Goal: Information Seeking & Learning: Learn about a topic

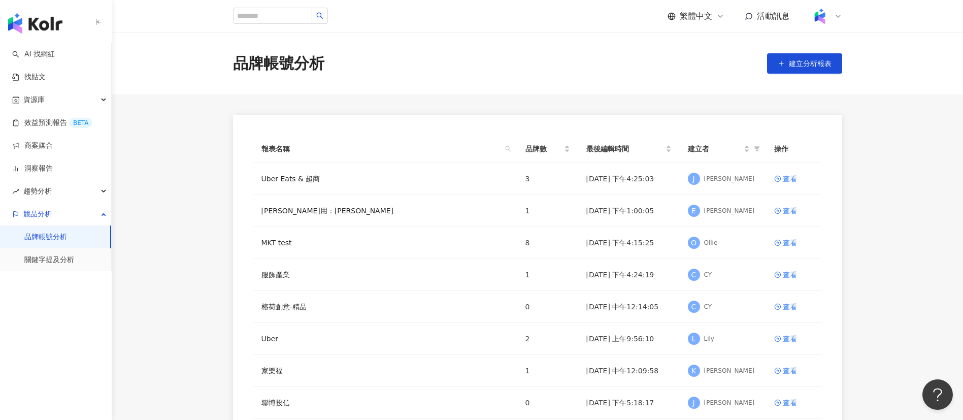
click at [452, 104] on main "品牌帳號分析 建立分析報表 報表名稱 品牌數 最後編輯時間 建立者 操作 Uber Eats & 超商 3 [DATE] 下午4:25:03 J [PERSO…" at bounding box center [537, 283] width 851 height 503
click at [26, 25] on img "button" at bounding box center [35, 23] width 54 height 20
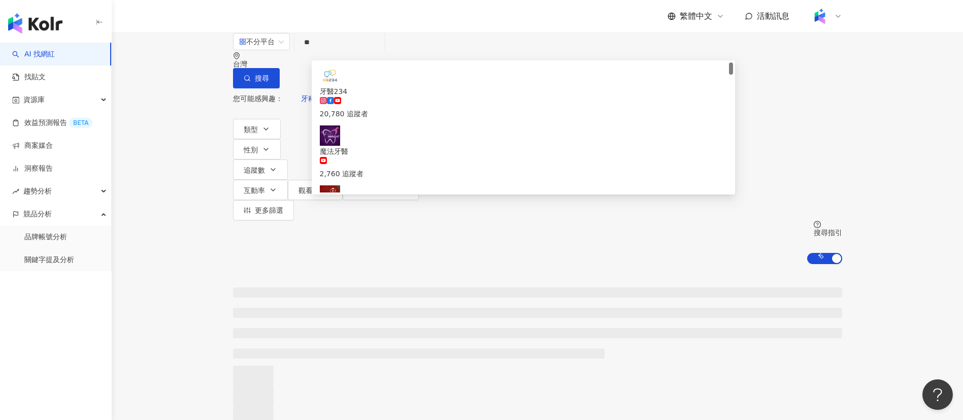
click at [333, 28] on div "繁體中文 活動訊息" at bounding box center [537, 16] width 609 height 32
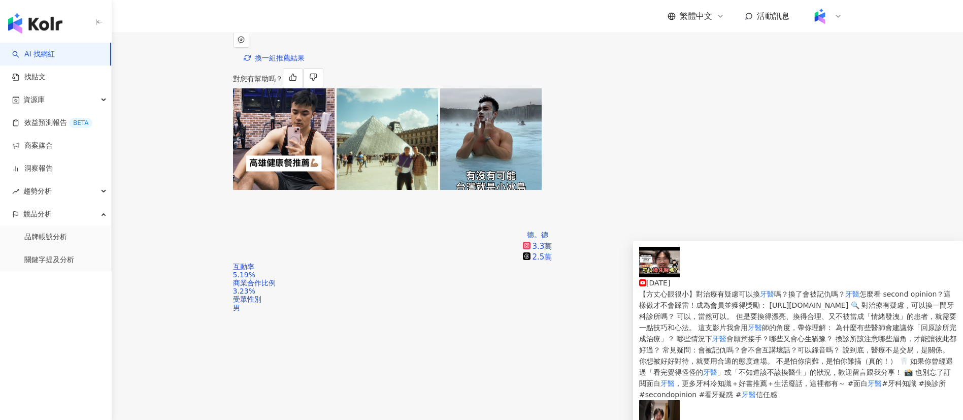
scroll to position [295, 0]
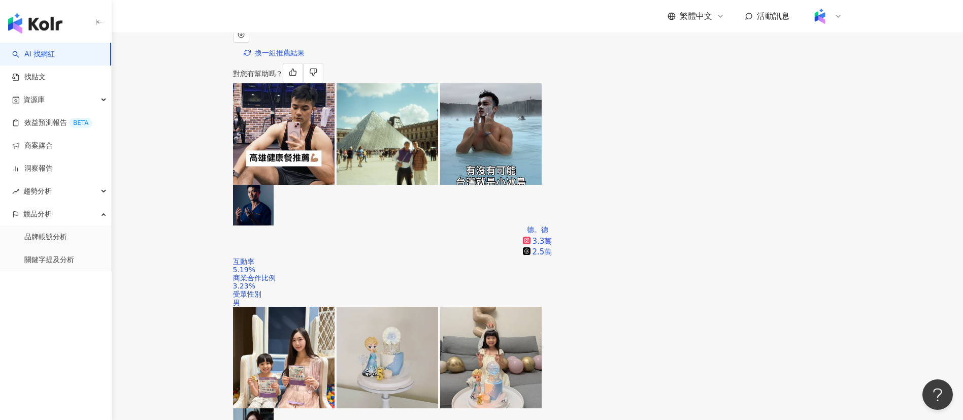
click at [458, 78] on div "AI 推薦 ： 教學牙醫的網紅 • 德。德 : 擅長分享醫療與健康知識，互動率達9%，展現出良好的影響力。此外，運動及旅遊內容也受到關注，具有廣泛的話題範疇，…" at bounding box center [537, 385] width 851 height 832
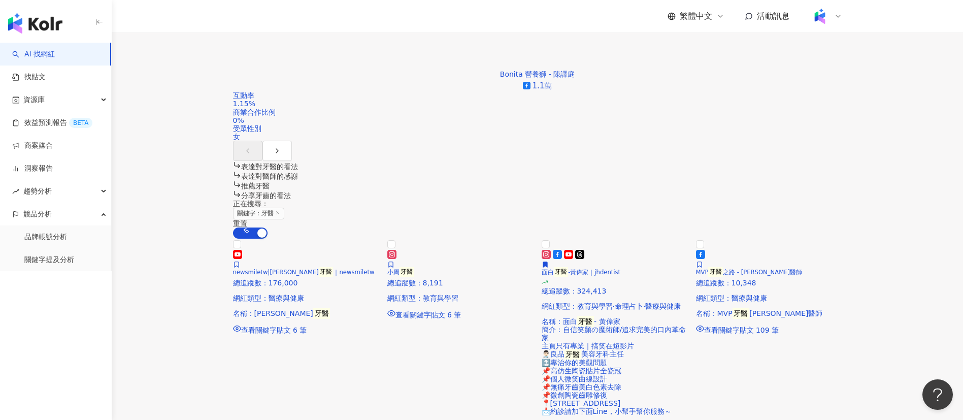
scroll to position [897, 0]
click at [887, 289] on main "不分平台 ** 台灣 搜尋 c5ec31d9-2d16-4b1f-a155-fe5fbb12e0ef 牙醫234 20,780 追蹤者 魔法牙醫 2,760 …" at bounding box center [537, 405] width 851 height 2540
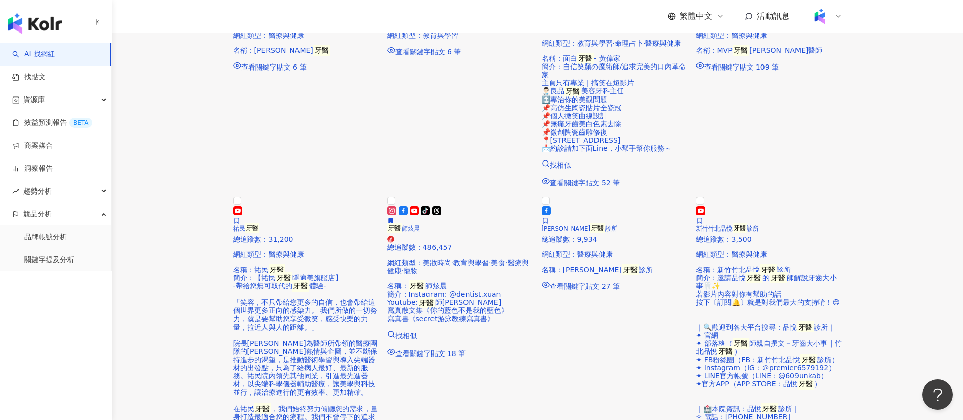
scroll to position [1166, 0]
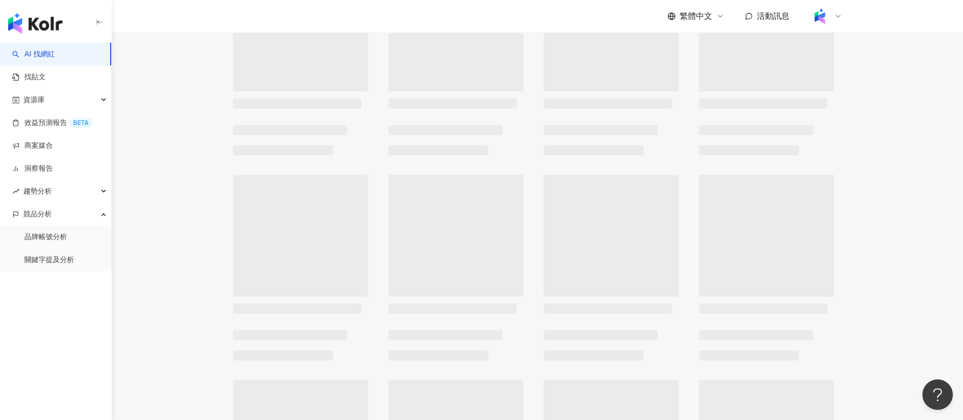
scroll to position [934, 0]
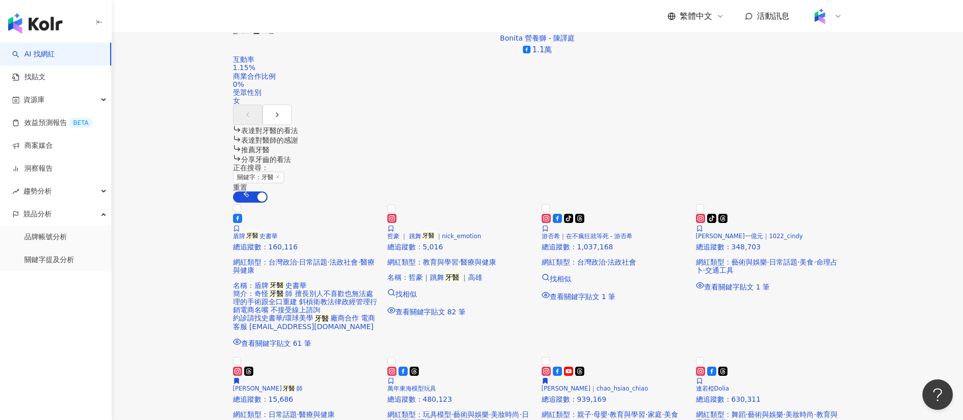
scroll to position [934, 0]
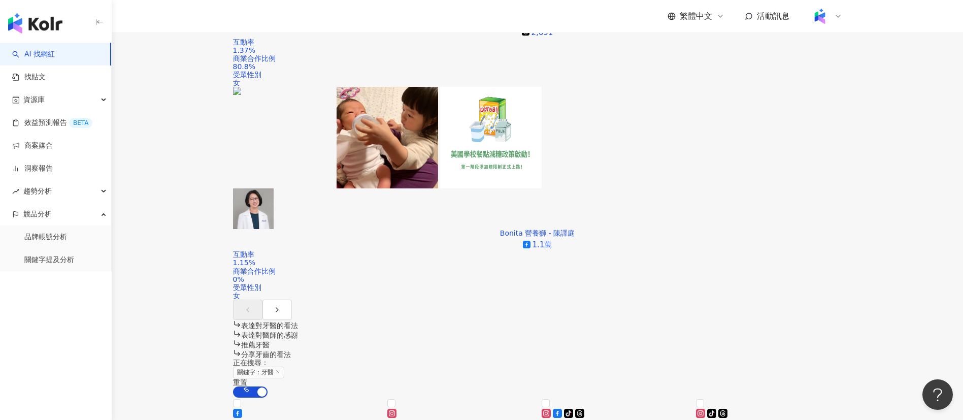
scroll to position [848, 0]
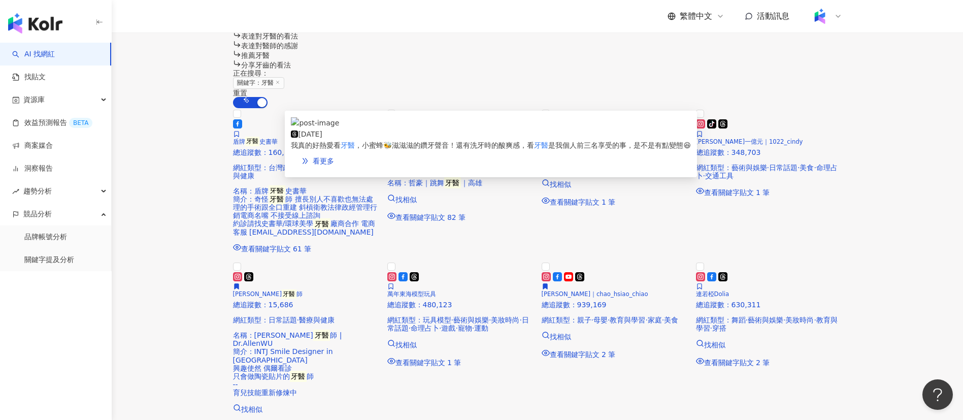
scroll to position [1028, 0]
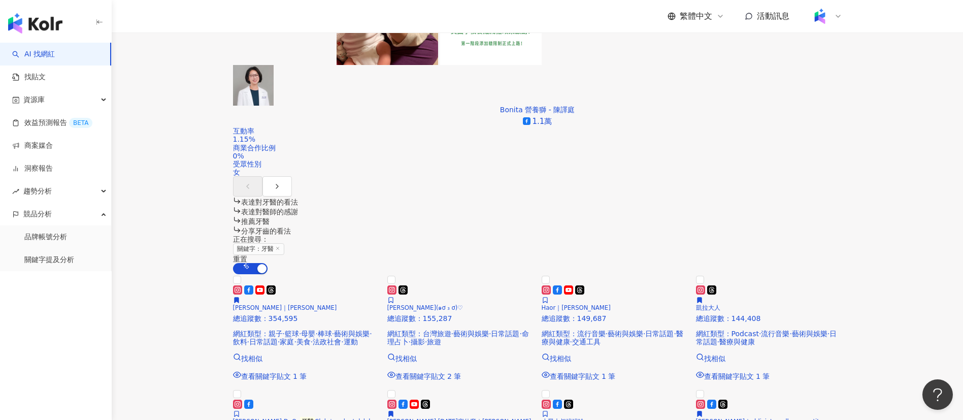
scroll to position [1010, 0]
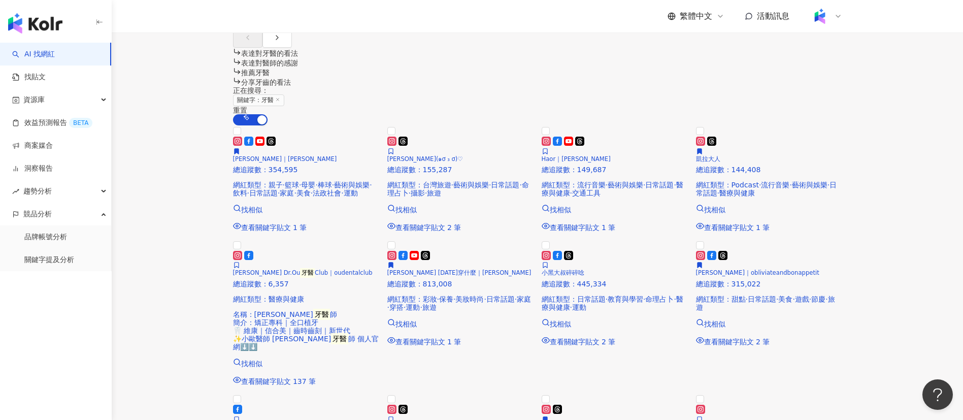
click at [445, 86] on div "正在搜尋 ： 關鍵字：牙醫 重置 AI 開啟 AI 關閉" at bounding box center [537, 105] width 609 height 39
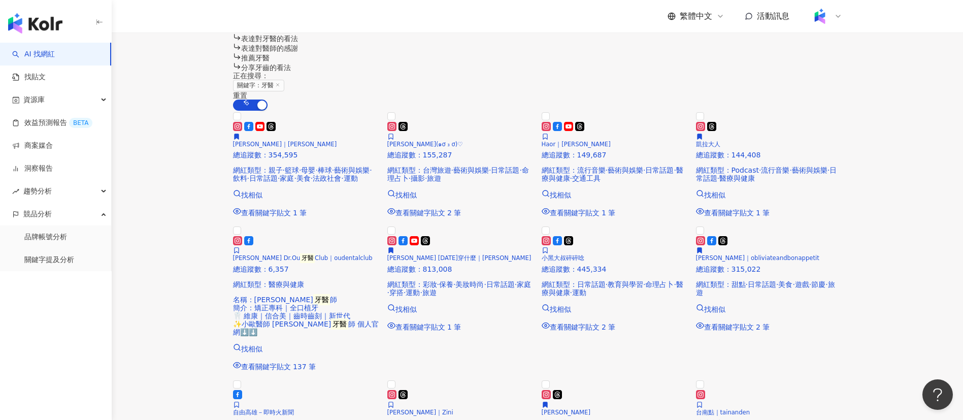
scroll to position [1025, 0]
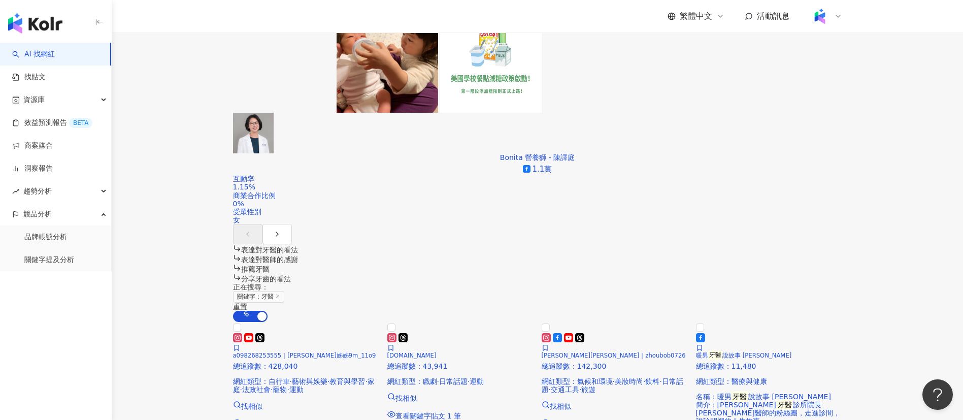
scroll to position [815, 0]
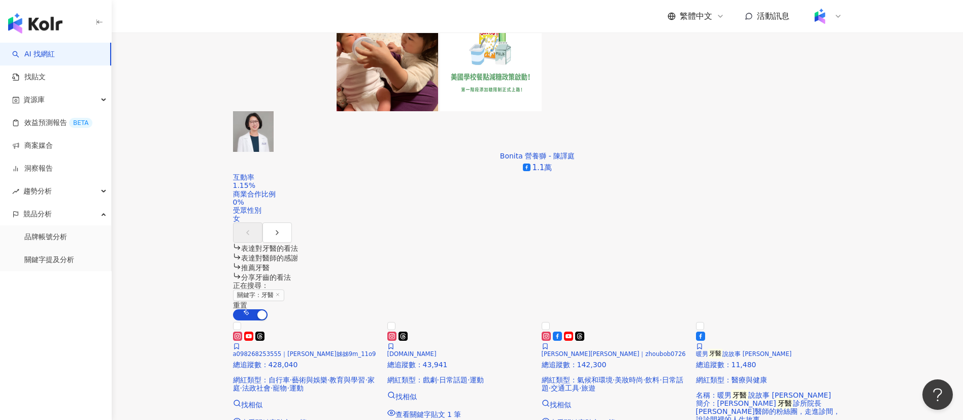
click at [894, 259] on main "不分平台 ** 台灣 搜尋 c5ec31d9-2d16-4b1f-a155-fe5fbb12e0ef 牙醫234 20,780 追蹤者 魔法牙醫 2,760 …" at bounding box center [537, 251] width 851 height 2068
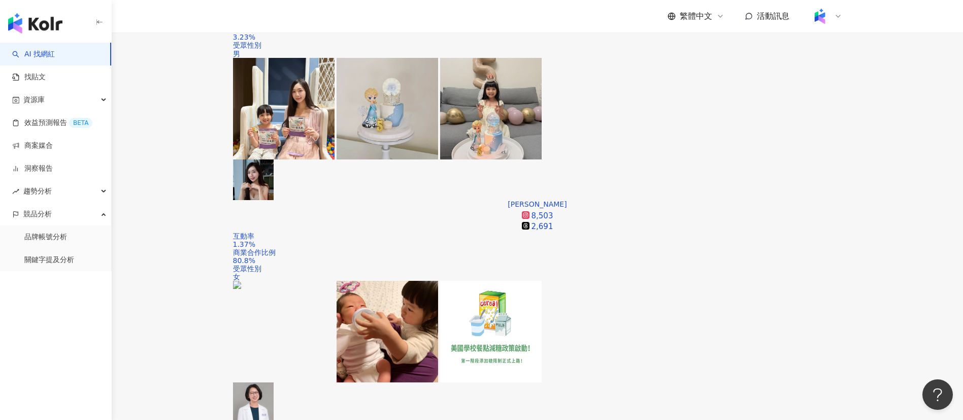
scroll to position [545, 0]
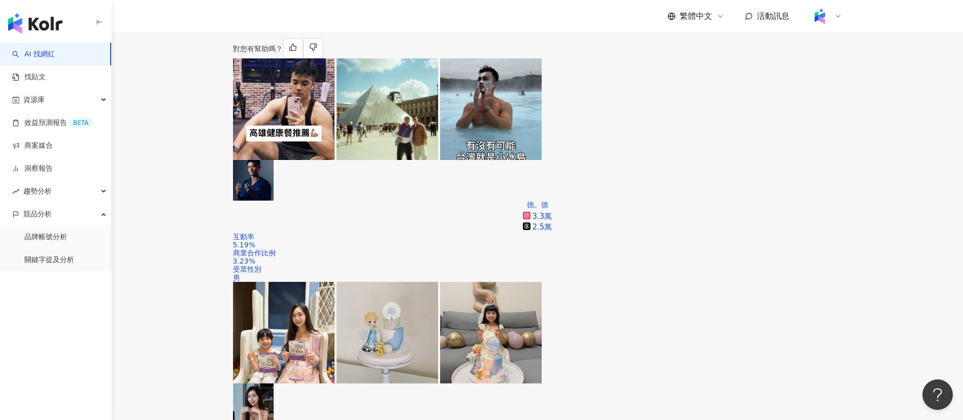
scroll to position [320, 0]
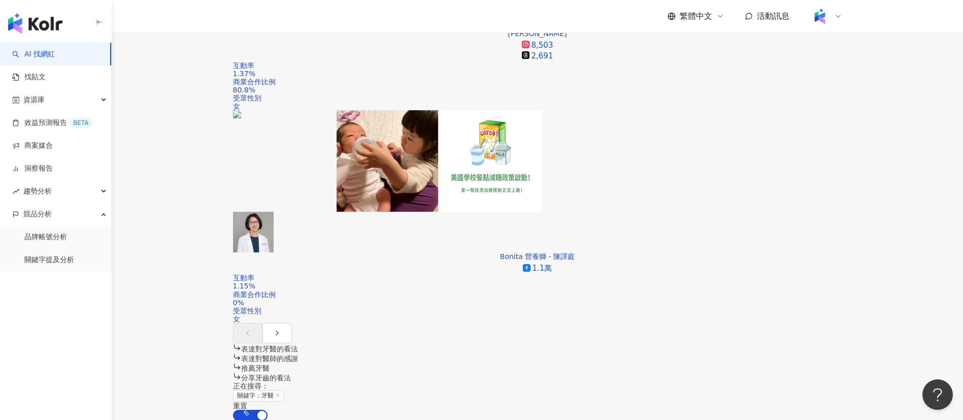
scroll to position [731, 0]
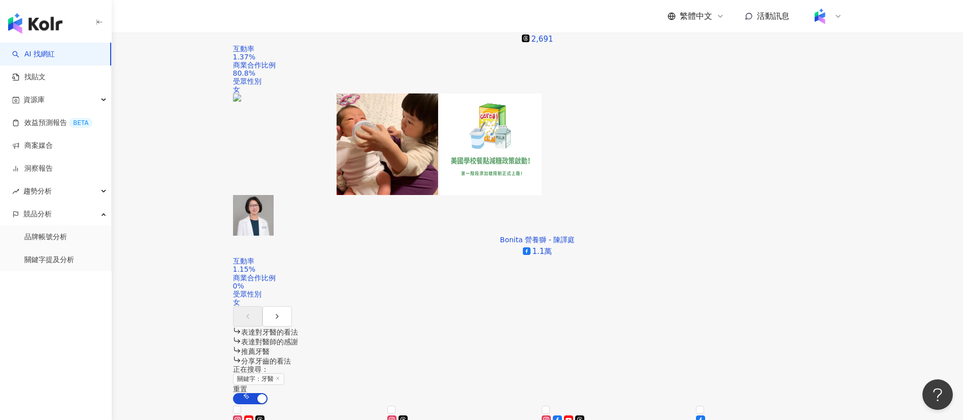
click at [869, 306] on main "不分平台 ** 台灣 搜尋 c5ec31d9-2d16-4b1f-a155-fe5fbb12e0ef 牙醫234 20,780 追蹤者 魔法牙醫 2,760 …" at bounding box center [537, 335] width 851 height 2068
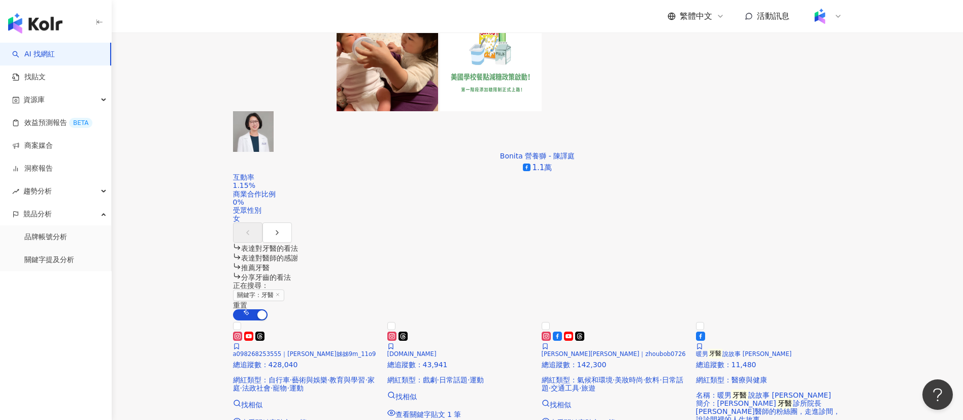
scroll to position [816, 0]
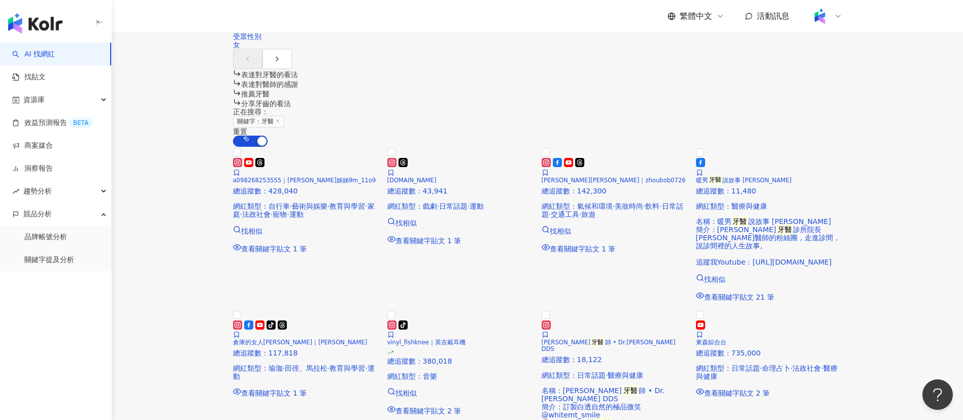
scroll to position [993, 0]
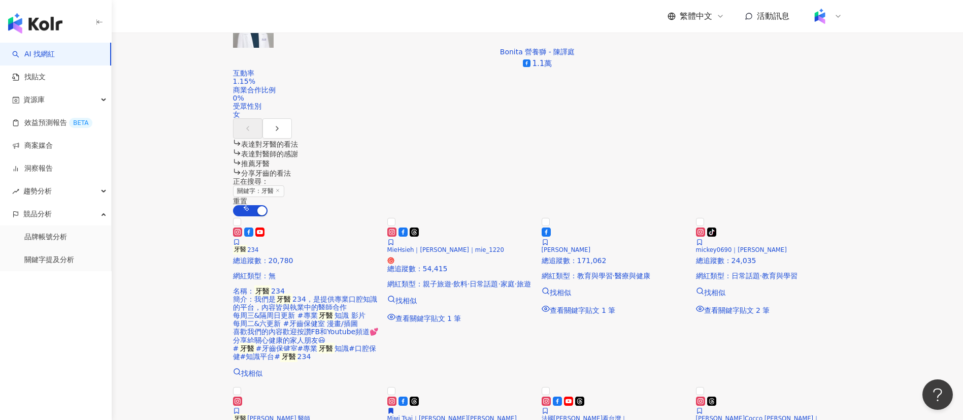
scroll to position [979, 0]
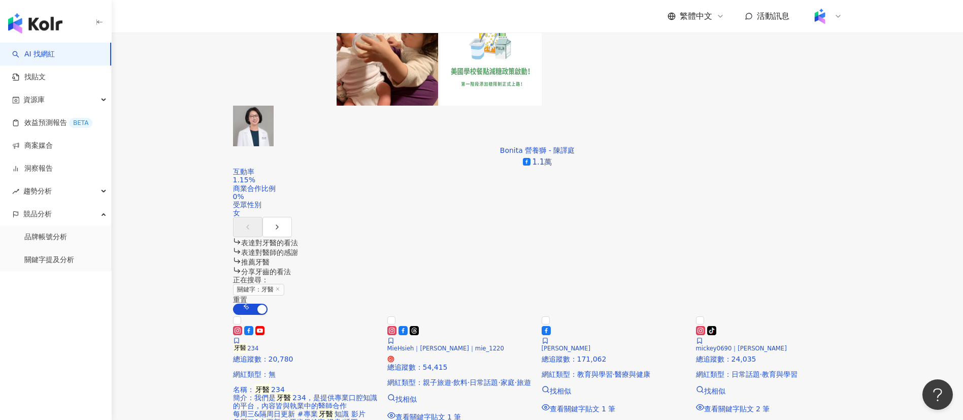
scroll to position [825, 0]
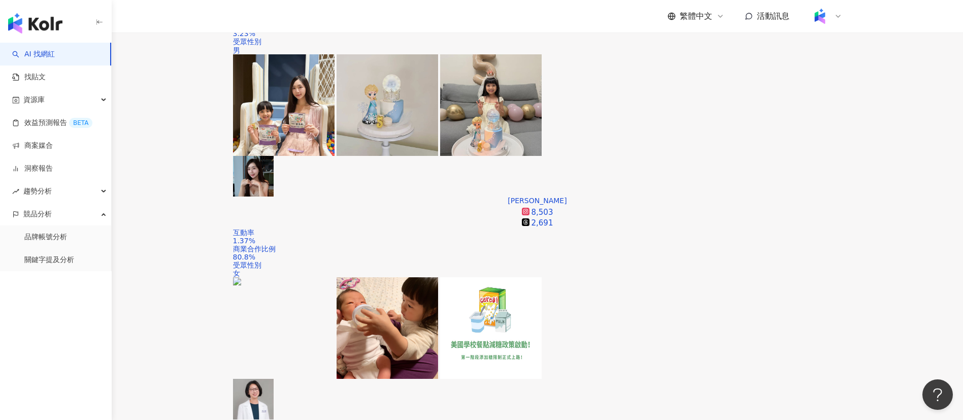
scroll to position [538, 0]
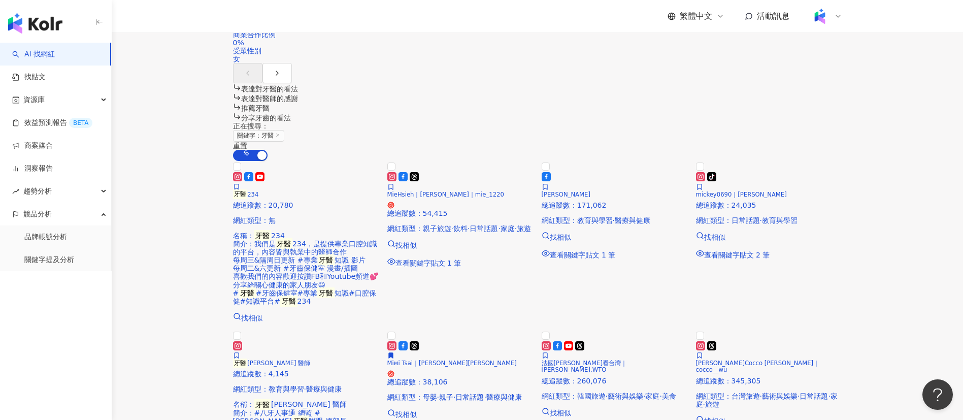
scroll to position [1137, 0]
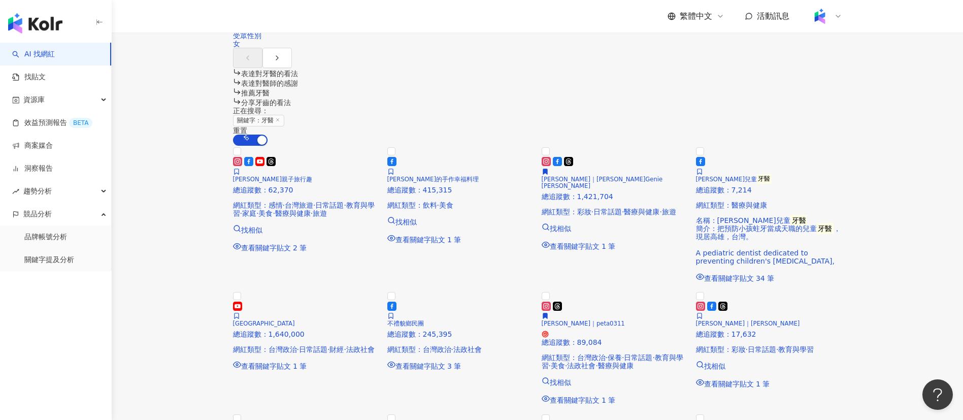
scroll to position [1090, 0]
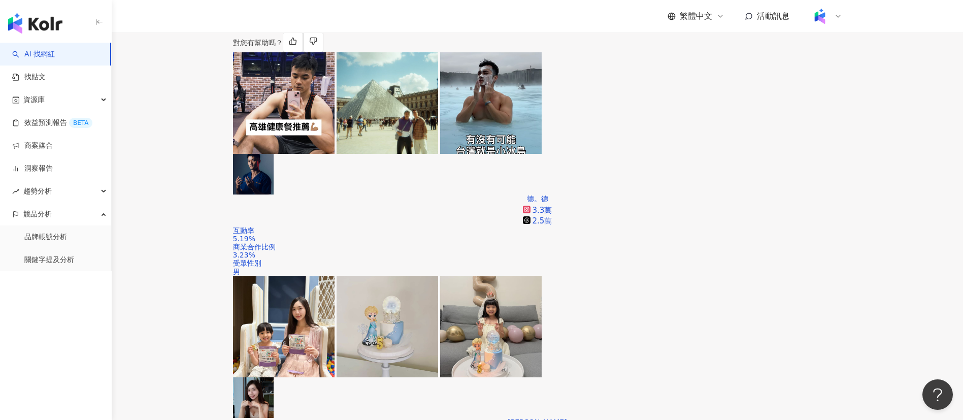
scroll to position [324, 0]
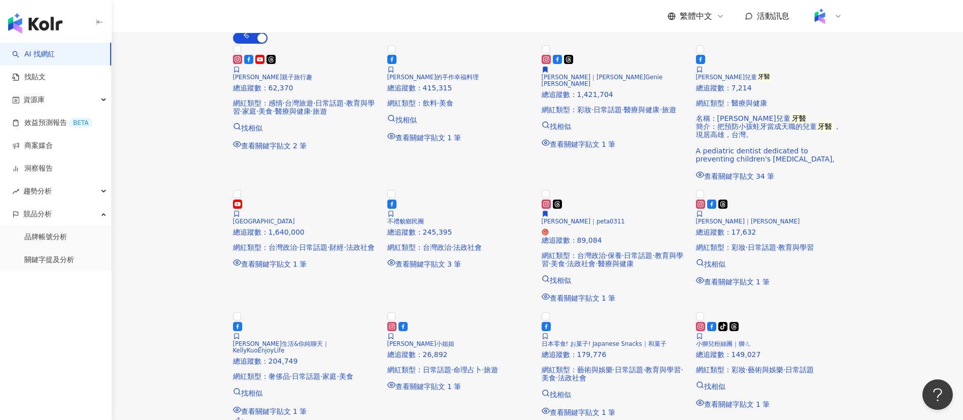
scroll to position [1090, 0]
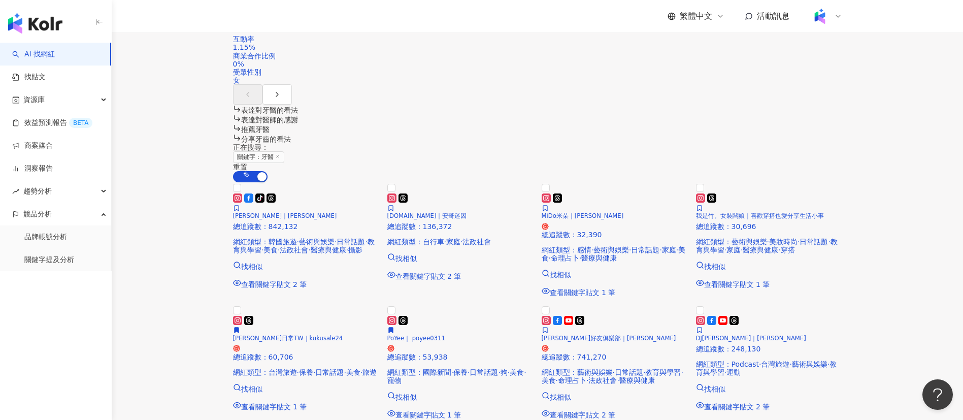
scroll to position [1103, 0]
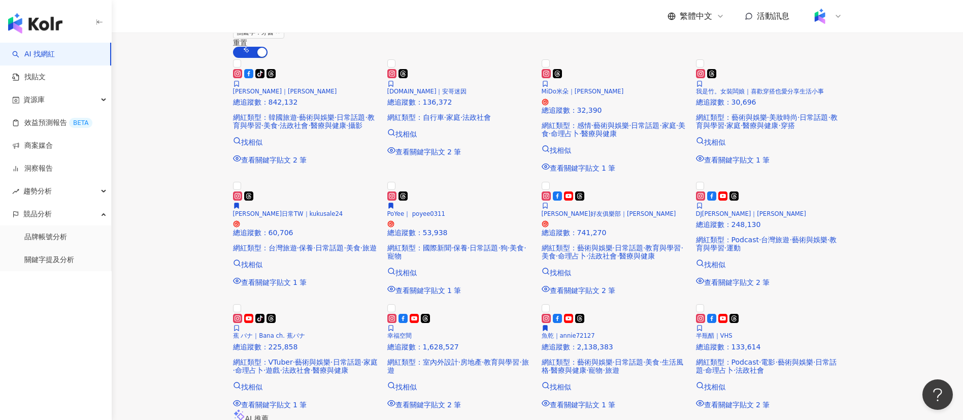
scroll to position [1076, 0]
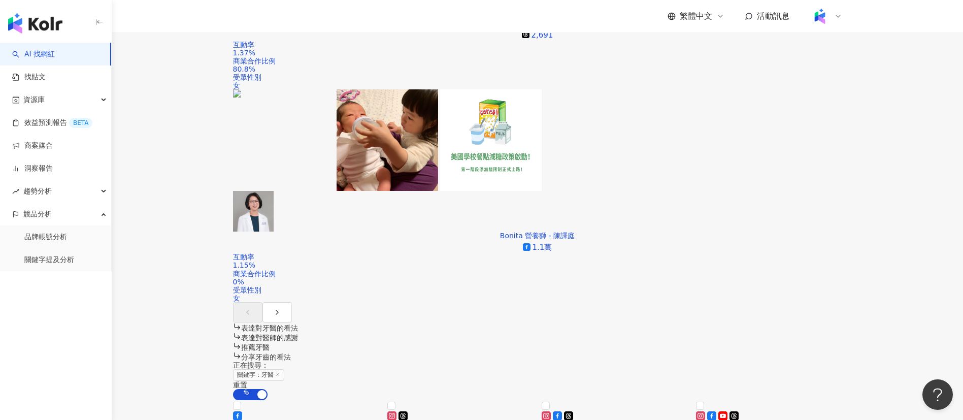
scroll to position [815, 0]
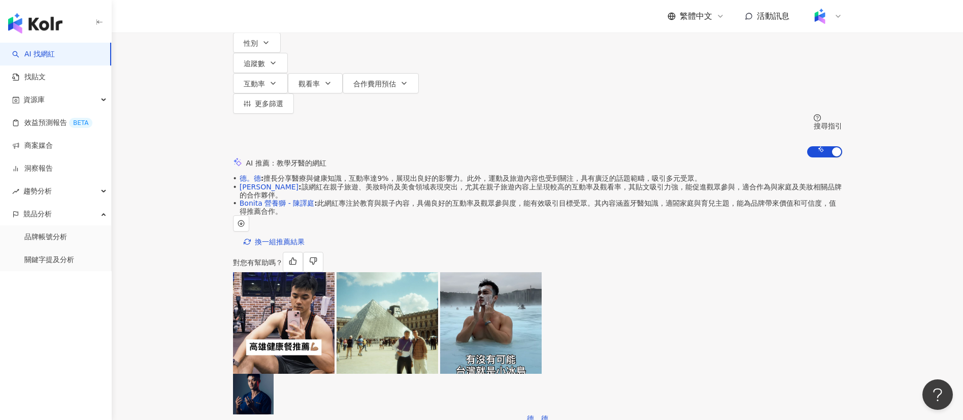
scroll to position [0, 0]
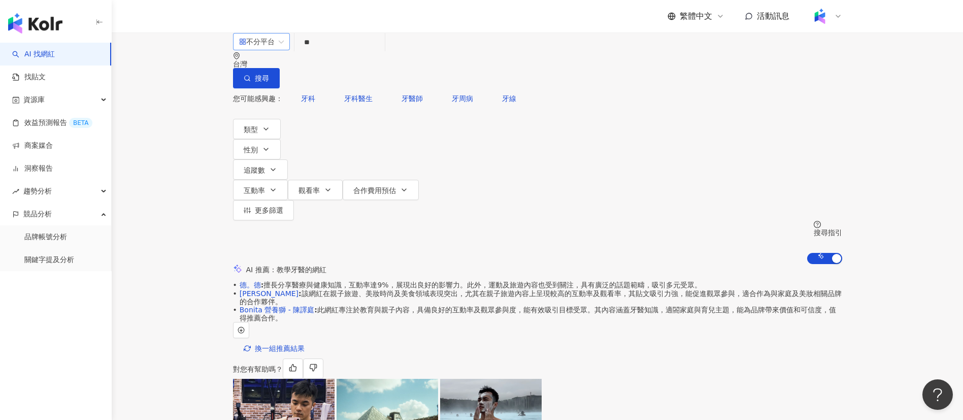
click at [264, 50] on div "不分平台" at bounding box center [257, 42] width 36 height 16
click at [260, 125] on div "Facebook" at bounding box center [269, 121] width 51 height 11
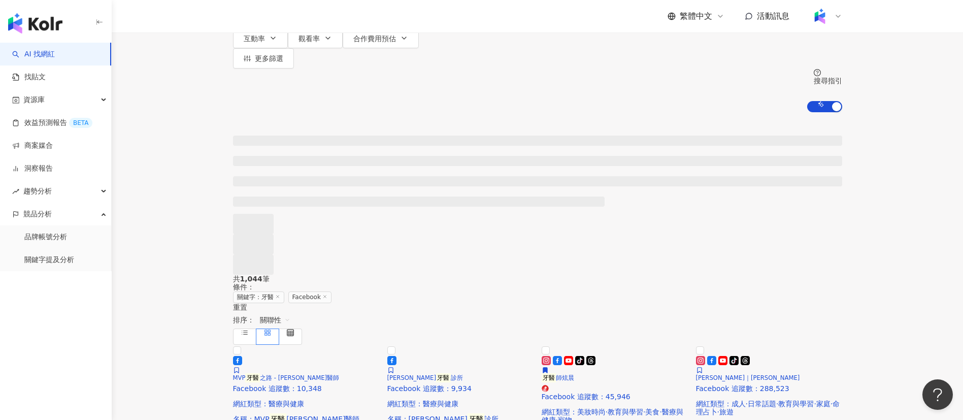
scroll to position [155, 0]
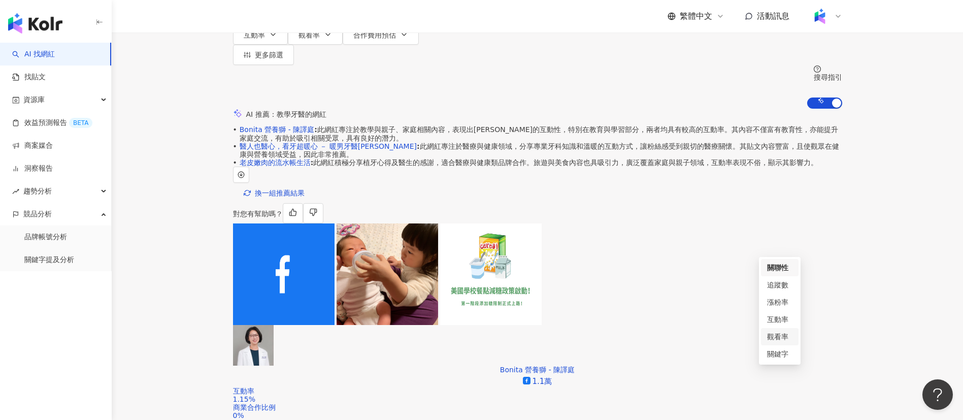
click at [786, 333] on div "觀看率" at bounding box center [779, 336] width 25 height 11
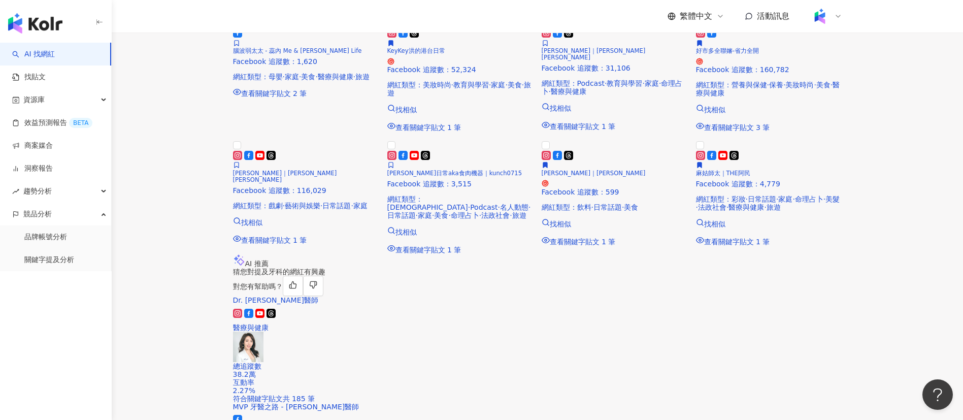
scroll to position [1259, 0]
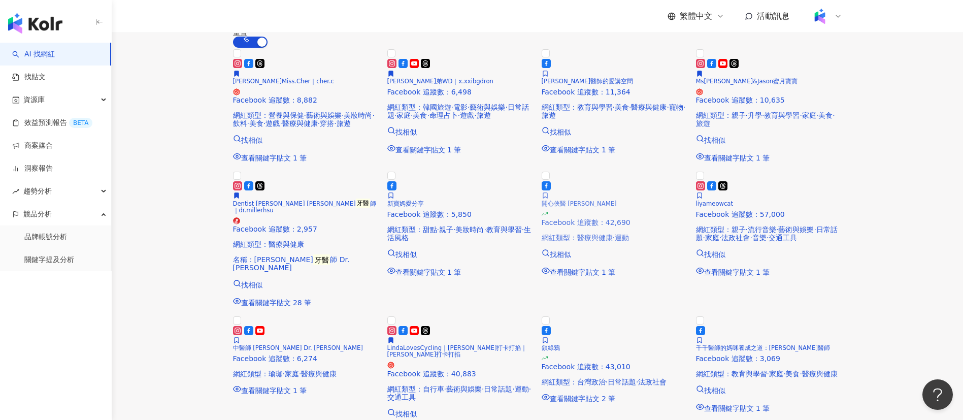
scroll to position [1088, 0]
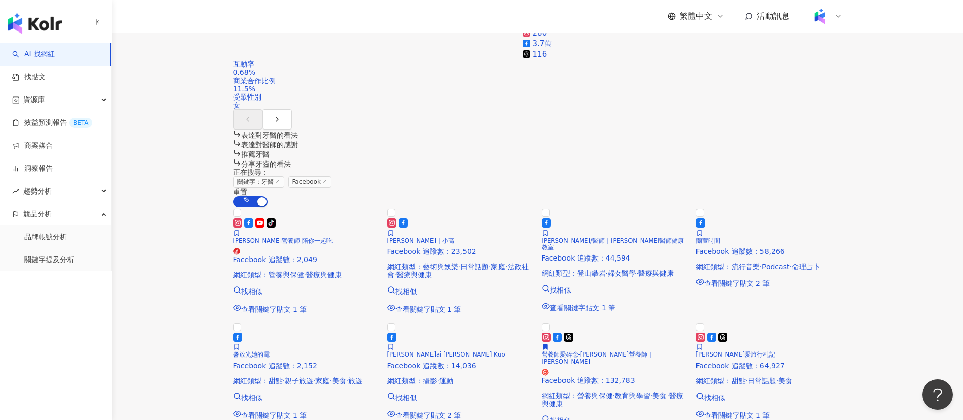
scroll to position [1081, 0]
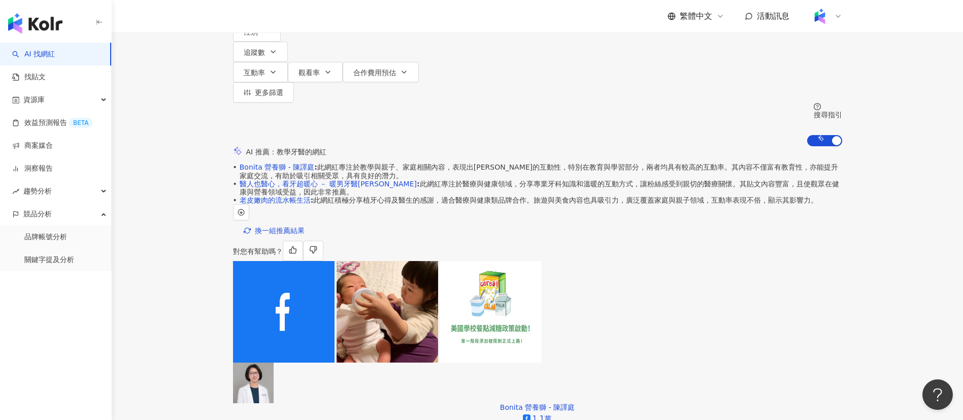
scroll to position [291, 0]
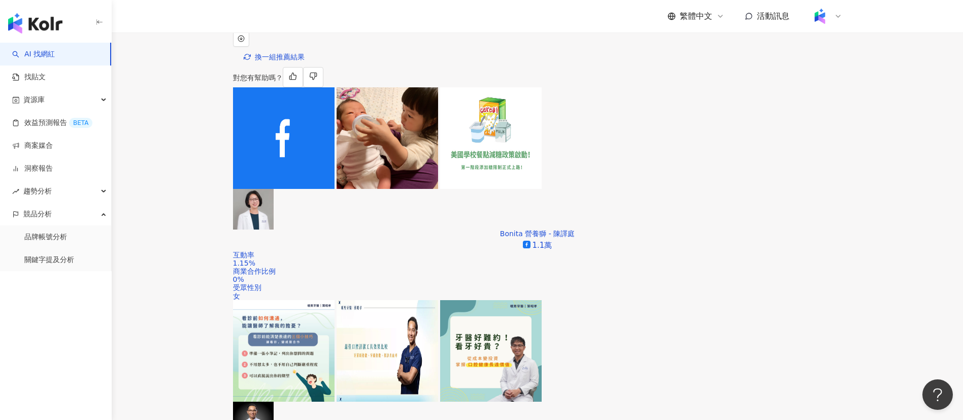
click at [657, 86] on div "AI 推薦 ： 教學牙醫的網紅 • Bonita 營養獅 - 陳譯庭 : 此網紅專注於教學與親子、家庭相關內容，表現出強烈的互動性，特別在教育與學習部分，兩者…" at bounding box center [537, 389] width 851 height 832
click at [381, 84] on div "AI 推薦 ： 教學牙醫的網紅 • Bonita 營養獅 - 陳譯庭 : 此網紅專注於教學與親子、家庭相關內容，表現出強烈的互動性，特別在教育與學習部分，兩者…" at bounding box center [537, 389] width 851 height 832
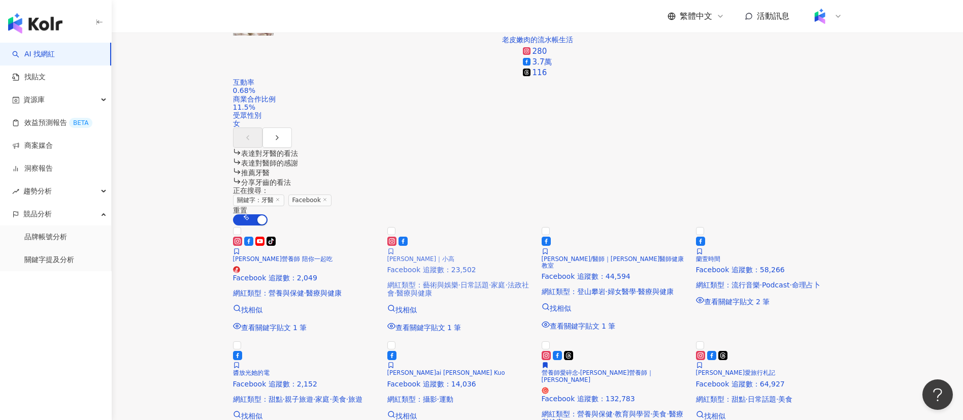
scroll to position [1315, 0]
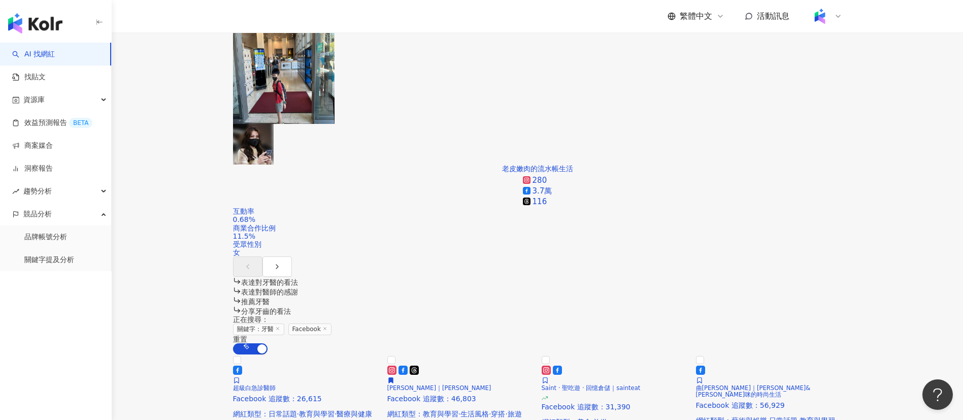
scroll to position [784, 0]
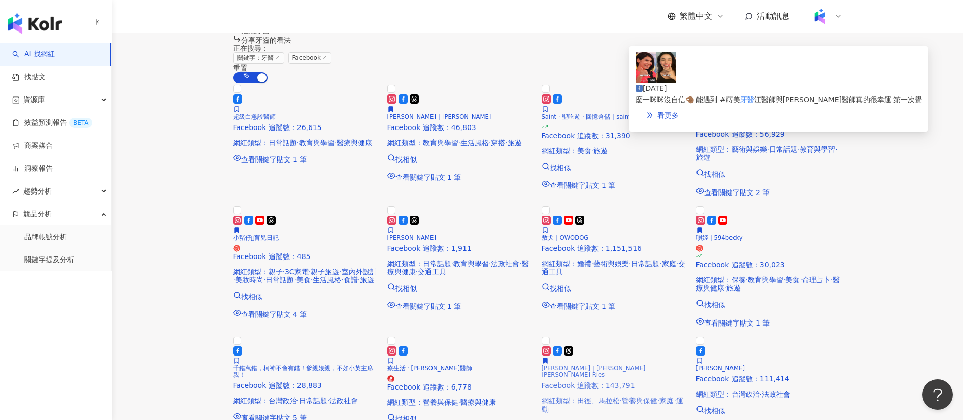
scroll to position [1055, 0]
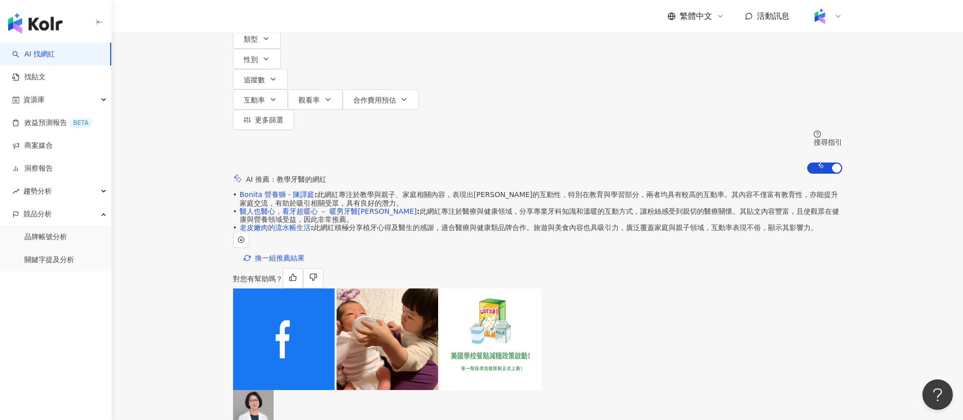
scroll to position [0, 0]
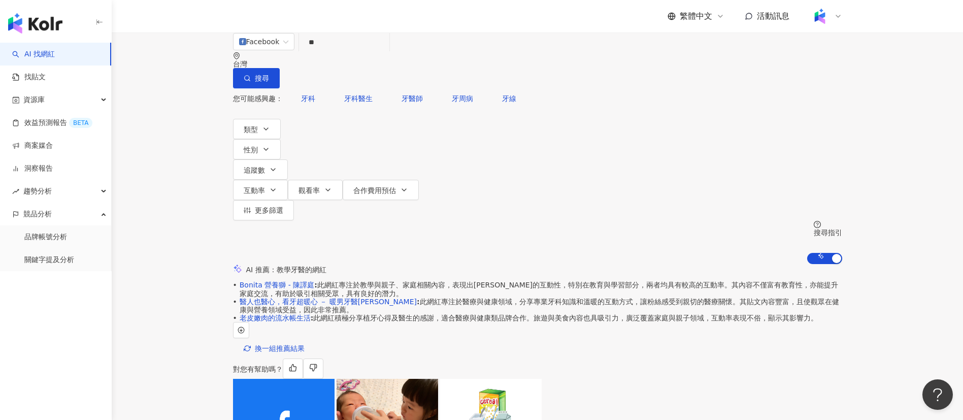
click at [367, 52] on input "**" at bounding box center [344, 41] width 82 height 19
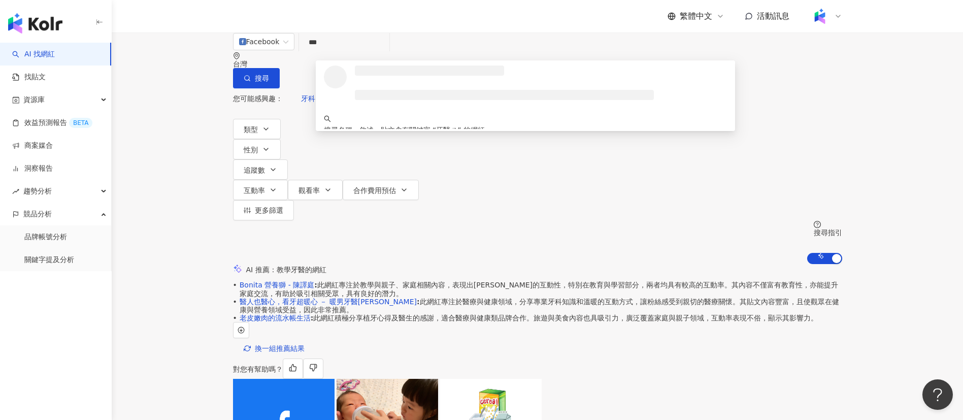
type input "***"
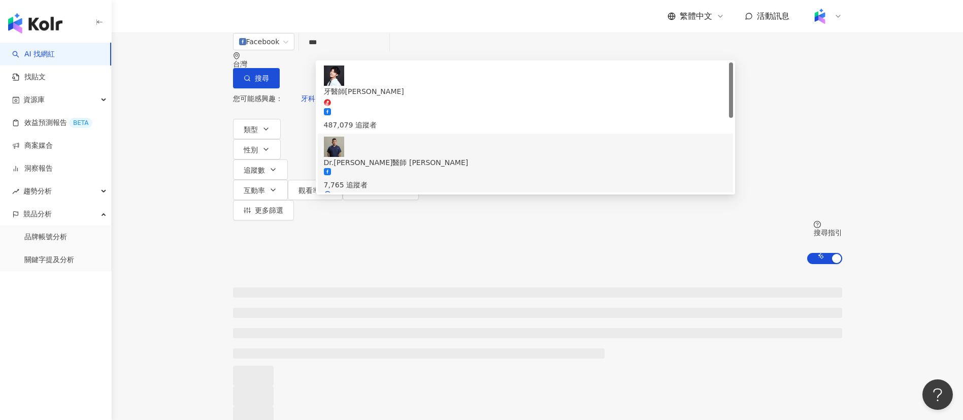
click at [411, 168] on div "7,765 追蹤者" at bounding box center [525, 179] width 403 height 22
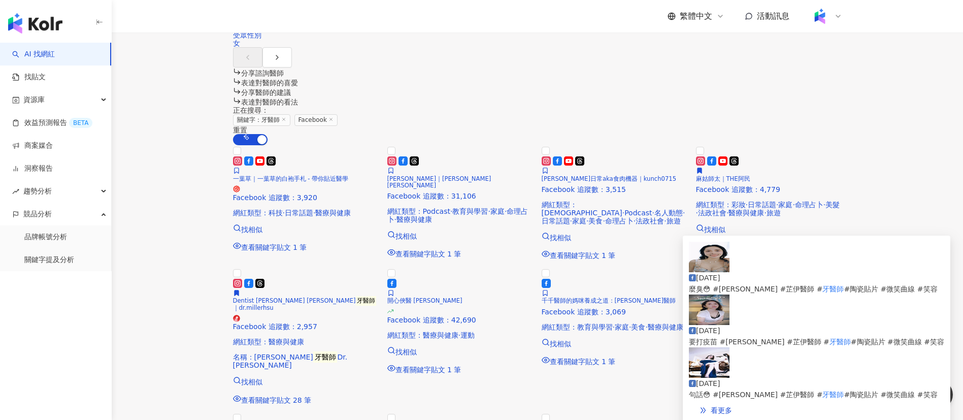
scroll to position [1090, 0]
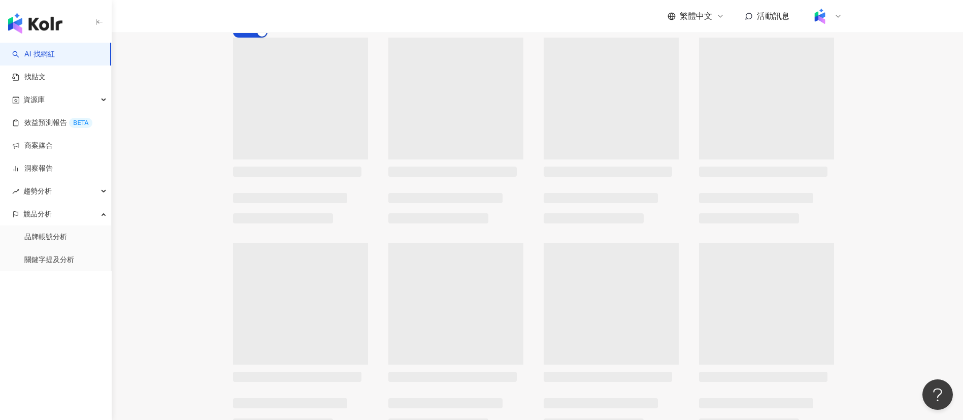
scroll to position [892, 0]
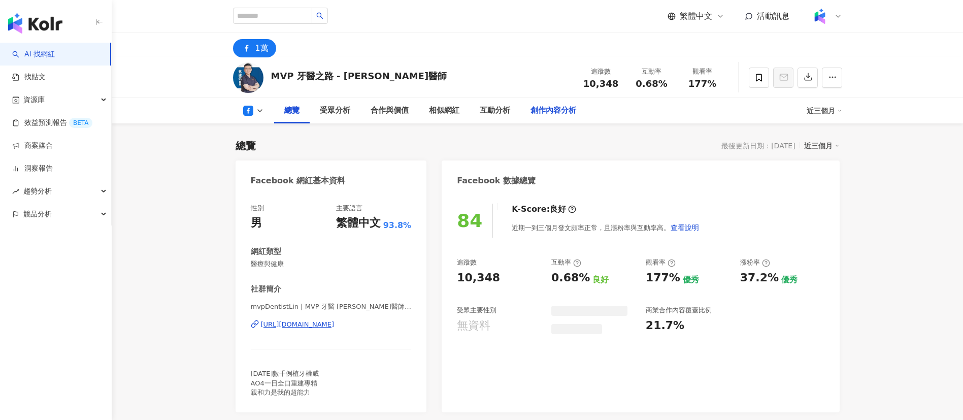
click at [547, 114] on div "創作內容分析" at bounding box center [553, 111] width 46 height 12
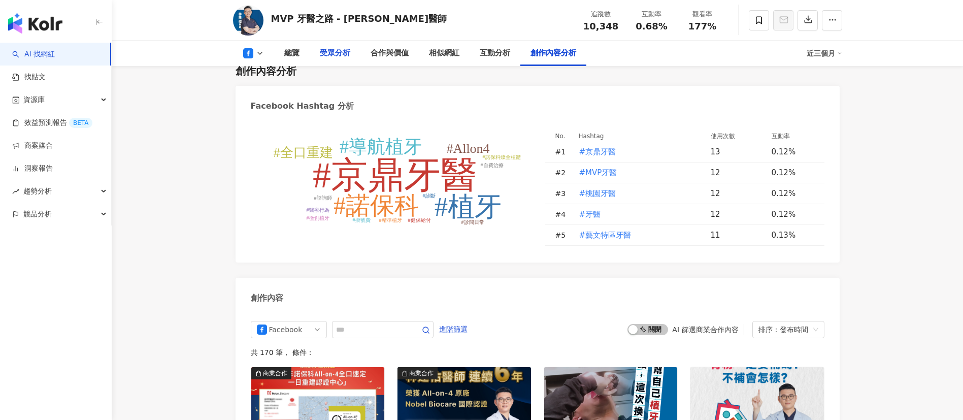
click at [339, 49] on div "受眾分析" at bounding box center [335, 53] width 30 height 12
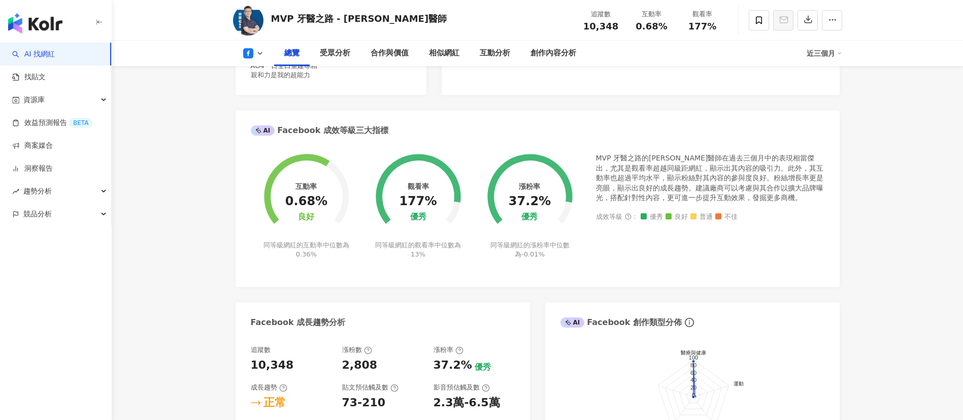
scroll to position [71, 0]
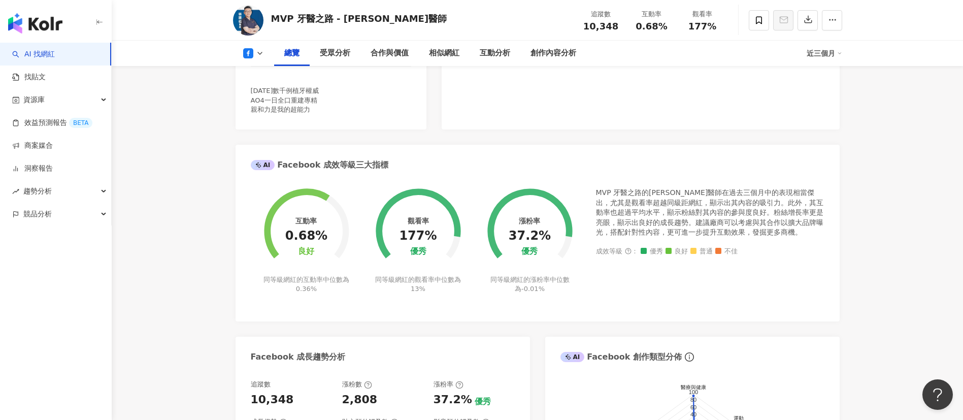
scroll to position [0, 0]
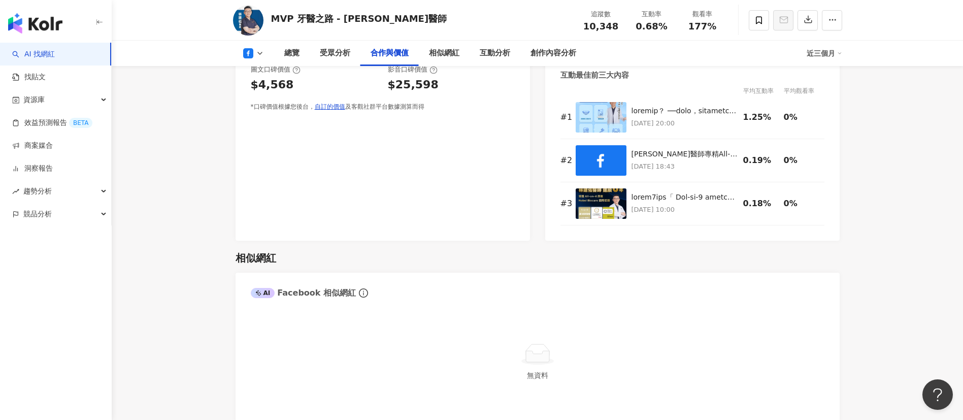
click at [384, 168] on div "圖文合作費用預估 $4,000 - $9,000 影音合作費用預估 $10,000 - $25,000 圖文口碑價值 $4,568 影音口碑價值 $25,59…" at bounding box center [383, 128] width 294 height 223
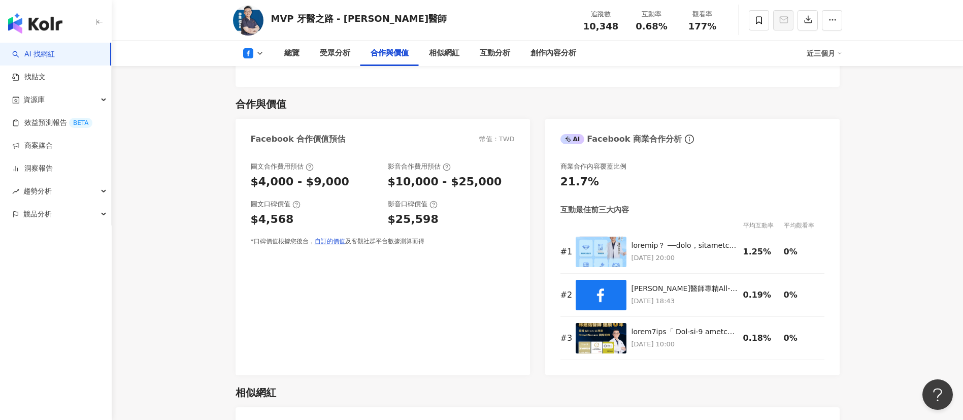
scroll to position [1007, 0]
click at [373, 169] on div "圖文合作費用預估" at bounding box center [314, 167] width 127 height 9
click at [367, 184] on div "$4,000 - $9,000" at bounding box center [314, 183] width 127 height 16
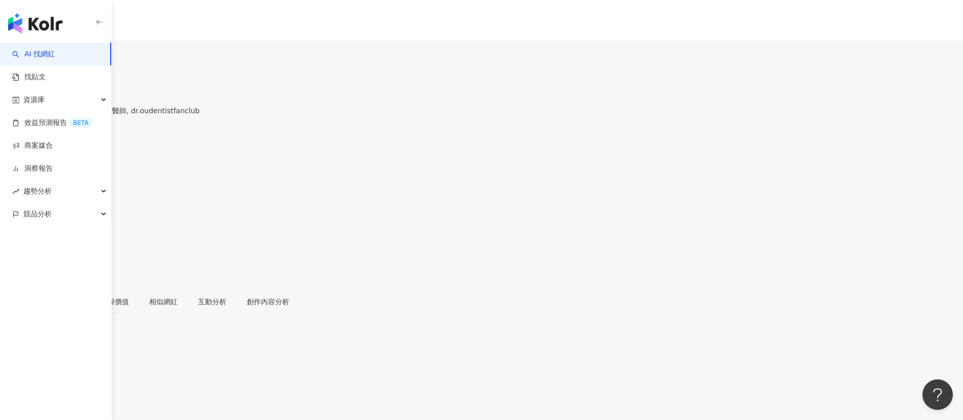
click at [602, 279] on div "總覽 受眾分析 合作與價值 相似網紅 互動分析 創作內容分析" at bounding box center [481, 301] width 963 height 23
click at [299, 279] on div "創作內容分析" at bounding box center [268, 301] width 63 height 23
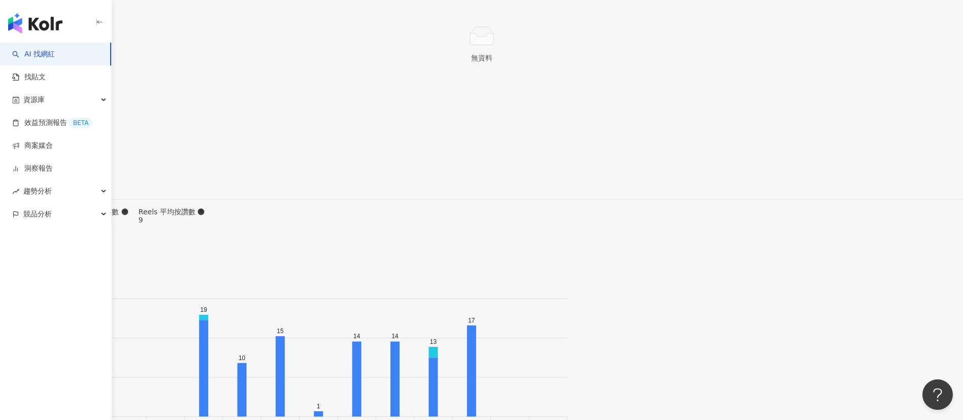
scroll to position [2965, 0]
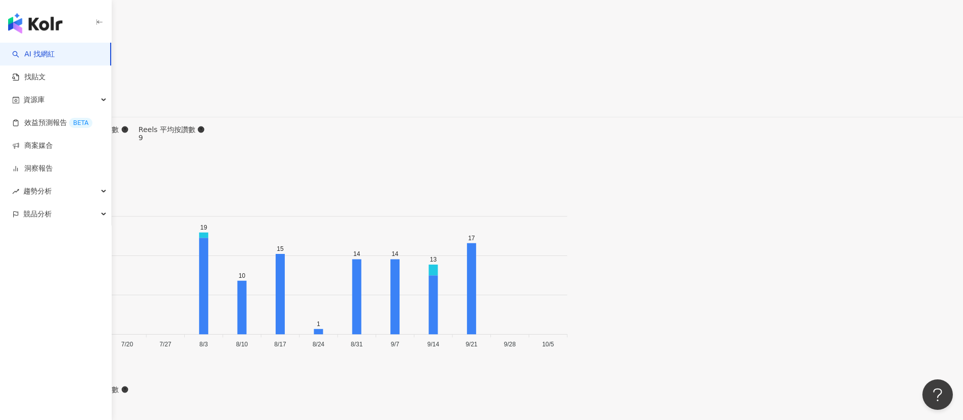
scroll to position [3039, 0]
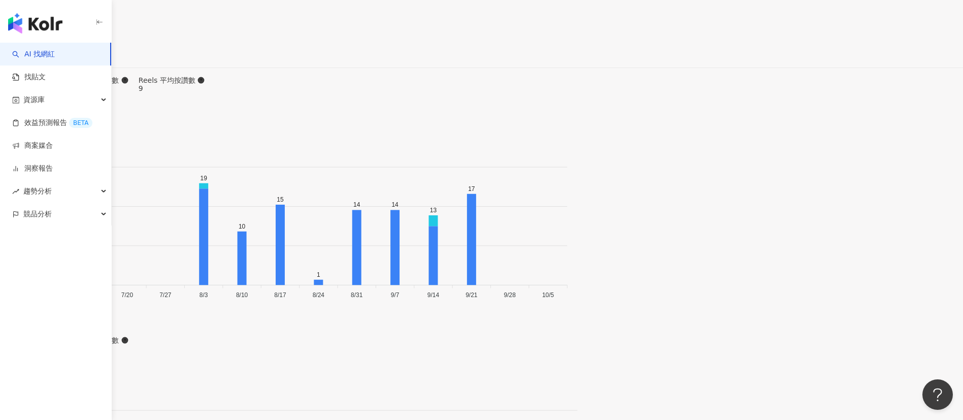
type input "*****"
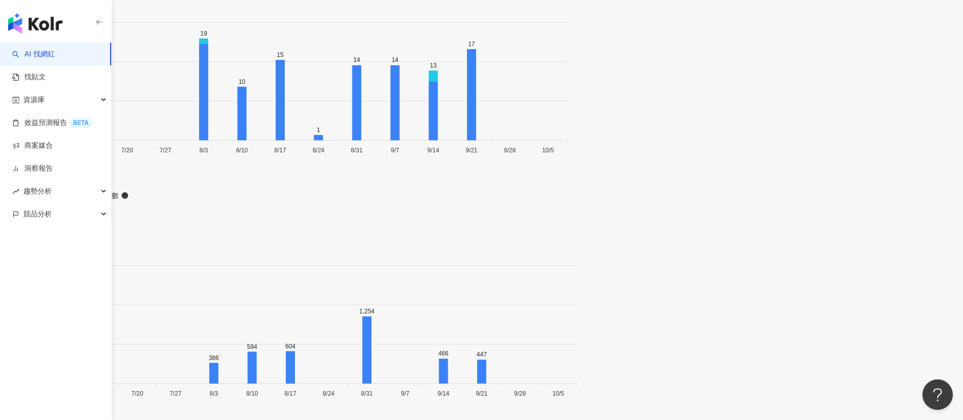
scroll to position [3226, 0]
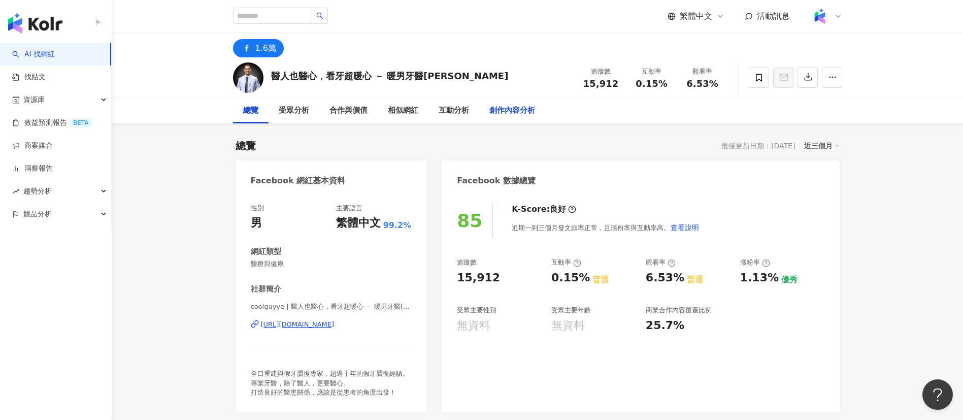
click at [522, 106] on div "創作內容分析" at bounding box center [512, 111] width 46 height 12
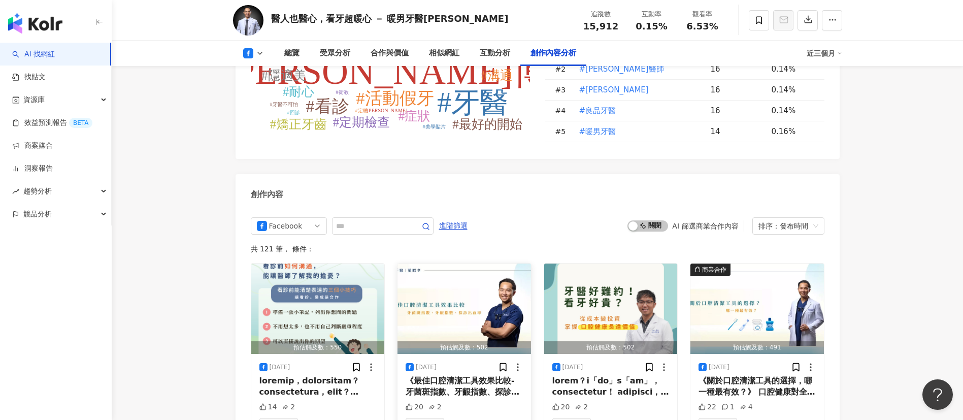
scroll to position [2395, 0]
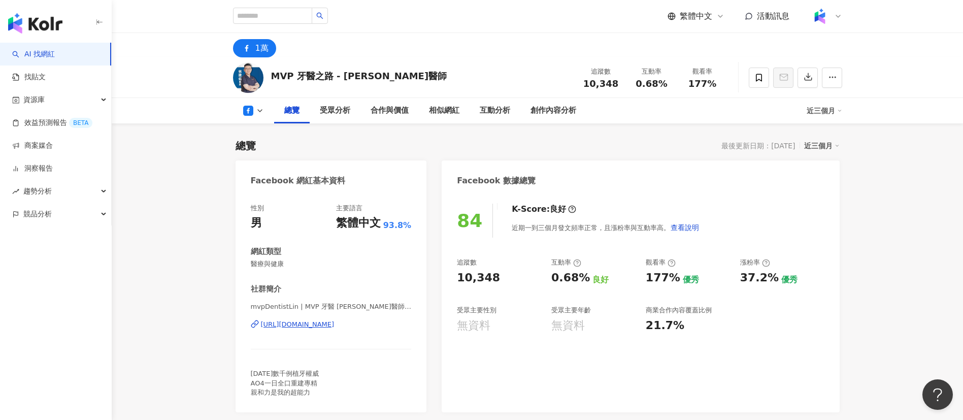
click at [436, 67] on div "MVP 牙醫之路 - 林建佑醫師 追蹤數 10,348 互動率 0.68% 觀看率 177%" at bounding box center [538, 77] width 650 height 40
click at [396, 70] on div "MVP 牙醫之路 - 林建佑醫師 追蹤數 10,348 互動率 0.68% 觀看率 177%" at bounding box center [538, 77] width 650 height 40
click at [294, 74] on div "MVP 牙醫之路 - 林建佑醫師" at bounding box center [359, 76] width 176 height 13
click at [361, 91] on div "MVP 牙醫之路 - 林建佑醫師 追蹤數 10,348 互動率 0.68% 觀看率 177%" at bounding box center [538, 77] width 650 height 40
click at [420, 74] on div "MVP 牙醫之路 - 林建佑醫師 追蹤數 10,348 互動率 0.68% 觀看率 177%" at bounding box center [538, 77] width 650 height 40
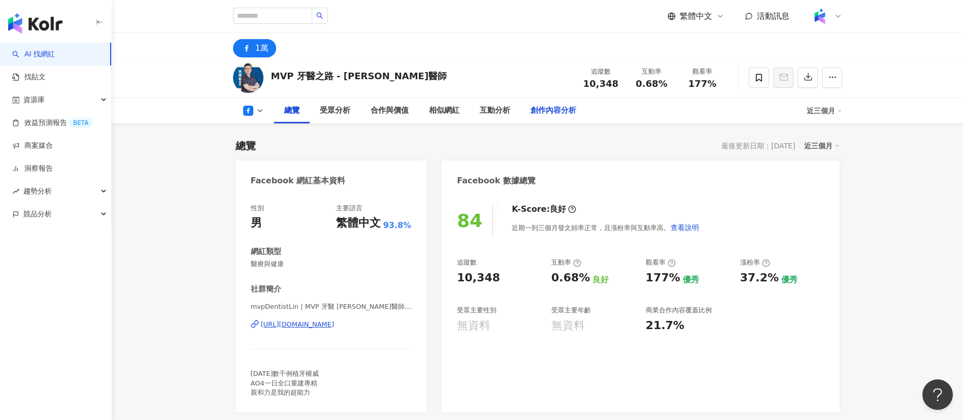
click at [547, 113] on div "創作內容分析" at bounding box center [553, 111] width 46 height 12
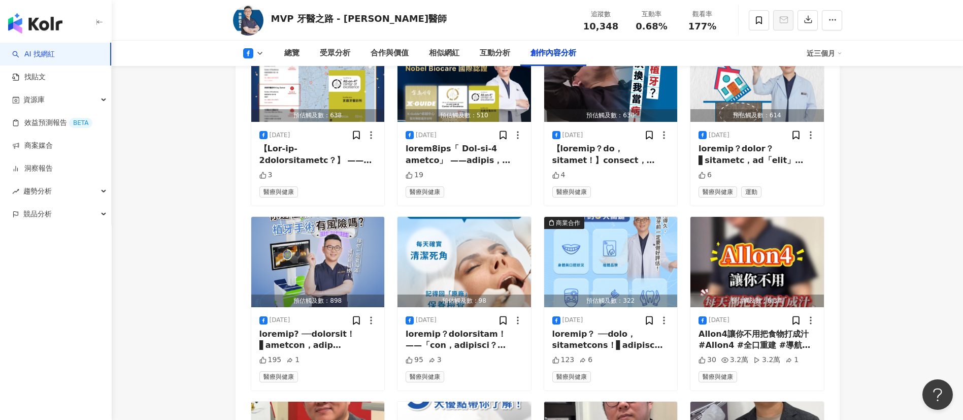
scroll to position [2869, 0]
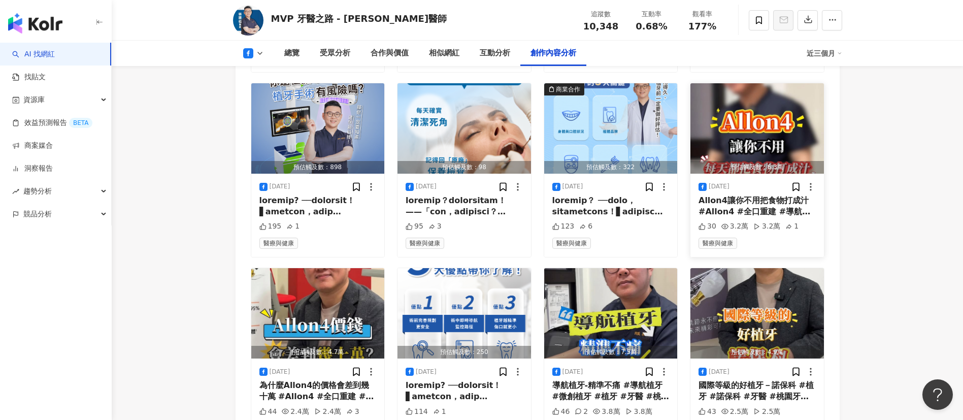
click at [642, 213] on div "Allon4讓你不用把食物打成汁 #Allon4 #全口重建 #導航植牙 #牙醫 #桃園牙醫 #藝文特區牙醫 #京鼎牙醫 #MVP牙醫" at bounding box center [756, 206] width 117 height 23
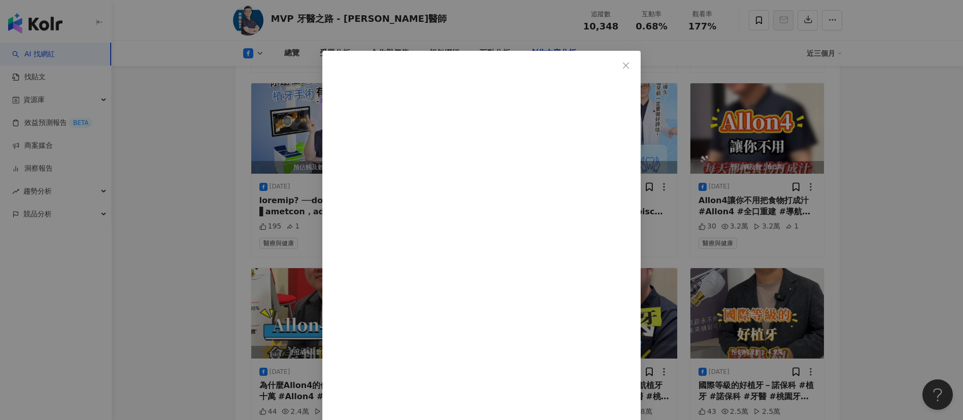
click at [642, 269] on div "MVP 牙醫之路 - 林建佑醫師 2025/8/3 Allon4讓你不用把食物打成汁 #Allon4 #全口重建 #導航植牙 #牙醫 #桃園牙醫 #藝文特區牙…" at bounding box center [481, 210] width 963 height 420
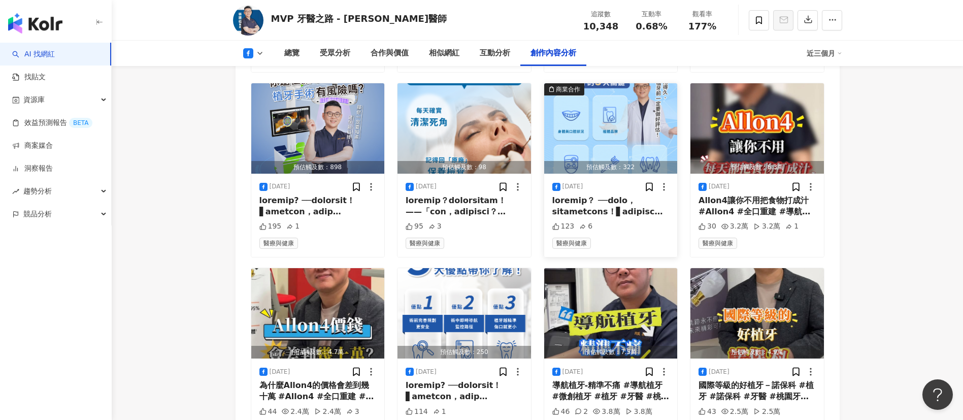
scroll to position [2940, 0]
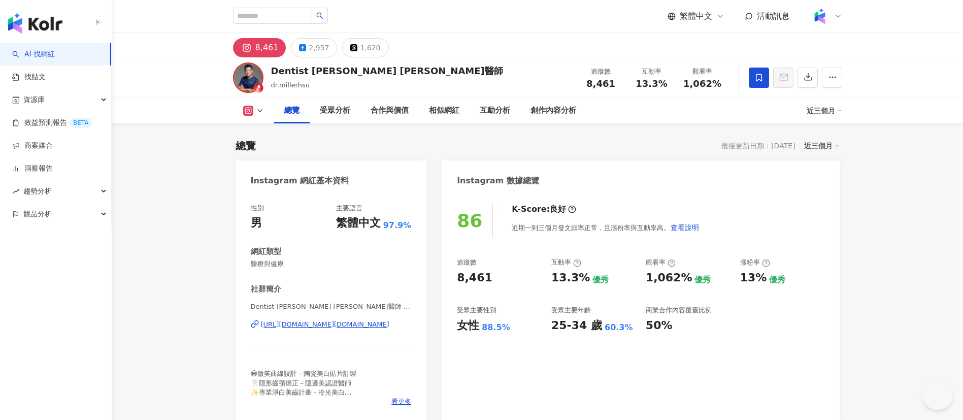
click at [451, 63] on div "Dentist [PERSON_NAME] [PERSON_NAME]醫師 dr.millerhsu 追蹤數 8,461 互動率 13.3% 觀看率 1,06…" at bounding box center [538, 77] width 650 height 40
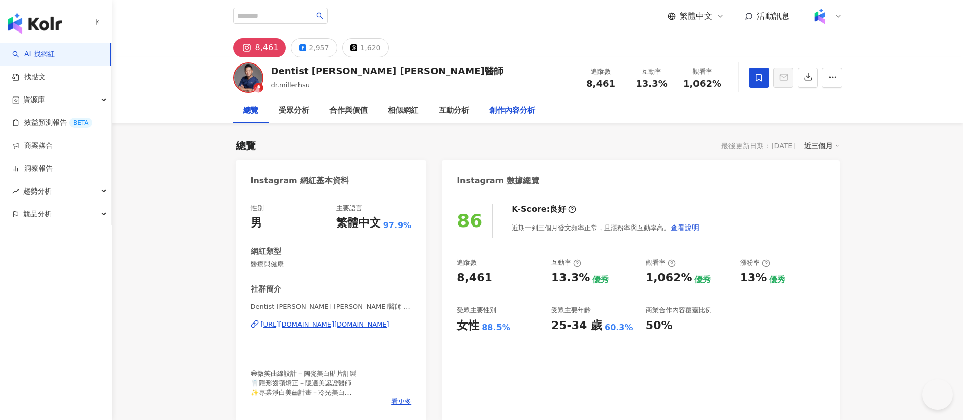
click at [515, 109] on div "創作內容分析" at bounding box center [512, 111] width 46 height 12
click at [314, 49] on div "2,957" at bounding box center [319, 48] width 20 height 14
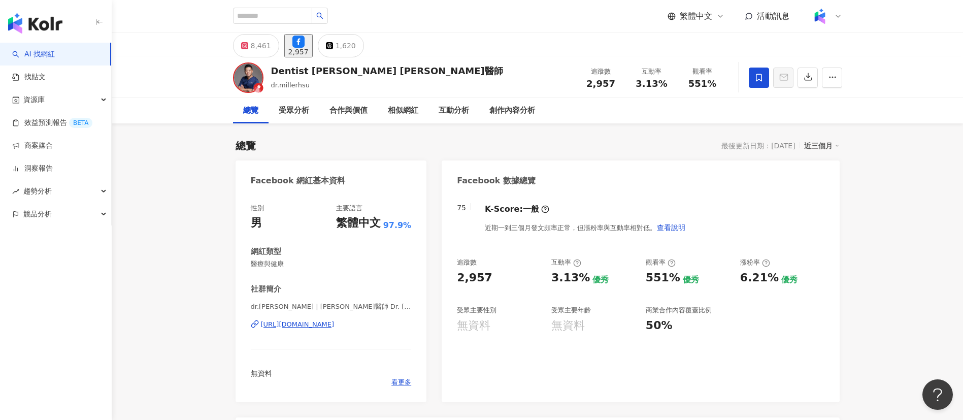
click at [521, 65] on div "Dentist [PERSON_NAME] [PERSON_NAME]醫師 dr.millerhsu 追蹤數 2,957 互動率 3.13% 觀看率 551%" at bounding box center [538, 77] width 650 height 40
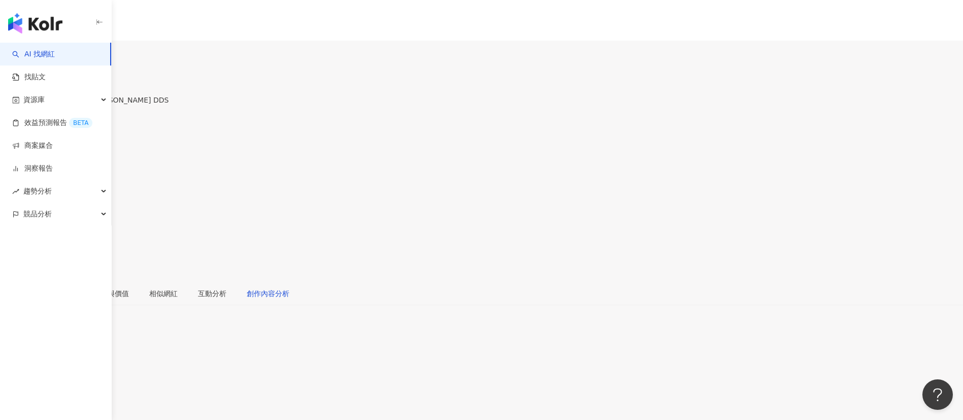
click at [289, 279] on div "創作內容分析" at bounding box center [268, 293] width 43 height 11
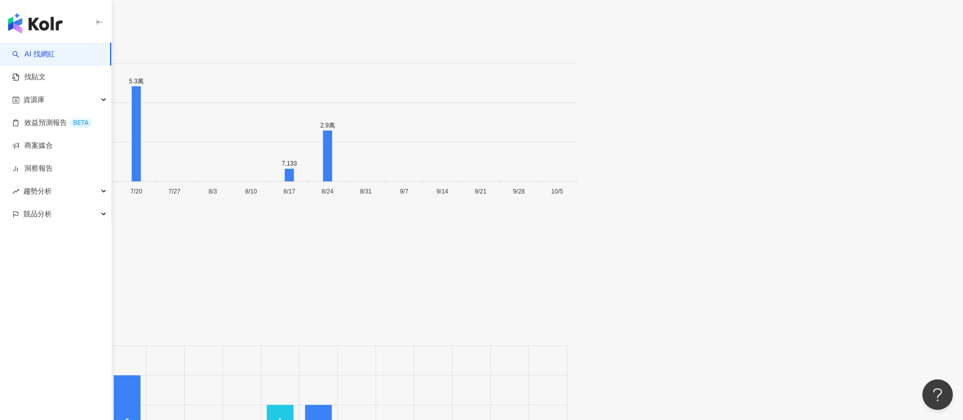
scroll to position [3125, 0]
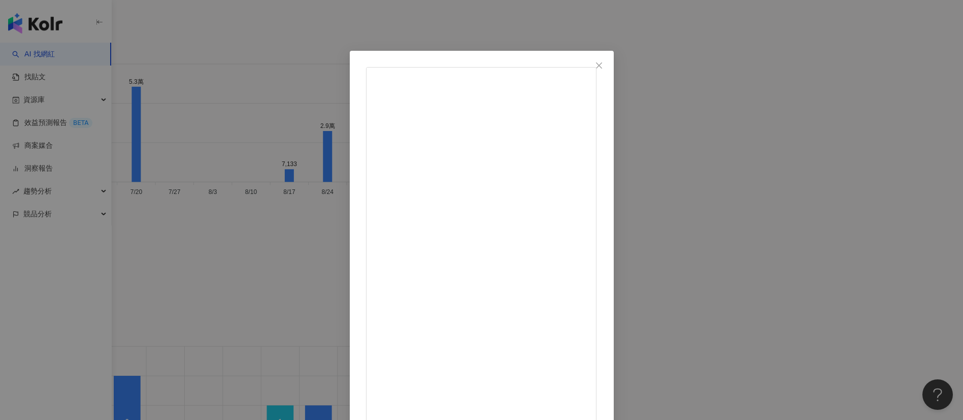
click at [642, 279] on div "葉俊佑 牙醫師 • Dr.Eric Yeh DDS 2025/7/20 894 30 2.7萬 查看原始貼文" at bounding box center [481, 210] width 963 height 420
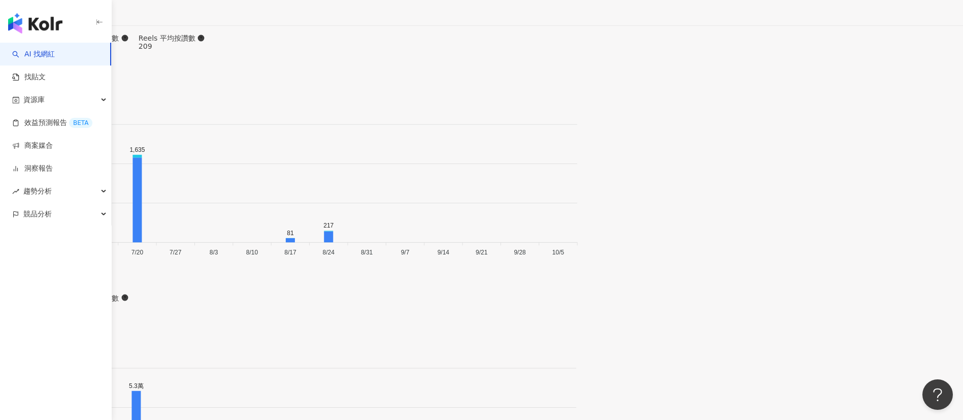
scroll to position [2964, 0]
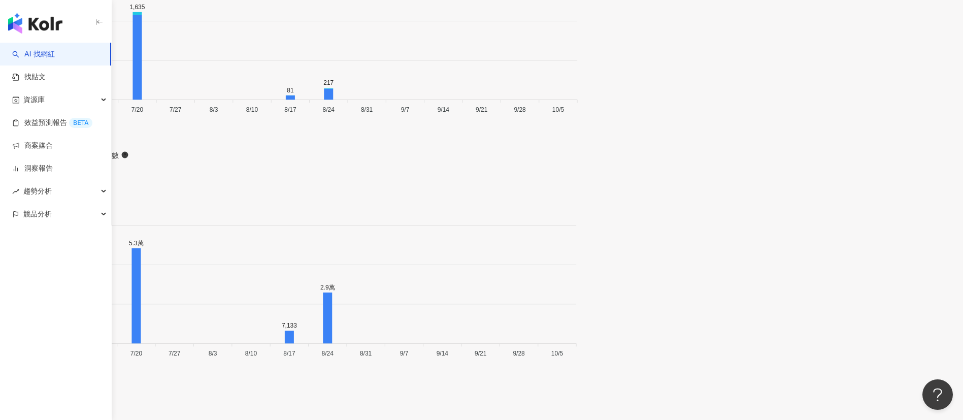
drag, startPoint x: 274, startPoint y: 16, endPoint x: 320, endPoint y: 15, distance: 46.7
copy div "葉俊佑 牙醫"
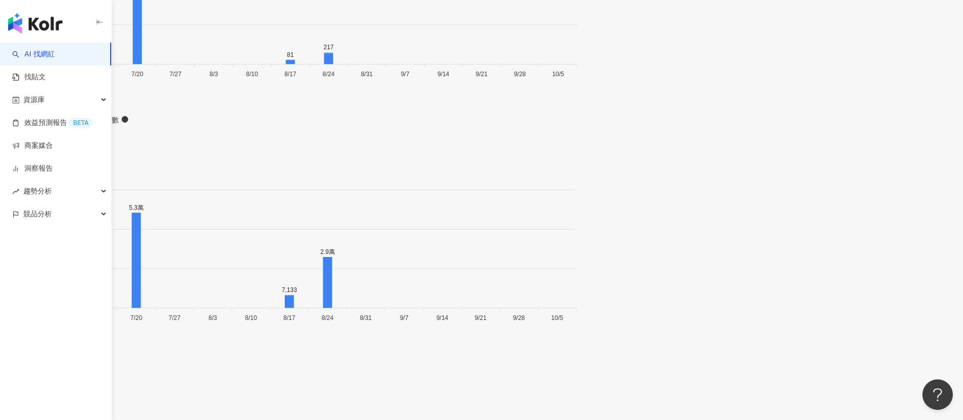
scroll to position [3004, 0]
drag, startPoint x: 714, startPoint y: 28, endPoint x: 686, endPoint y: 21, distance: 29.2
copy span "71.7%"
drag, startPoint x: 665, startPoint y: 25, endPoint x: 635, endPoint y: 26, distance: 30.0
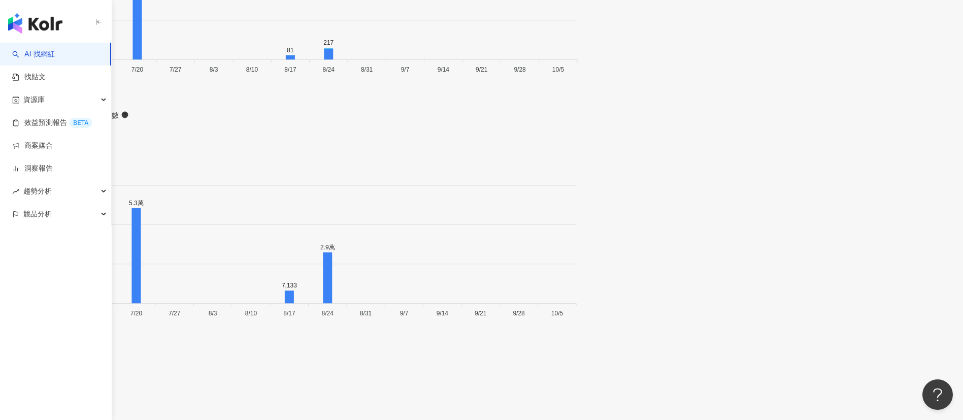
copy span "0.98%"
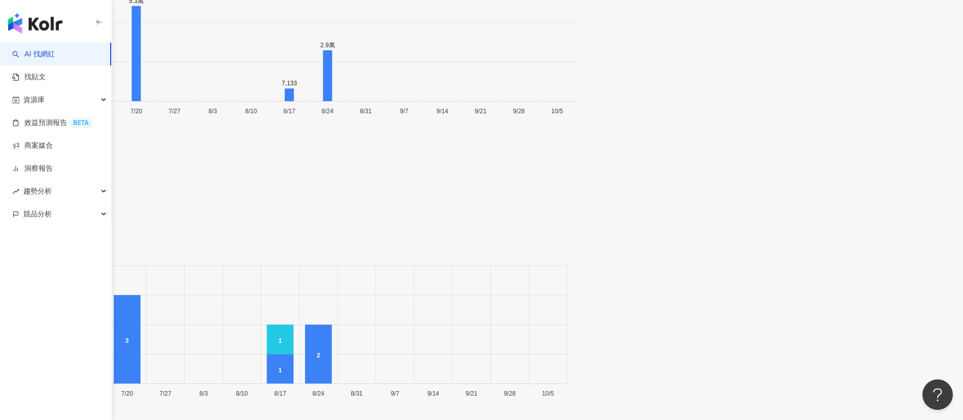
drag, startPoint x: 617, startPoint y: 29, endPoint x: 580, endPoint y: 23, distance: 37.6
copy span "18,122"
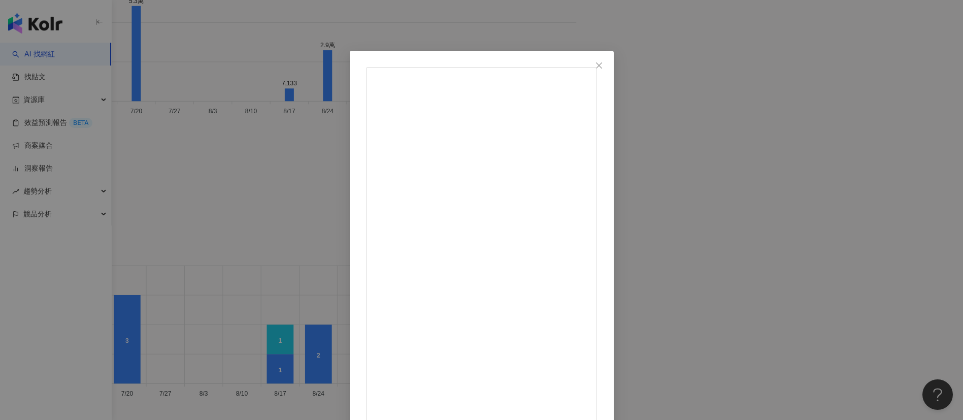
scroll to position [36, 0]
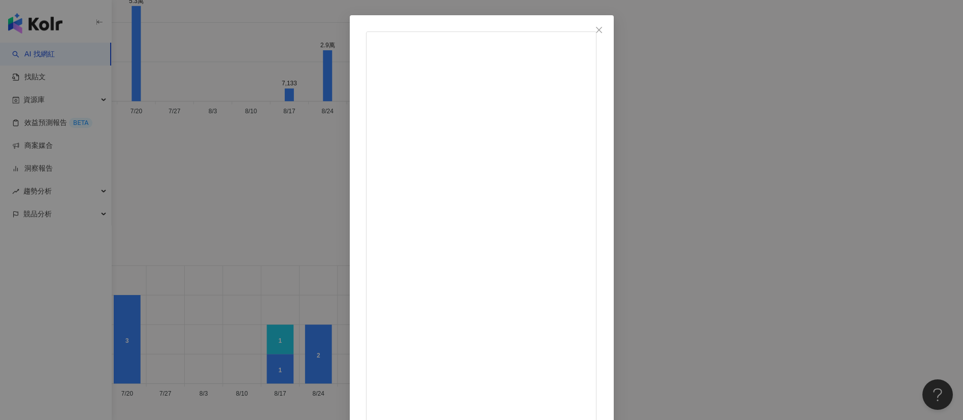
click at [642, 233] on div "葉俊佑 牙醫師 • Dr.Eric Yeh DDS 2025/7/20 894 30 2.7萬 查看原始貼文" at bounding box center [481, 210] width 963 height 420
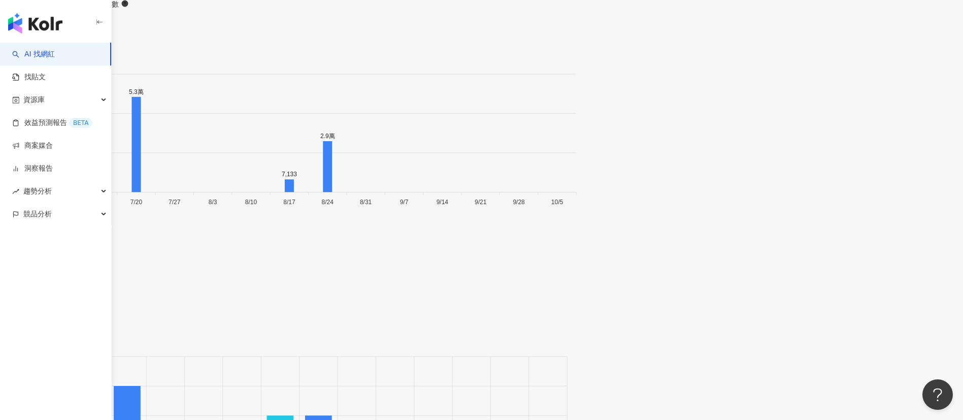
scroll to position [3307, 0]
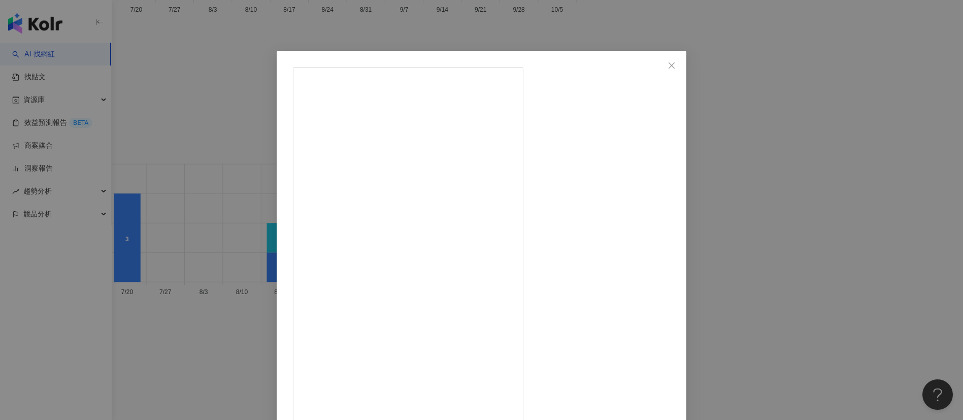
scroll to position [36, 0]
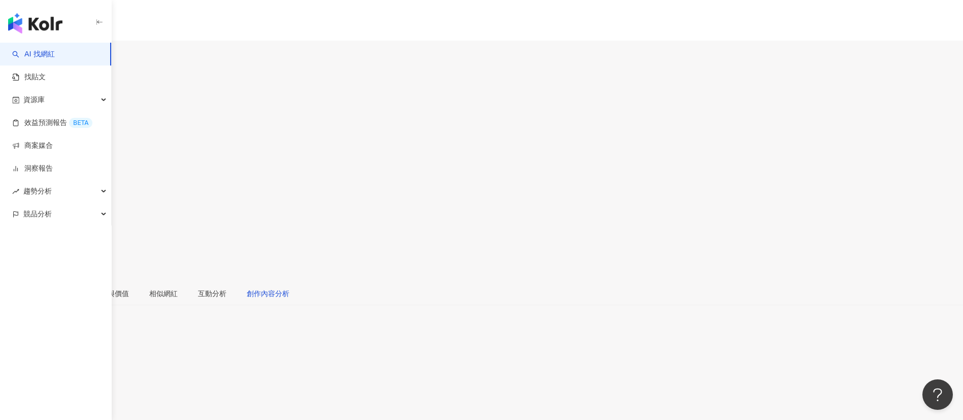
click at [289, 288] on div "創作內容分析" at bounding box center [268, 293] width 43 height 11
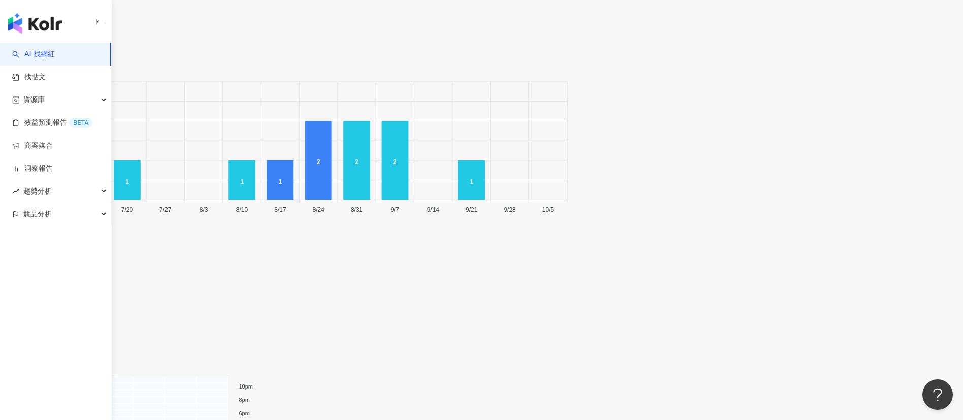
scroll to position [2787, 0]
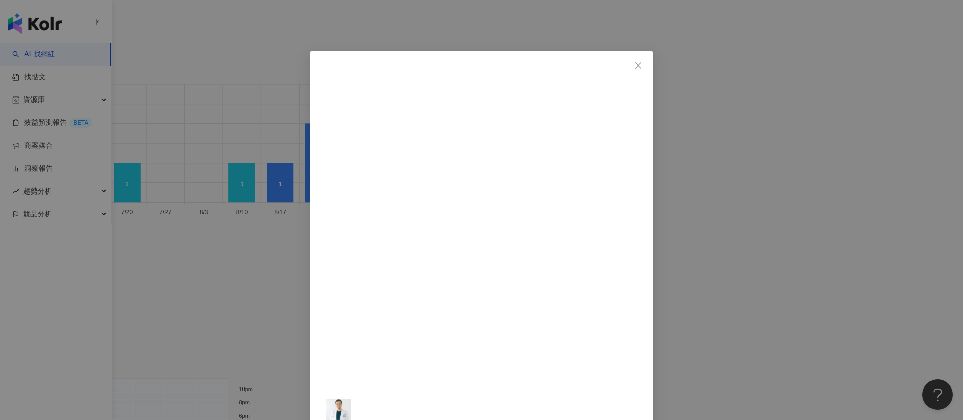
click at [789, 218] on div "暖男牙醫說故事 阿斌哥 2025/8/26 一次讓你搞懂：牙齒、牙齦、舌頭正確保健方式！ #Reels #柏登牙醫 #牙醫 #牙科 #牙齒 #刷牙 5,625…" at bounding box center [481, 210] width 963 height 420
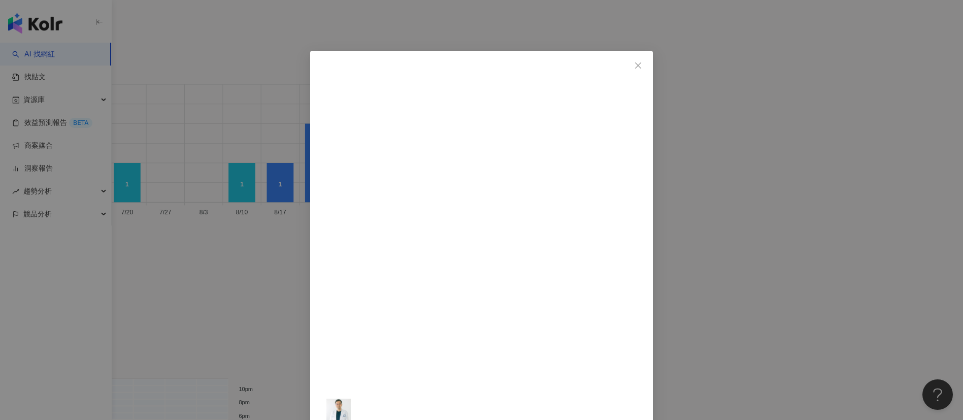
click at [733, 283] on div "暖男牙醫說故事 阿斌哥 2025/8/26 一次讓你搞懂：牙齒、牙齦、舌頭正確保健方式！ #Reels #柏登牙醫 #牙醫 #牙科 #牙齒 #刷牙 5,625…" at bounding box center [481, 210] width 963 height 420
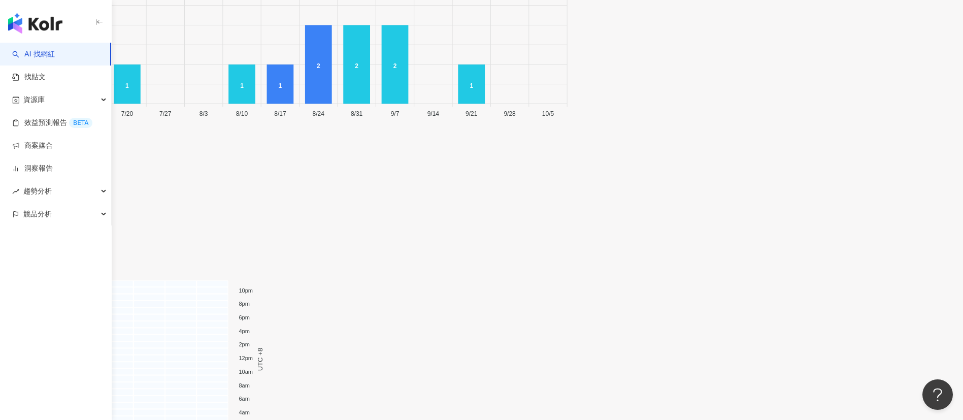
scroll to position [2919, 0]
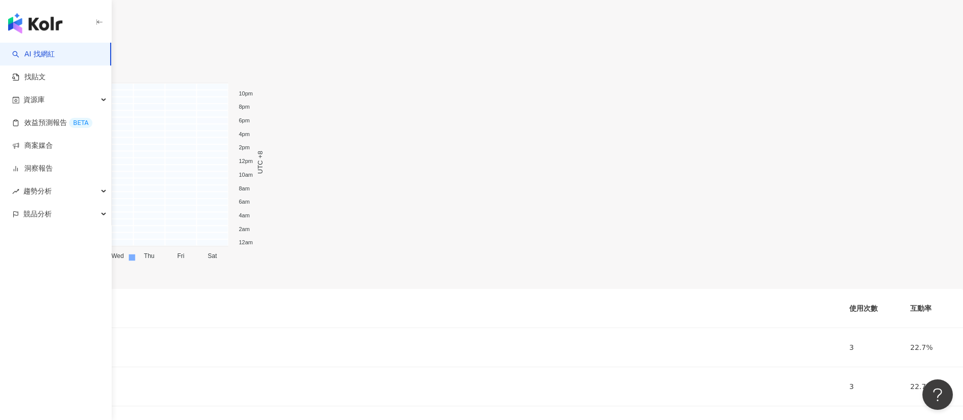
scroll to position [3208, 0]
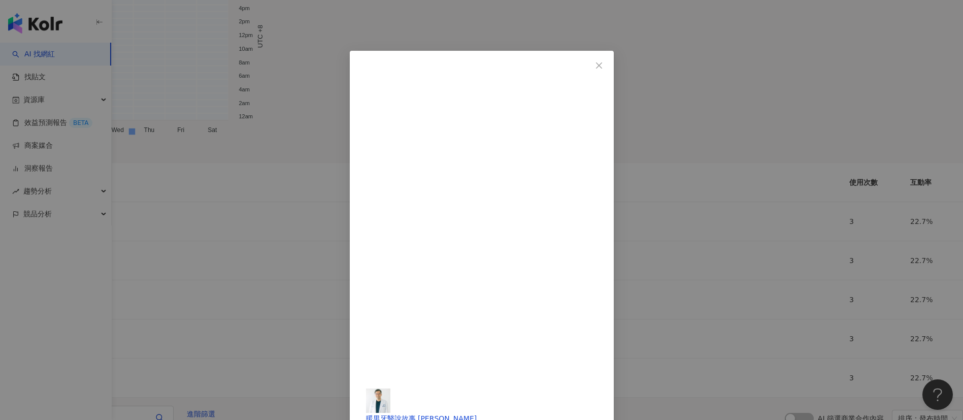
click at [214, 215] on div "暖男牙醫說故事 阿斌哥 2025/3/13 植體的清潔居然有兩大地雷 19 6 查看原始貼文" at bounding box center [481, 210] width 963 height 420
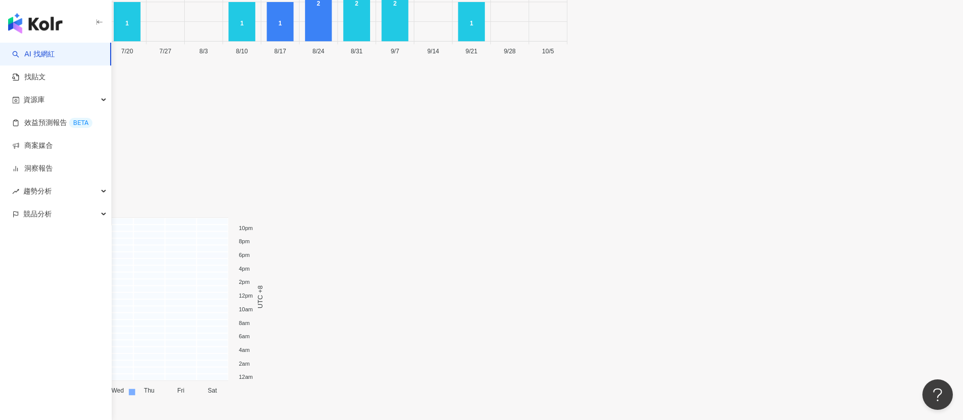
scroll to position [2865, 0]
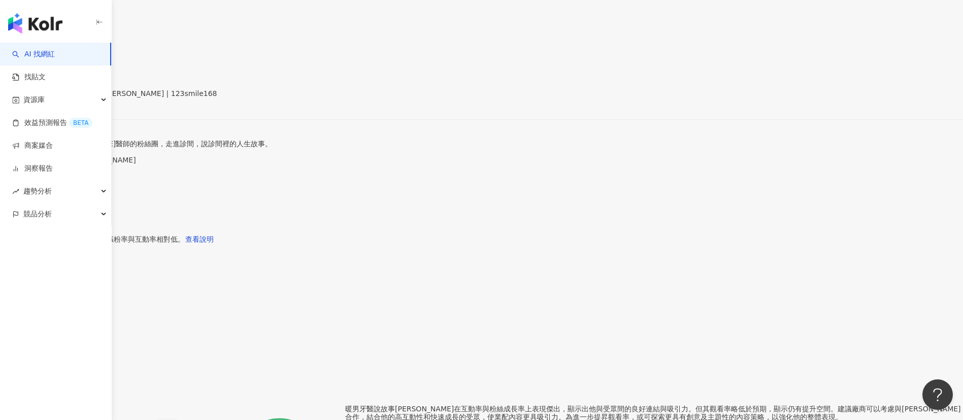
scroll to position [0, 0]
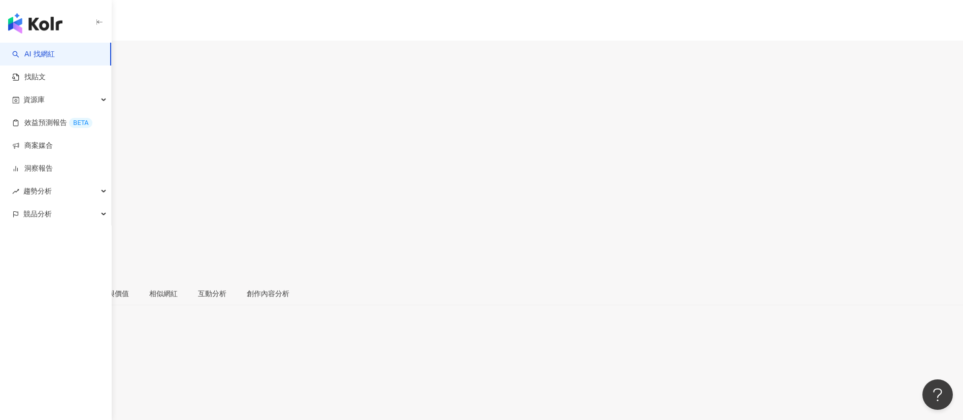
click at [430, 85] on div "暖男牙醫說故事 阿斌哥 追蹤數 11,480 互動率 5.84% 觀看率 1.76%" at bounding box center [481, 173] width 963 height 216
drag, startPoint x: 351, startPoint y: 74, endPoint x: 264, endPoint y: 72, distance: 86.3
click at [264, 72] on div "暖男牙醫說故事 阿斌哥 追蹤數 11,480 互動率 5.84% 觀看率 1.76%" at bounding box center [481, 173] width 963 height 216
copy div "暖男牙醫說故事 阿斌哥"
click at [468, 48] on div "1.1萬" at bounding box center [481, 53] width 963 height 25
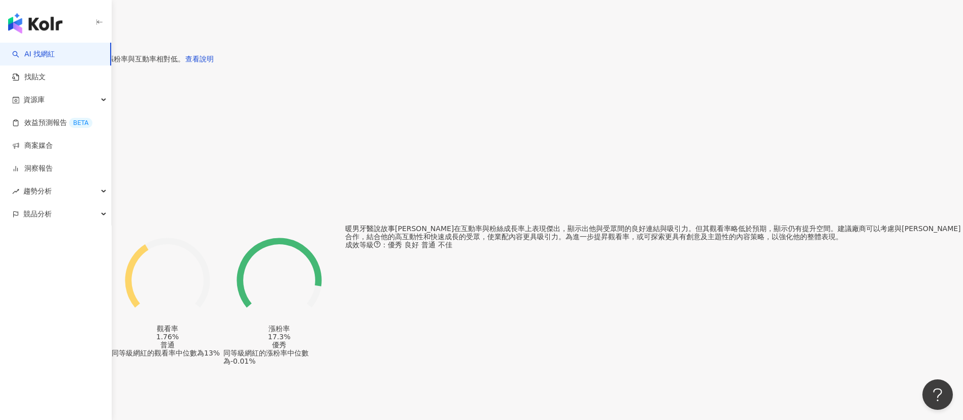
scroll to position [726, 0]
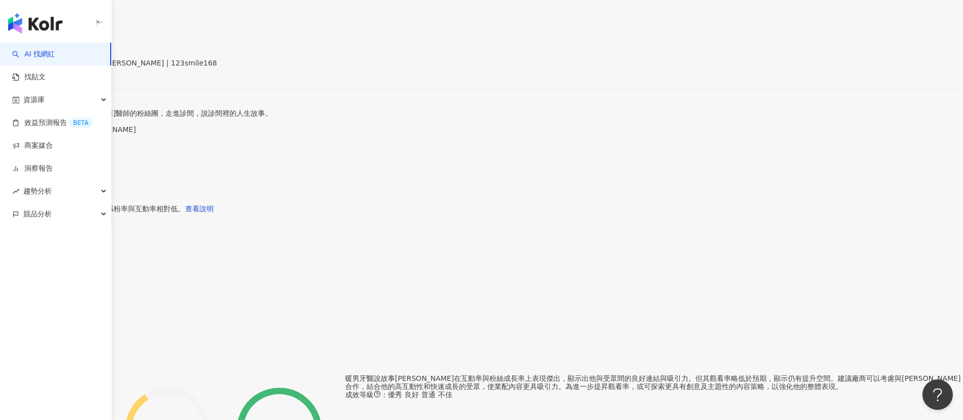
scroll to position [367, 0]
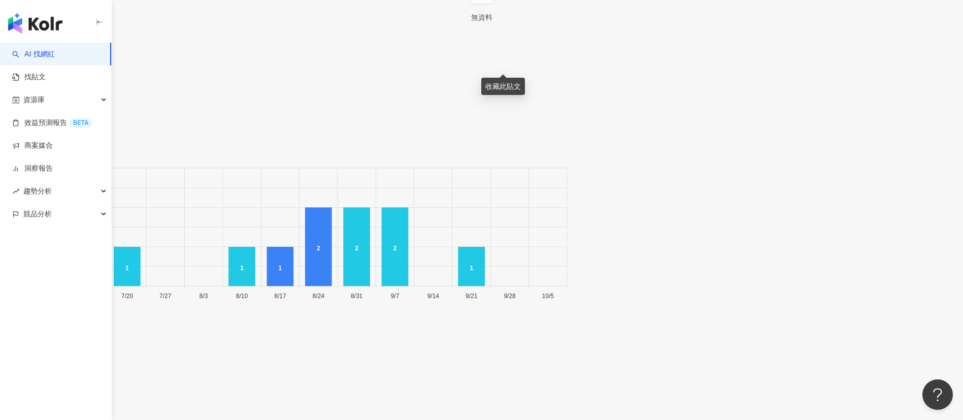
scroll to position [2702, 0]
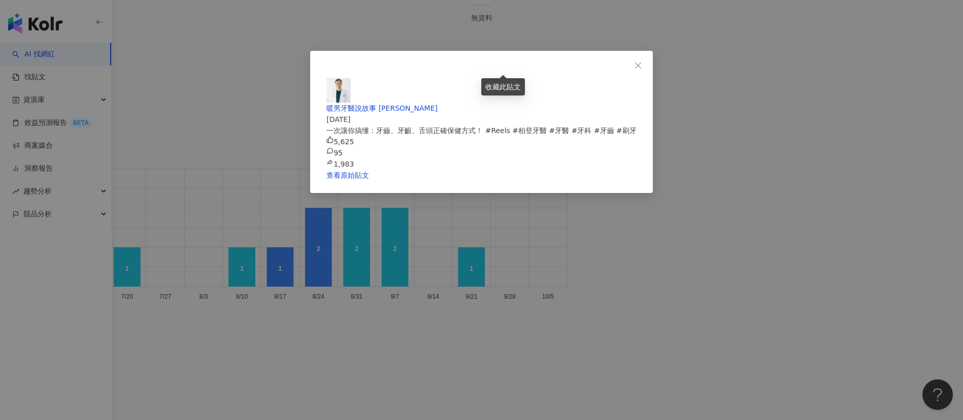
scroll to position [2783, 0]
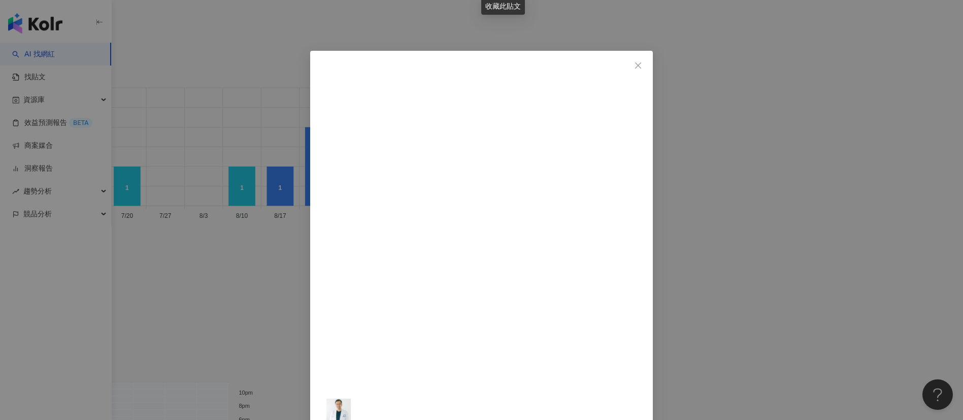
click at [206, 55] on div "暖男牙醫說故事 阿斌哥 2025/8/26 一次讓你搞懂：牙齒、牙齦、舌頭正確保健方式！ #Reels #柏登牙醫 #牙醫 #牙科 #牙齒 #刷牙 5,625…" at bounding box center [481, 210] width 963 height 420
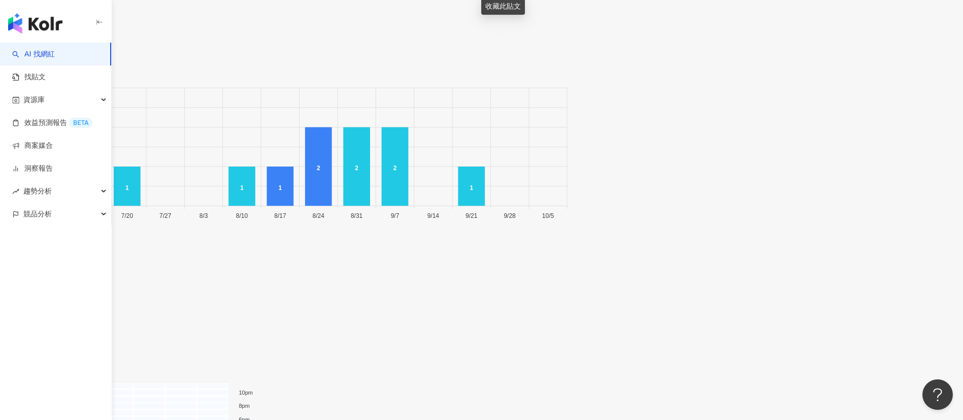
drag, startPoint x: 623, startPoint y: 28, endPoint x: 587, endPoint y: 26, distance: 36.1
copy span "11,480"
drag, startPoint x: 667, startPoint y: 34, endPoint x: 638, endPoint y: 29, distance: 29.7
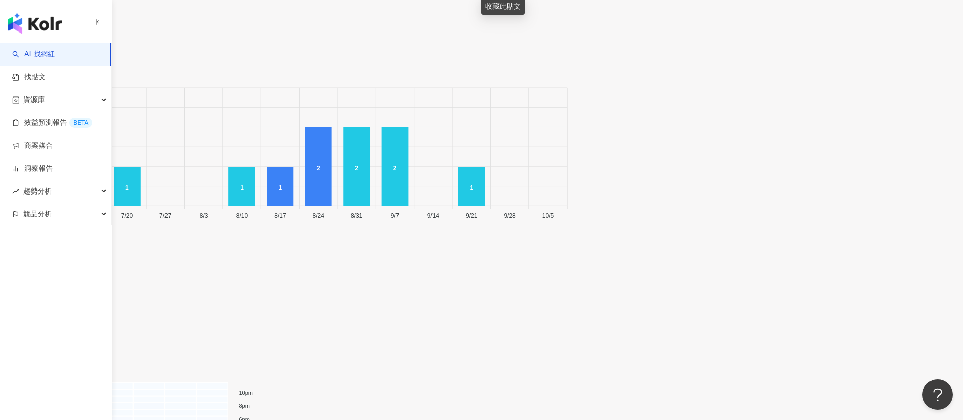
copy span "5.84%"
drag, startPoint x: 720, startPoint y: 28, endPoint x: 688, endPoint y: 27, distance: 31.5
copy span "1.76%"
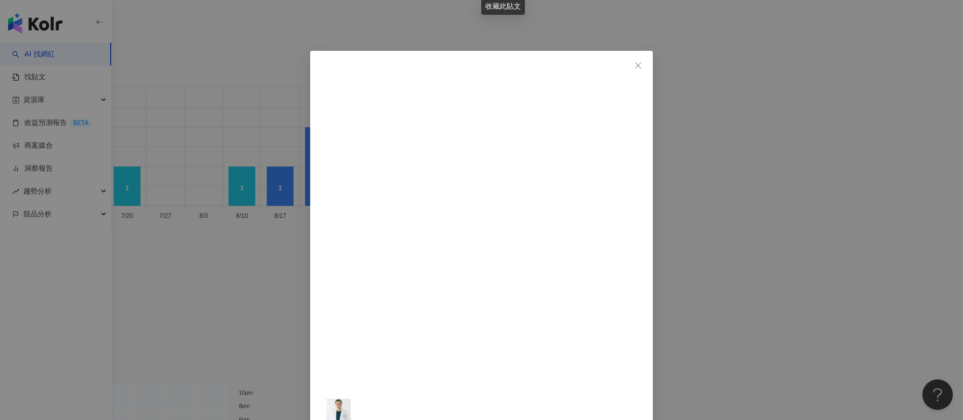
click at [351, 398] on img at bounding box center [338, 410] width 24 height 24
click at [214, 116] on div "暖男牙醫說故事 阿斌哥 2025/8/26 一次讓你搞懂：牙齒、牙齦、舌頭正確保健方式！ #Reels #柏登牙醫 #牙醫 #牙科 #牙齒 #刷牙 5,625…" at bounding box center [481, 210] width 963 height 420
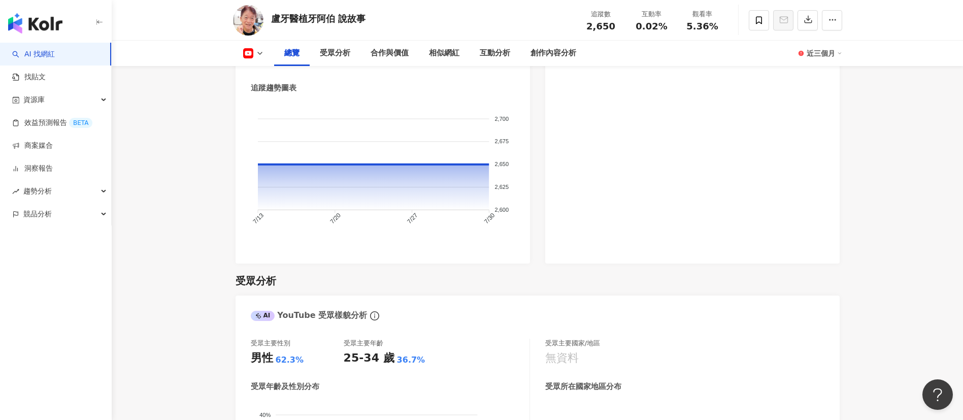
scroll to position [659, 0]
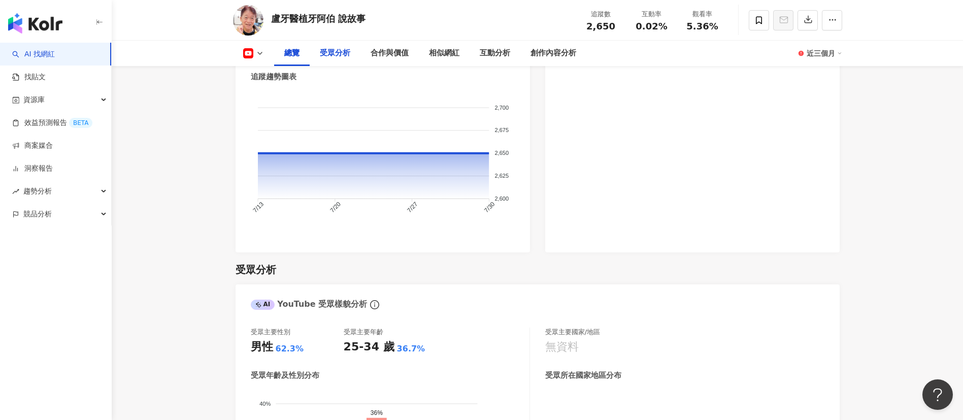
click at [342, 51] on div "受眾分析" at bounding box center [335, 53] width 30 height 12
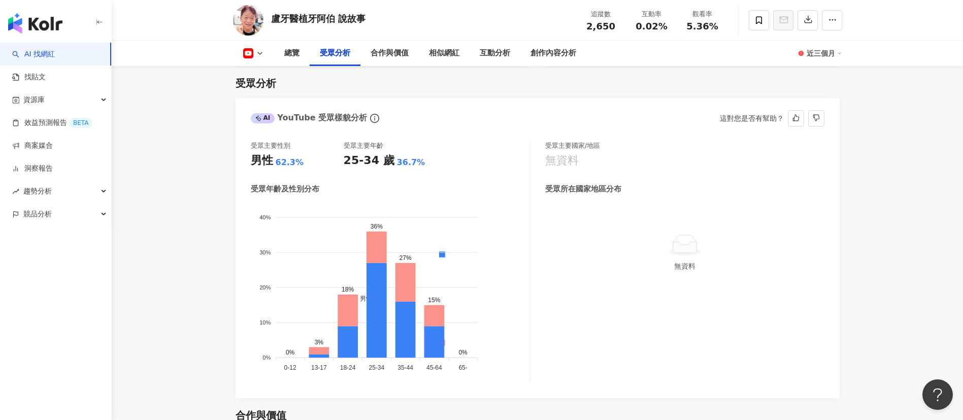
click at [584, 354] on div "受眾主要國家/地區 無資料 受眾所在國家地區分布 無資料" at bounding box center [684, 262] width 279 height 242
click at [607, 337] on div "受眾主要國家/地區 無資料 受眾所在國家地區分布 無資料" at bounding box center [684, 262] width 279 height 242
click at [590, 346] on div "受眾主要國家/地區 無資料 受眾所在國家地區分布 無資料" at bounding box center [684, 262] width 279 height 242
click at [425, 127] on div "AI YouTube 受眾樣貌分析 這對您是否有幫助？" at bounding box center [538, 114] width 604 height 33
click at [450, 146] on div "受眾主要性別 男性 62.3% 受眾主要年齡 25-34 歲 36.7%" at bounding box center [390, 154] width 279 height 27
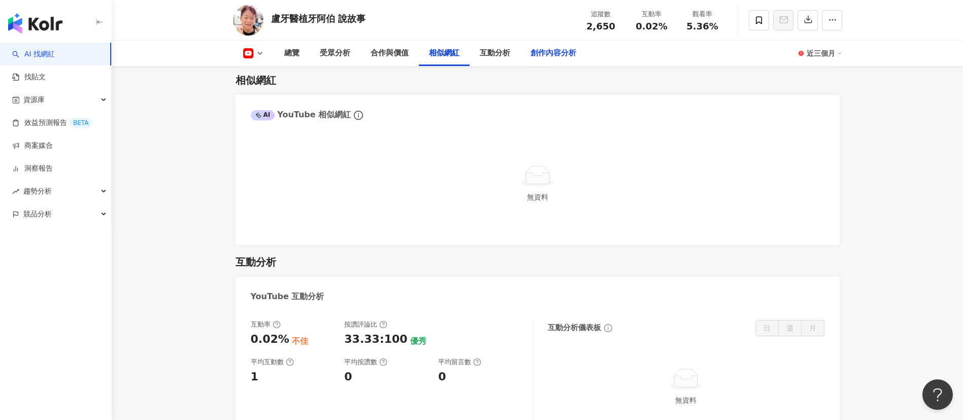
click at [536, 53] on div "創作內容分析" at bounding box center [553, 53] width 46 height 12
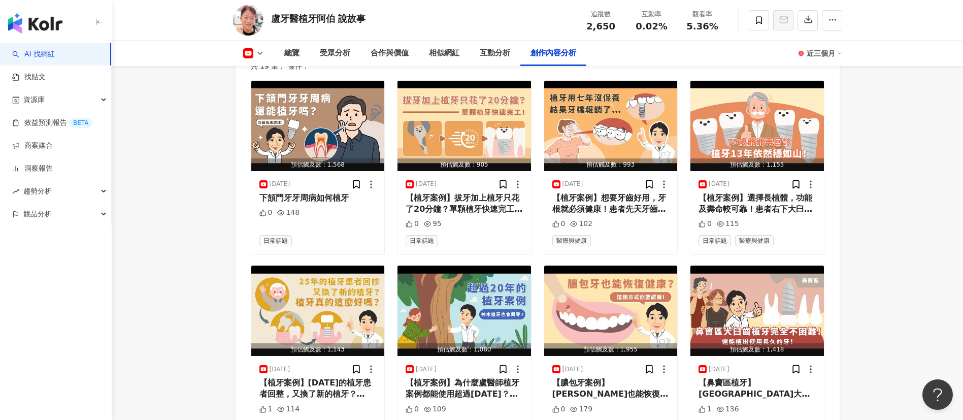
scroll to position [2463, 0]
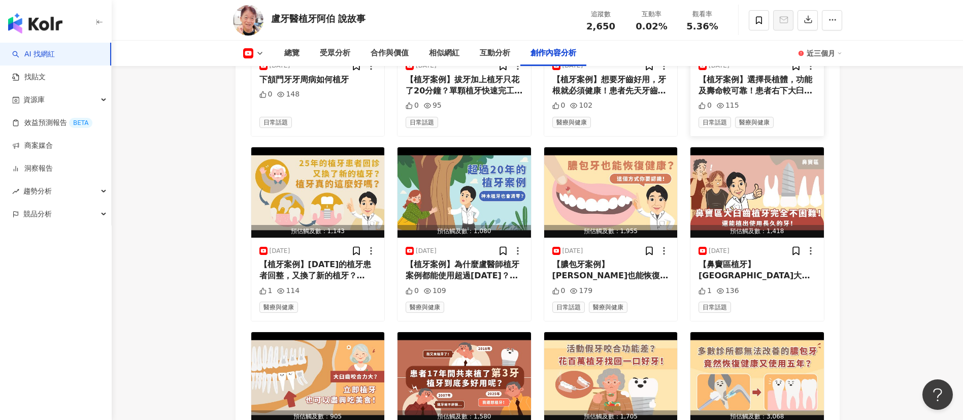
scroll to position [2581, 0]
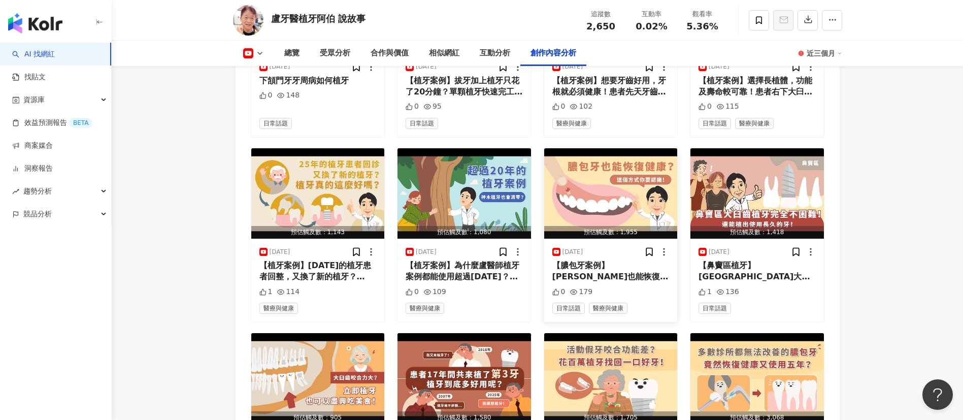
click at [632, 279] on div "【膿包牙案例】[PERSON_NAME]也能恢復健康？這個方式你要認識！膿包牙疼痛與膿包牙大小不一定成正比 有時候不太痛卻會持續破壞口腔健康！ 患者每天右上門…" at bounding box center [610, 271] width 117 height 23
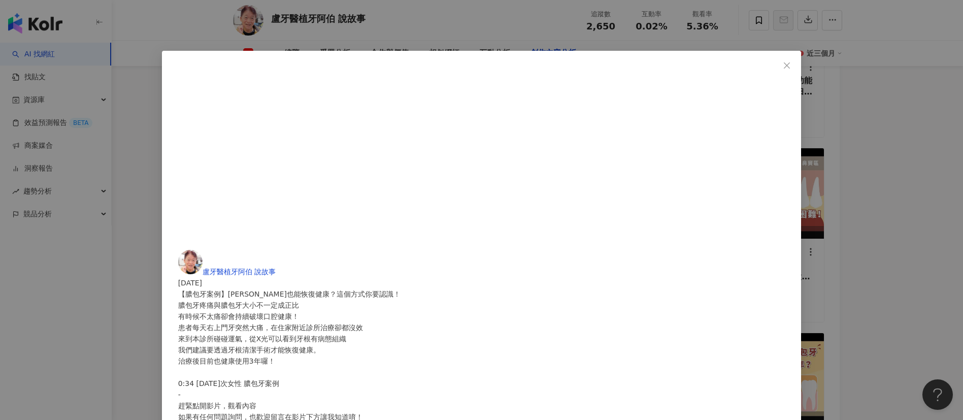
click at [761, 207] on div "盧牙醫[PERSON_NAME] 說故事 [DATE] 【膿包牙案例】膿包牙也能恢復健康？這個方式你要認識！ 膿包牙疼痛與膿包牙大小不一定成正比 有時候不太痛…" at bounding box center [481, 210] width 963 height 420
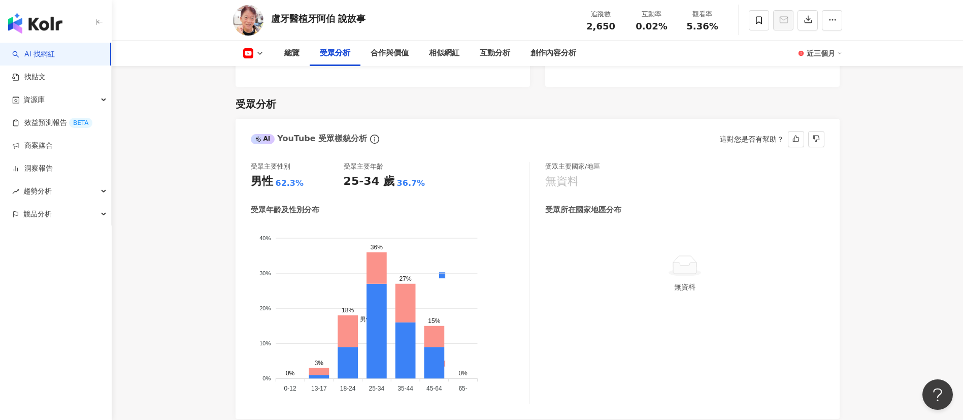
scroll to position [823, 0]
click at [446, 129] on div "AI YouTube 受眾樣貌分析 這對您是否有幫助？" at bounding box center [538, 136] width 604 height 33
click at [496, 170] on div "受眾主要性別 男性 62.3% 受眾主要年齡 25-34 歲 36.7%" at bounding box center [390, 176] width 279 height 27
click at [482, 135] on div "AI YouTube 受眾樣貌分析 這對您是否有幫助？" at bounding box center [538, 136] width 604 height 33
click at [457, 150] on div "AI YouTube 受眾樣貌分析 這對您是否有幫助？" at bounding box center [538, 136] width 604 height 33
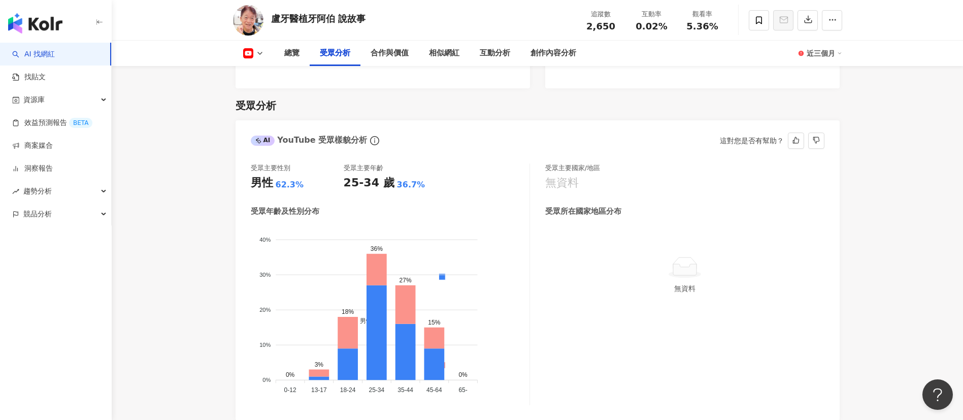
click at [445, 120] on div "AI YouTube 受眾樣貌分析 這對您是否有幫助？" at bounding box center [538, 136] width 604 height 33
click at [471, 213] on div "受眾年齡及性別分布" at bounding box center [390, 211] width 279 height 11
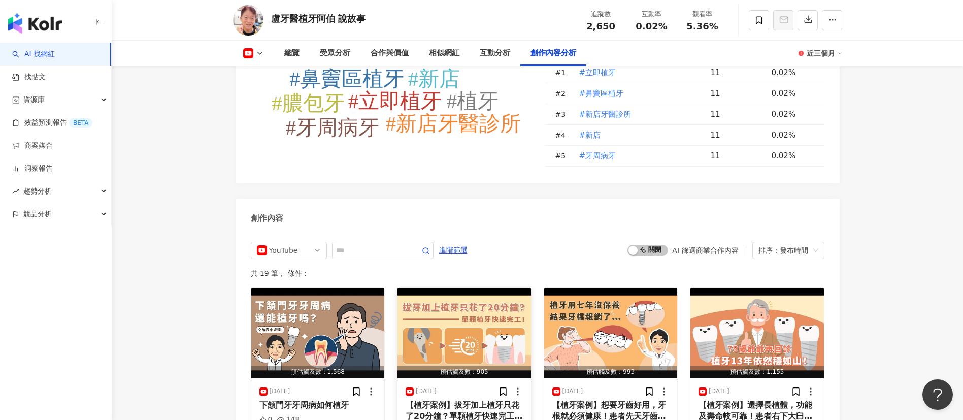
scroll to position [2321, 0]
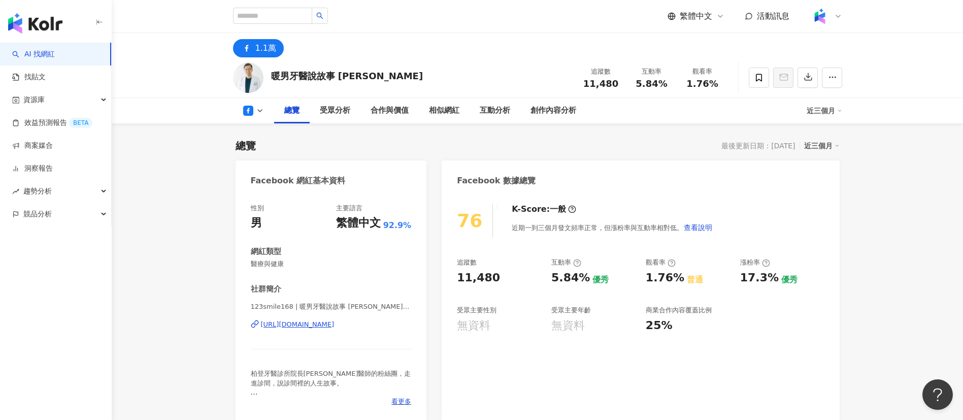
click at [334, 323] on div "[URL][DOMAIN_NAME]" at bounding box center [298, 324] width 74 height 9
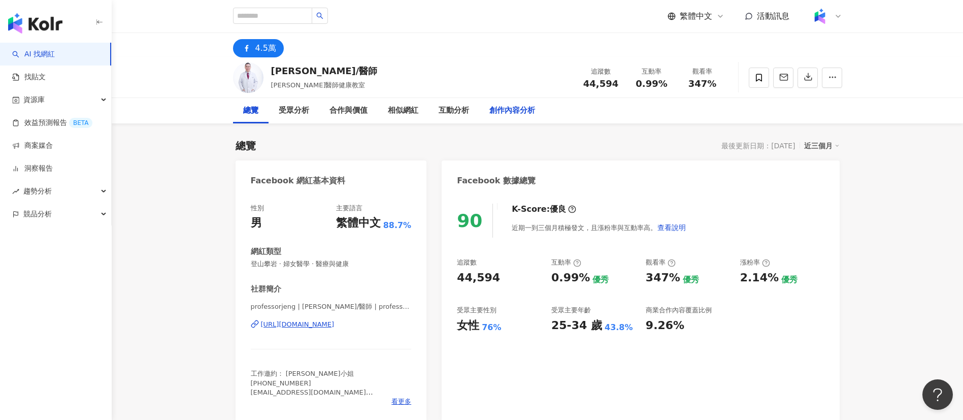
click at [489, 105] on div "創作內容分析" at bounding box center [512, 111] width 46 height 12
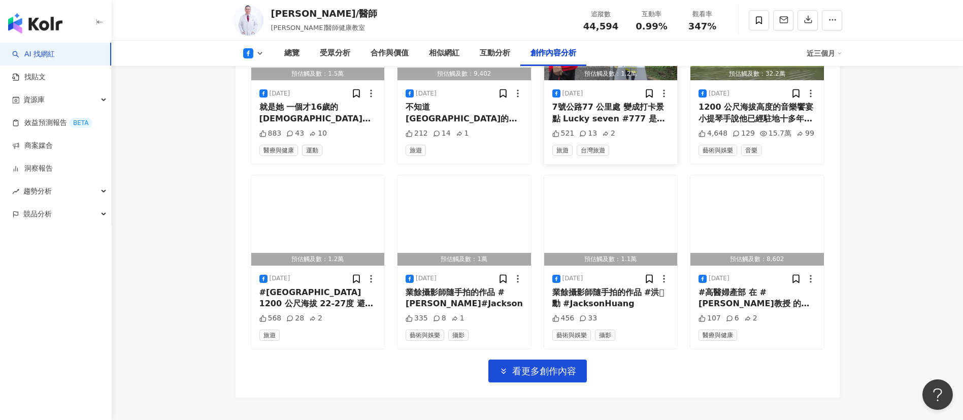
scroll to position [3106, 0]
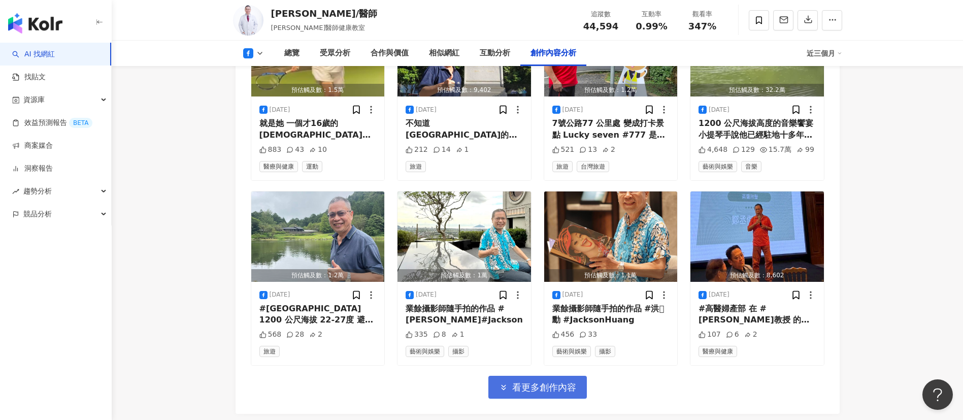
click at [558, 376] on button "看更多創作內容" at bounding box center [537, 387] width 98 height 23
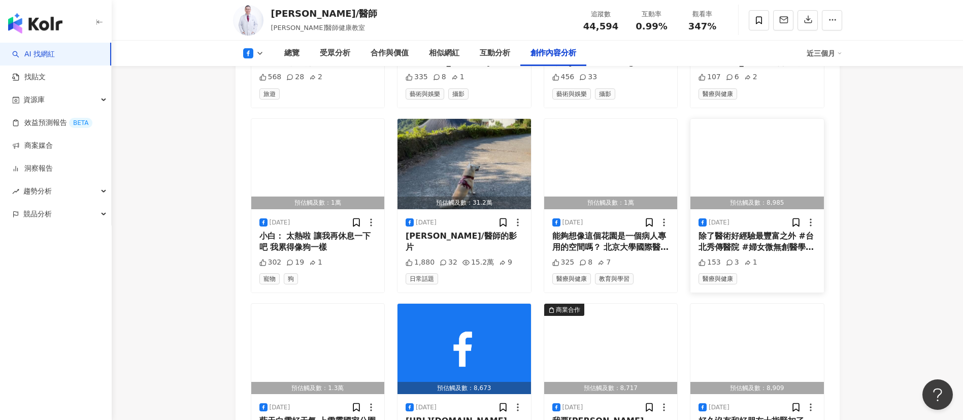
scroll to position [3365, 0]
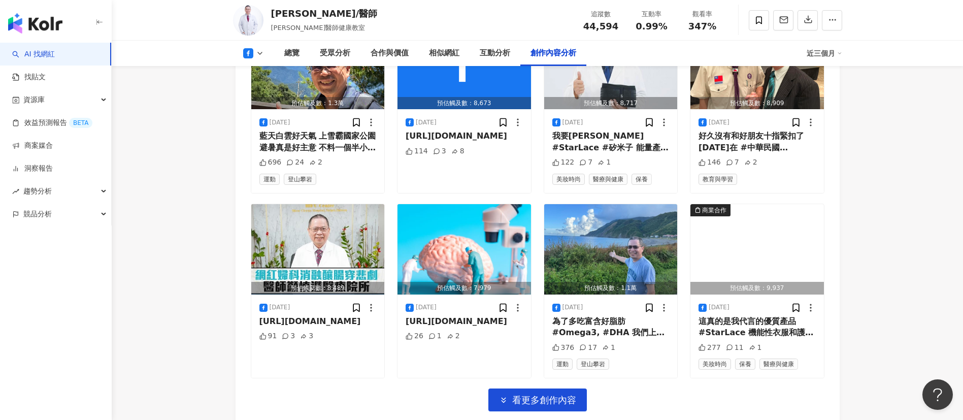
scroll to position [3650, 0]
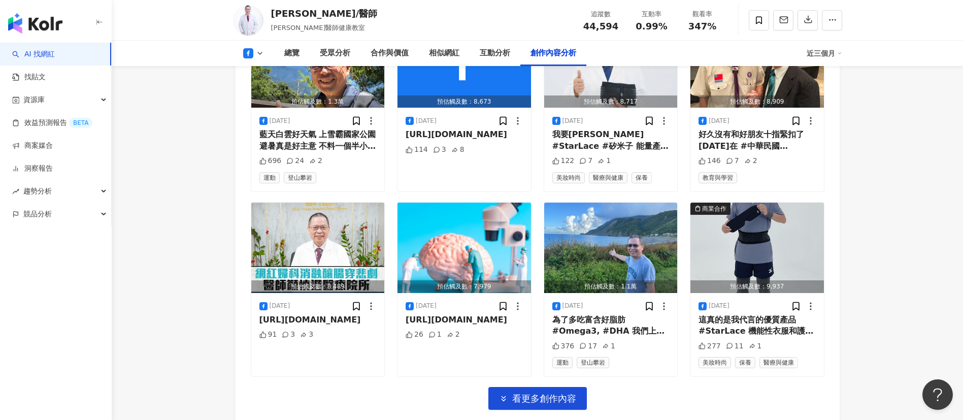
click at [434, 28] on div "鄭丞傑教授/醫師 鄭丞傑醫師健康教室 追蹤數 44,594 互動率 0.99% 觀看率 347%" at bounding box center [538, 20] width 650 height 40
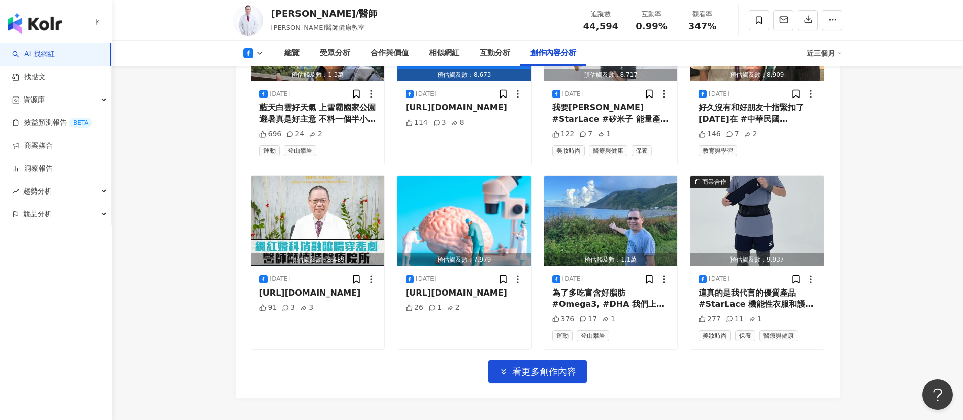
scroll to position [3683, 0]
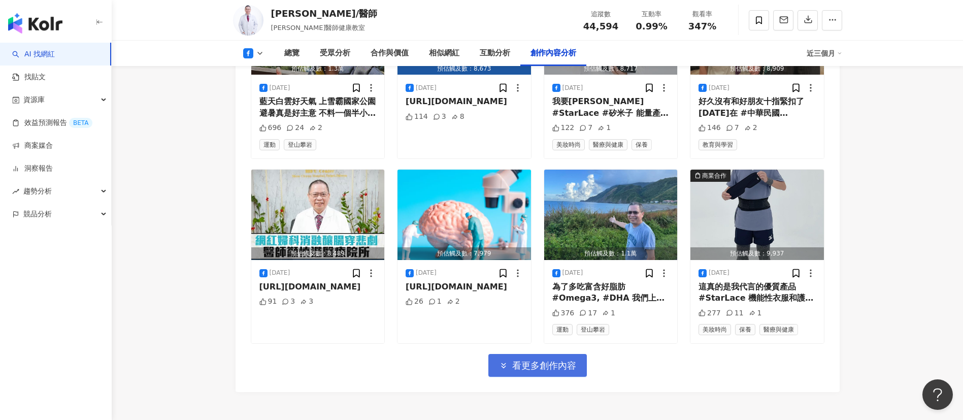
click at [538, 360] on span "看更多創作內容" at bounding box center [544, 365] width 64 height 11
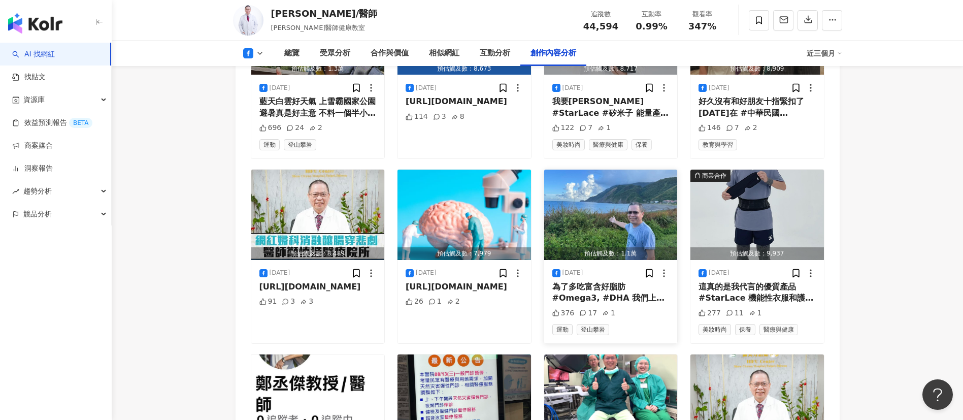
click at [611, 281] on div "為了多吃富含好脂肪 #Omega3, #DHA 我們上午爬山健行十公里之後 下午專程從礁溪殺到 #南方澳漁港 吃海鮮 幸福感十足" at bounding box center [610, 292] width 117 height 23
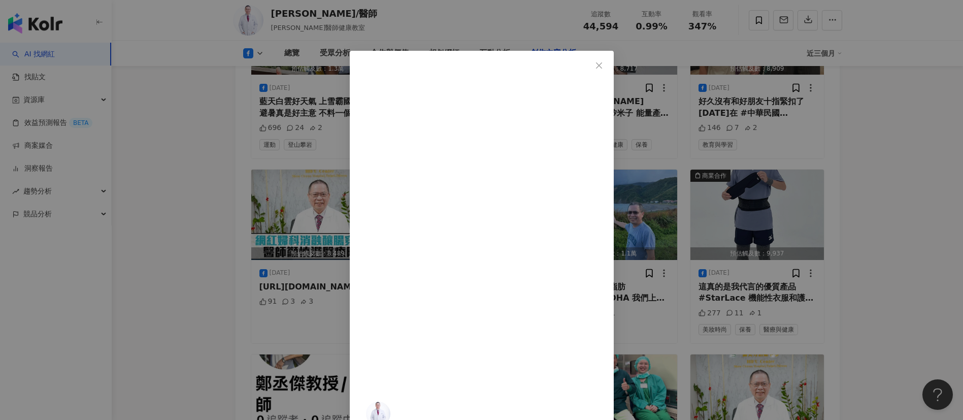
click at [839, 197] on div "鄭丞傑教授/醫師 2025/8/17 為了多吃富含好脂肪 #Omega3, #DHA 我們上午爬山健行十公里之後 下午專程從礁溪殺到 #南方澳漁港 吃海鮮 幸…" at bounding box center [481, 210] width 963 height 420
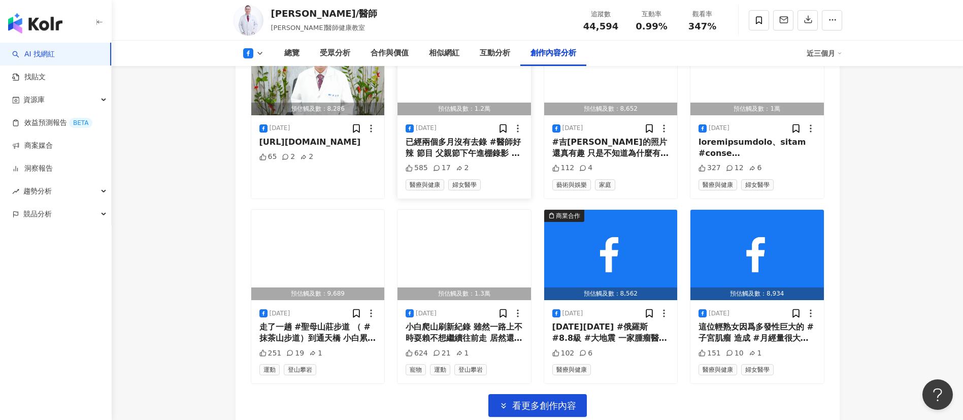
scroll to position [4199, 0]
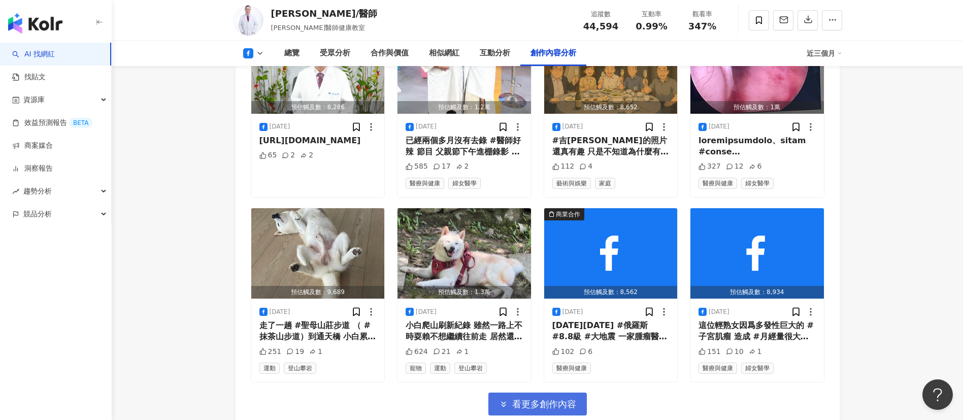
click at [540, 398] on span "看更多創作內容" at bounding box center [544, 403] width 64 height 11
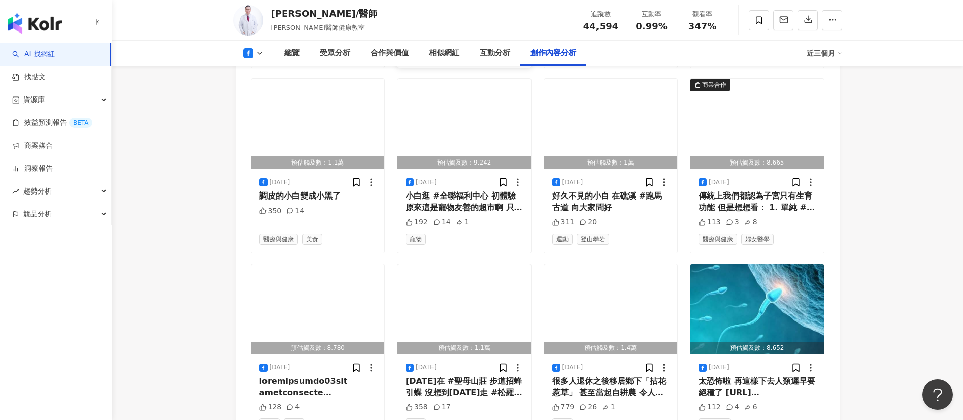
scroll to position [4516, 0]
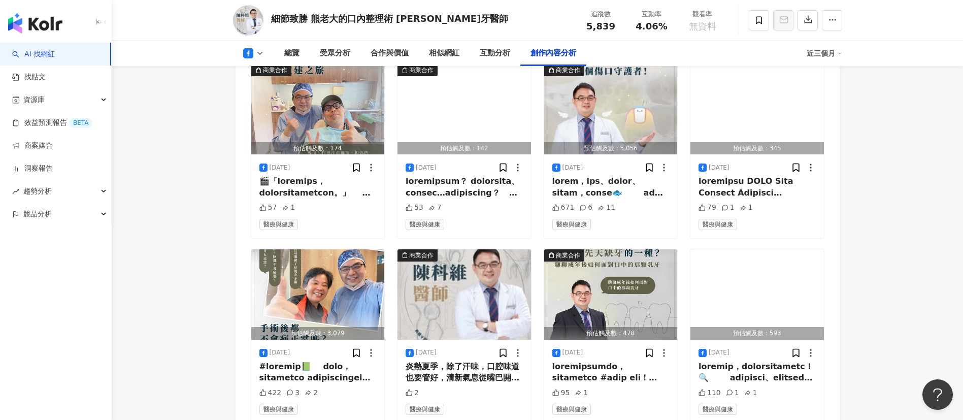
scroll to position [2890, 0]
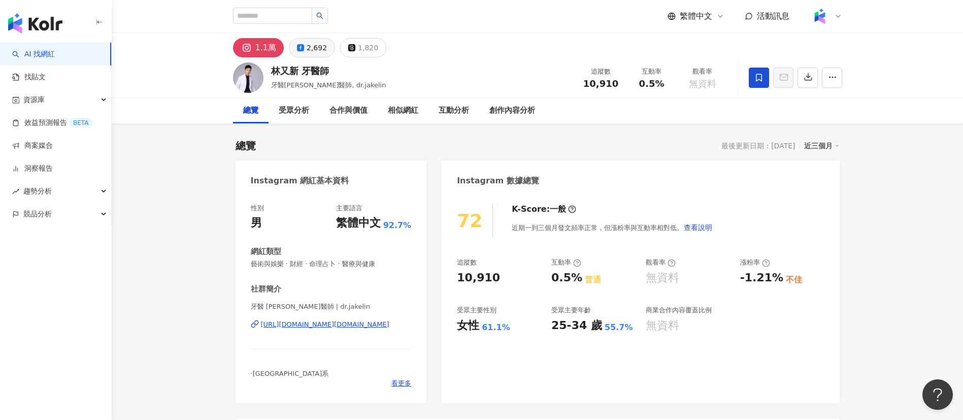
click at [299, 46] on rect at bounding box center [300, 47] width 5 height 5
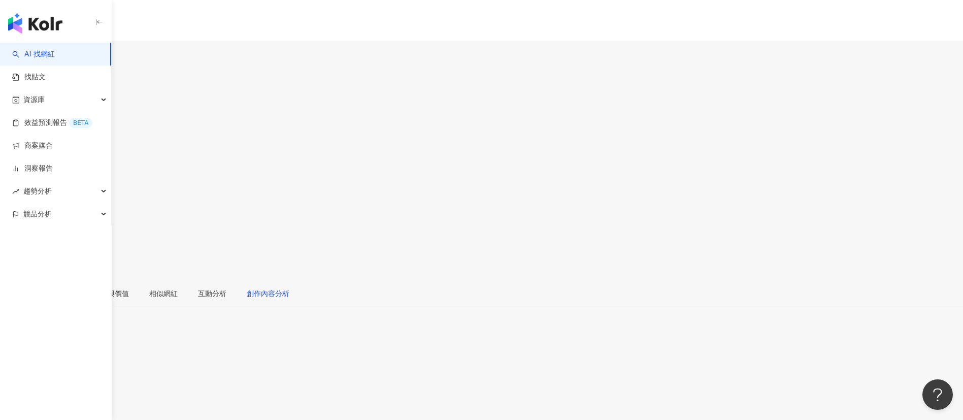
click at [289, 279] on div "創作內容分析" at bounding box center [268, 293] width 43 height 11
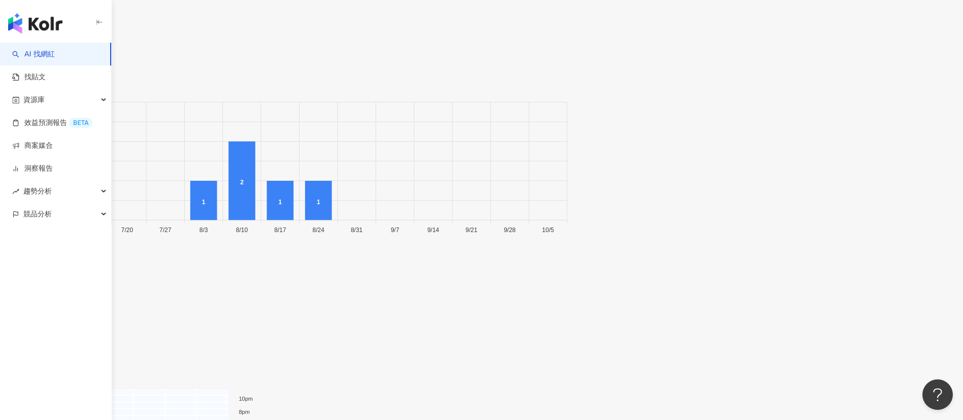
scroll to position [3096, 0]
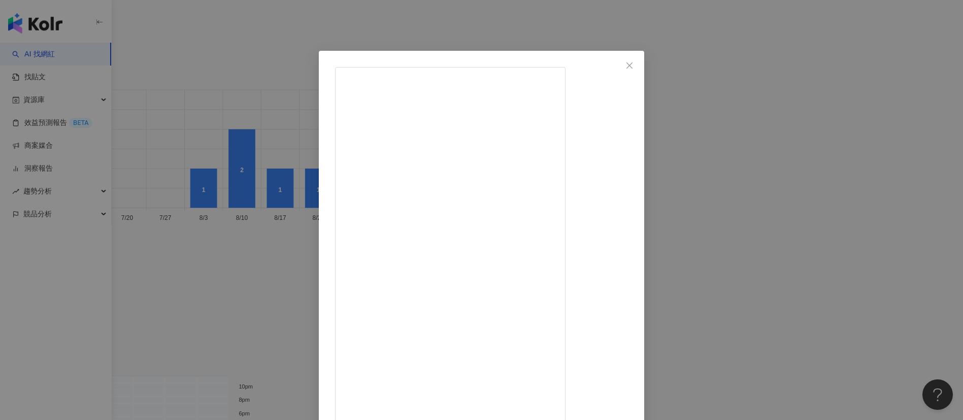
drag, startPoint x: 592, startPoint y: 232, endPoint x: 749, endPoint y: 202, distance: 159.7
click at [642, 202] on div "牙醫 黃靖鈞 醫師 2025/8/17 「學長！你還有在看診嗎？」這什麼話❓❗️ 強烈譴責 #路易韋登 總部長正奴役自己1️⃣8️⃣診/周中 天生手巧（改天來…" at bounding box center [481, 210] width 963 height 420
click at [642, 179] on div "牙醫 黃靖鈞 醫師 2025/8/17 「學長！你還有在看診嗎？」這什麼話❓❗️ 強烈譴責 #路易韋登 總部長正奴役自己1️⃣8️⃣診/周中 天生手巧（改天來…" at bounding box center [481, 210] width 963 height 420
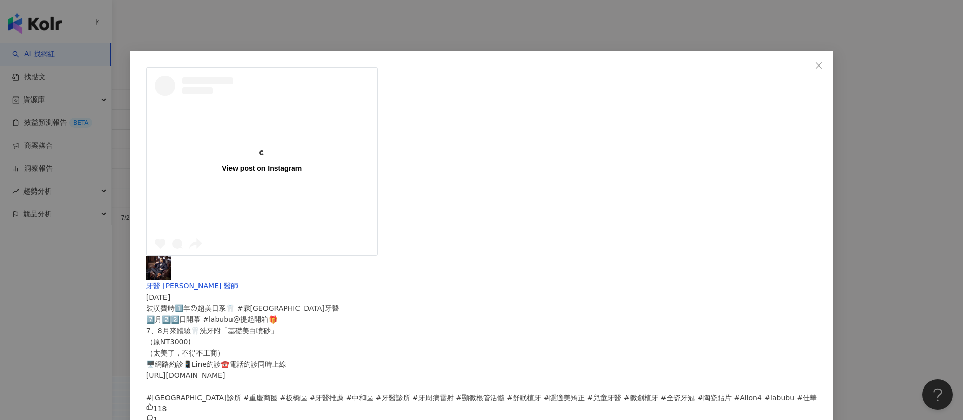
click at [642, 232] on div "View post on Instagram 牙醫 黃靖鈞 醫師 2025/7/17 裝潢費時1️⃣年😯超美日系🦷 #霖佳華苑牙醫 7️⃣月2️⃣2️⃣日開幕…" at bounding box center [481, 210] width 963 height 420
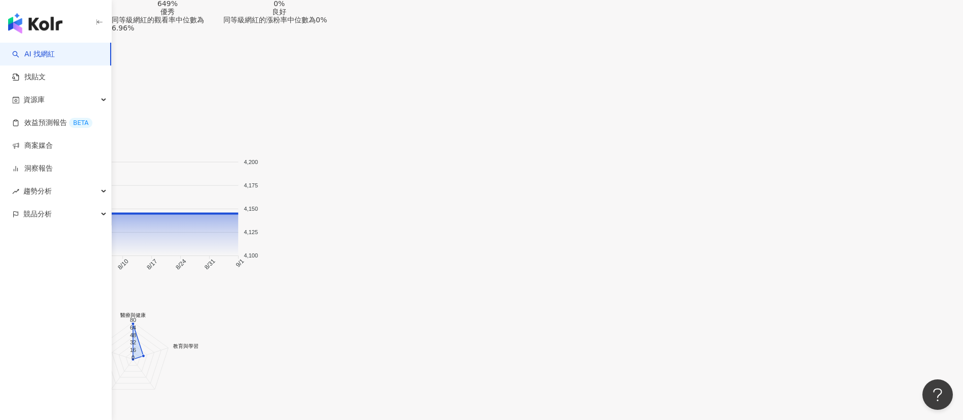
drag, startPoint x: 291, startPoint y: 16, endPoint x: 327, endPoint y: 19, distance: 36.1
drag, startPoint x: 341, startPoint y: 18, endPoint x: 266, endPoint y: 14, distance: 74.2
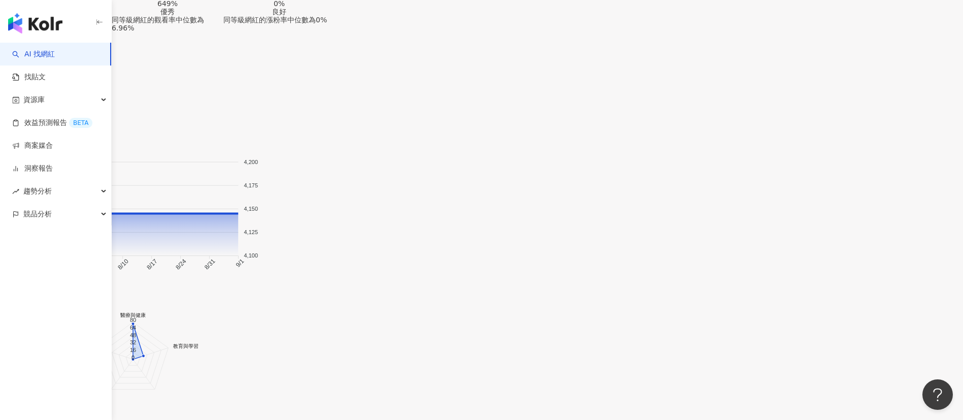
copy div "牙醫 黃靖鈞 醫師"
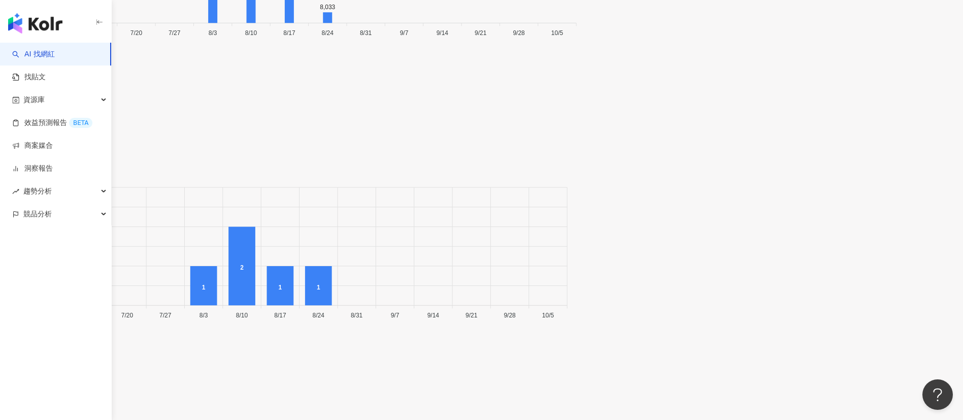
scroll to position [3119, 0]
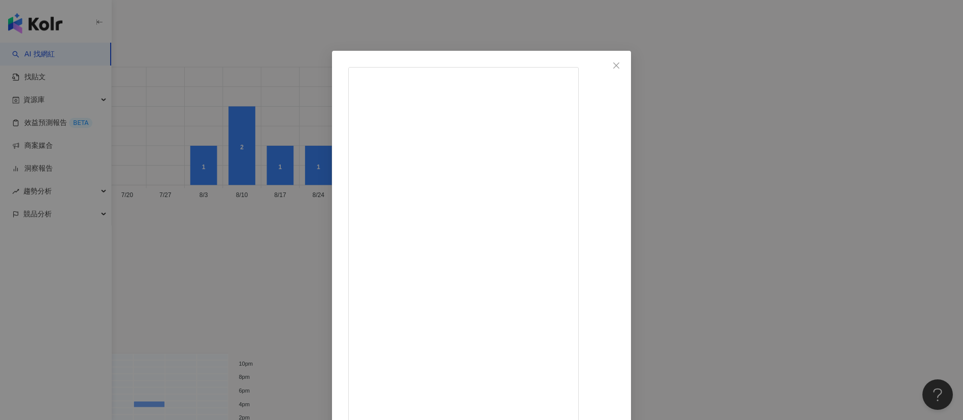
click at [642, 240] on div "牙醫 黃靖鈞 醫師 2025/8/3 114/7/28～8/1 #八牙人事通 #義診 醫師團到#台東 參與 #台北醫學大學 #社會醫療服務隊 舉辦的 #偏鄉義…" at bounding box center [481, 210] width 963 height 420
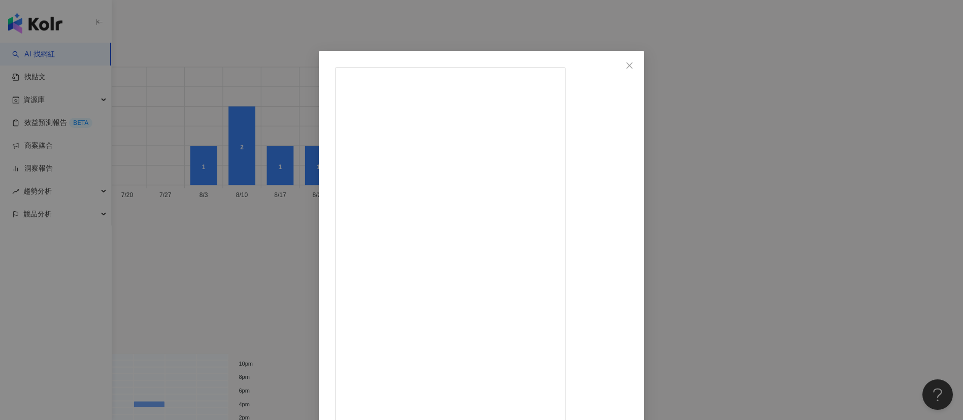
scroll to position [36, 0]
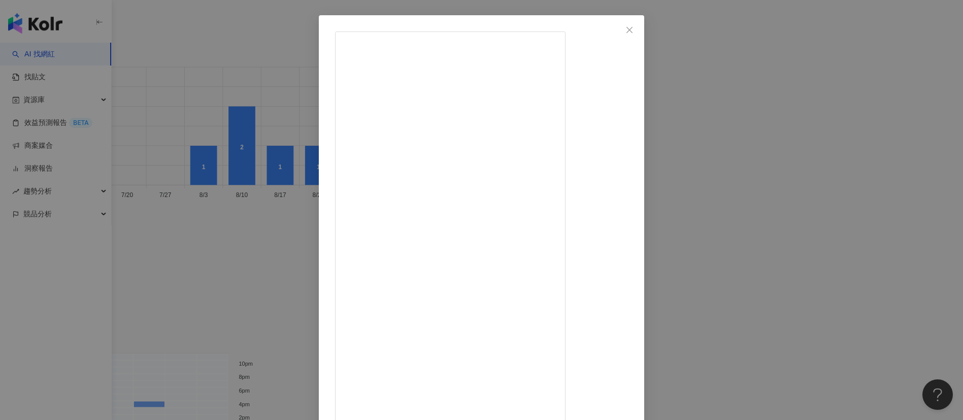
click at [642, 264] on div "牙醫 黃靖鈞 醫師 2025/8/17 「學長！你還有在看診嗎？」這什麼話❓❗️ 強烈譴責 #路易韋登 總部長正奴役自己1️⃣8️⃣診/周中 天生手巧（改天來…" at bounding box center [481, 210] width 963 height 420
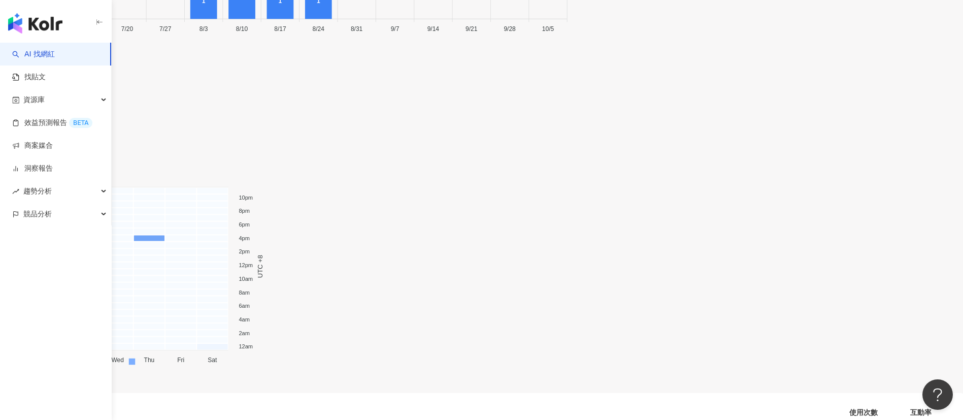
scroll to position [3374, 0]
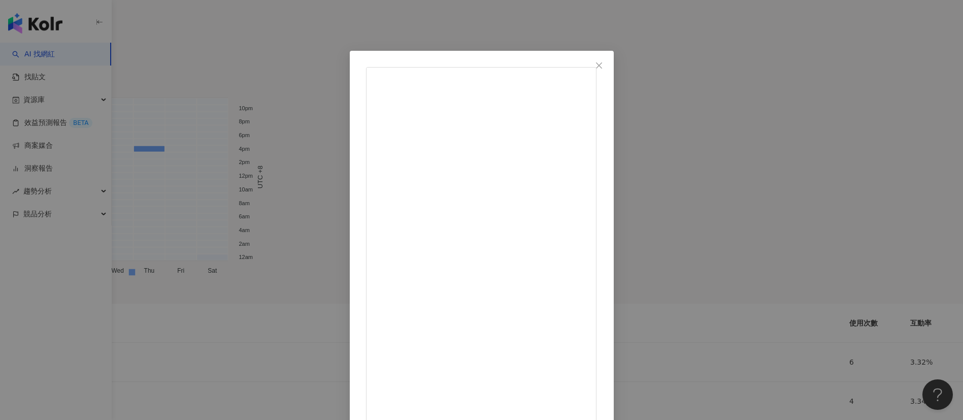
drag, startPoint x: 526, startPoint y: 165, endPoint x: 606, endPoint y: 170, distance: 79.8
copy div "醫Dr.黃靖鈞"
click at [157, 181] on div "牙醫 黃靖鈞 醫師 2025/6/28 最近在整理舊FB#牙醫 #衛教 粉專 發現8年前錄🎦教#牙線 好冗長😅 而且解析度悲劇只有360P😲 馬上新錄生動活潑…" at bounding box center [481, 210] width 963 height 420
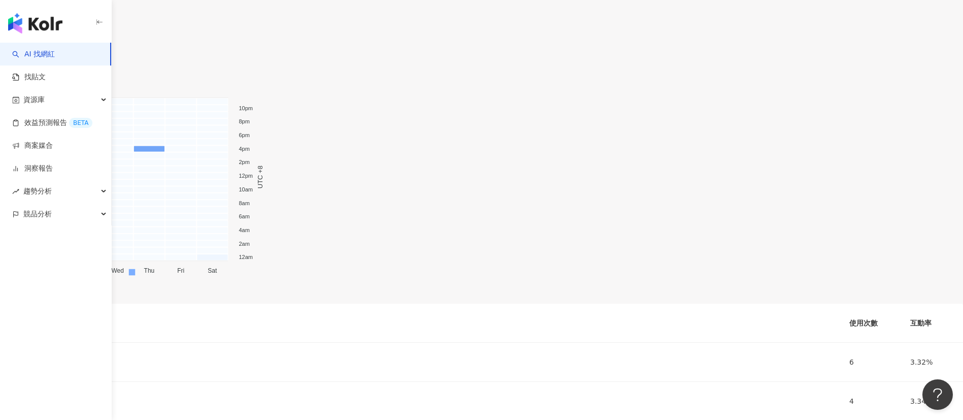
click at [51, 26] on img "button" at bounding box center [35, 23] width 54 height 20
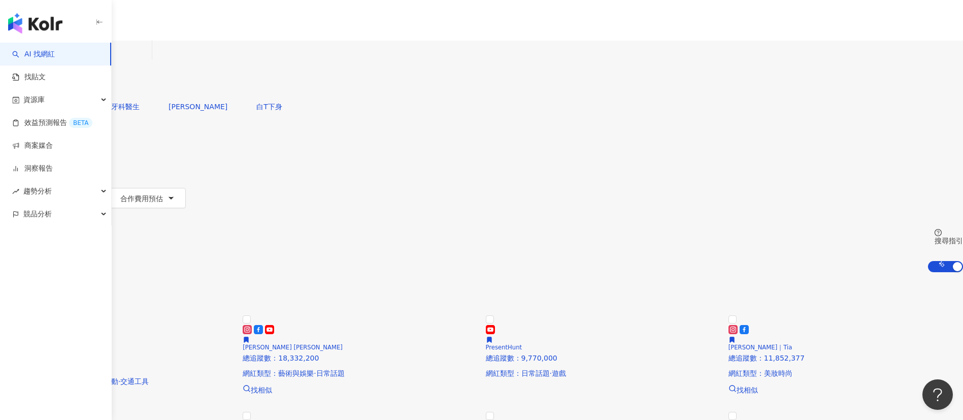
click at [148, 60] on input "**********" at bounding box center [106, 50] width 82 height 19
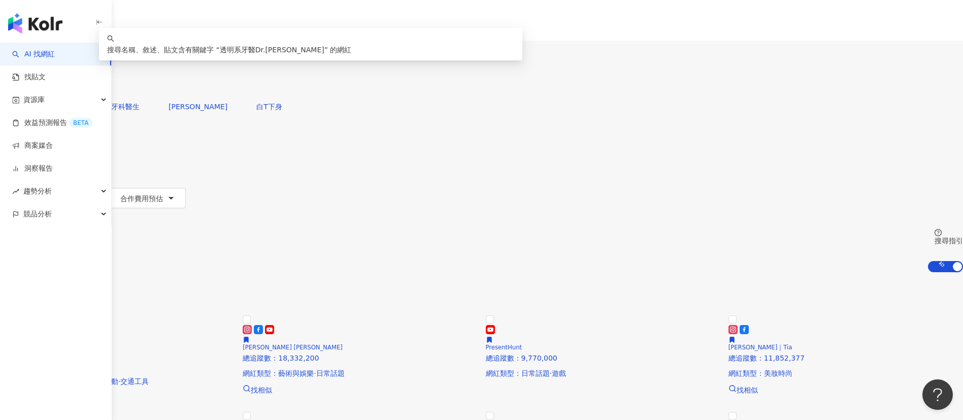
scroll to position [1, 0]
click at [482, 51] on input "**********" at bounding box center [276, 50] width 423 height 19
type input "*"
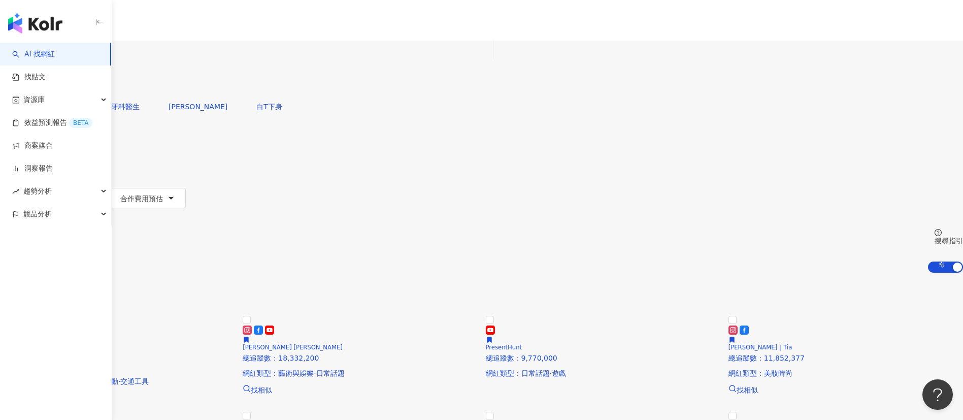
scroll to position [0, 0]
paste input "**********"
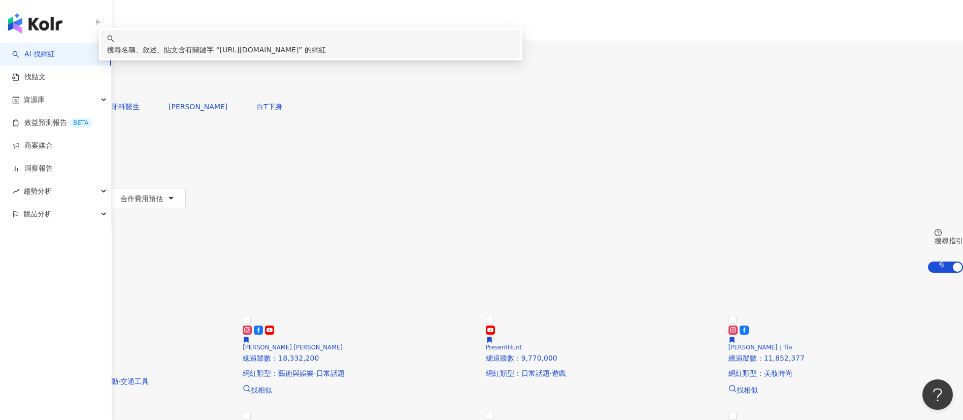
click at [489, 60] on input "**********" at bounding box center [276, 50] width 423 height 19
type input "**********"
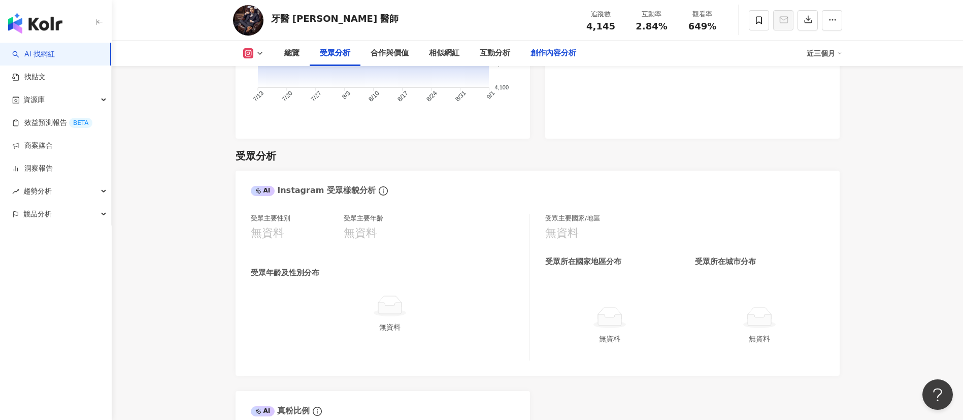
scroll to position [867, 0]
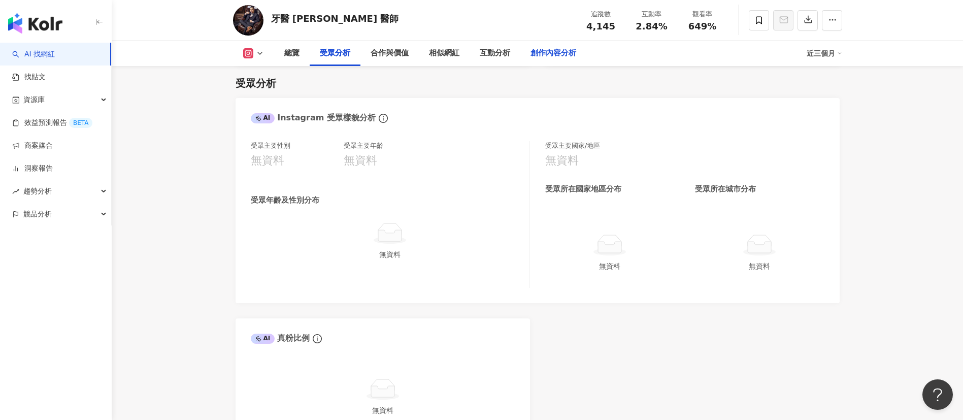
click at [524, 53] on div "創作內容分析" at bounding box center [553, 53] width 66 height 25
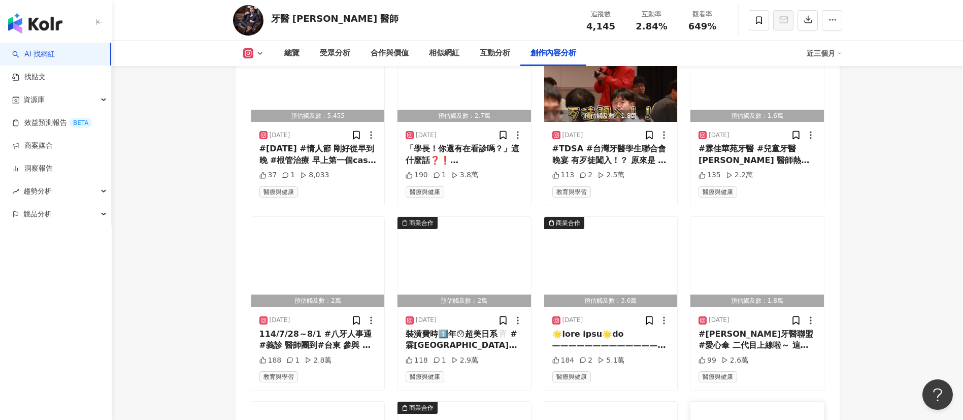
scroll to position [3113, 0]
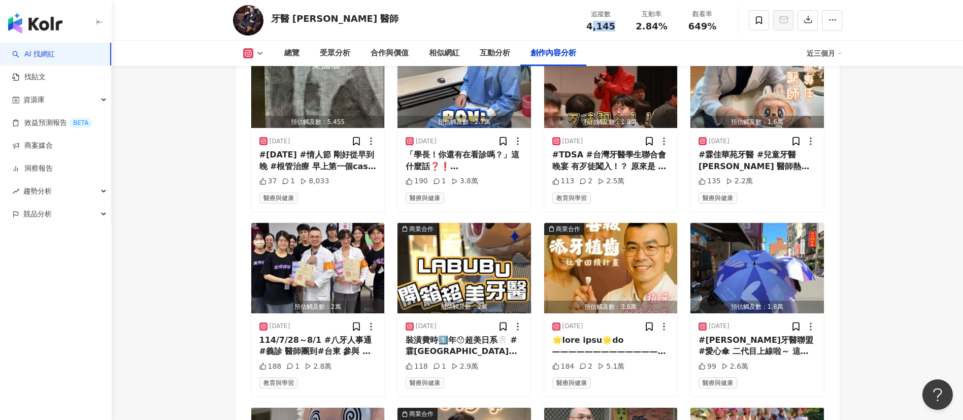
drag, startPoint x: 612, startPoint y: 26, endPoint x: 593, endPoint y: 24, distance: 18.9
click at [593, 24] on span "4,145" at bounding box center [600, 26] width 29 height 11
drag, startPoint x: 587, startPoint y: 24, endPoint x: 612, endPoint y: 27, distance: 25.1
click at [612, 27] on div "4,145" at bounding box center [601, 26] width 39 height 10
copy span "4,145"
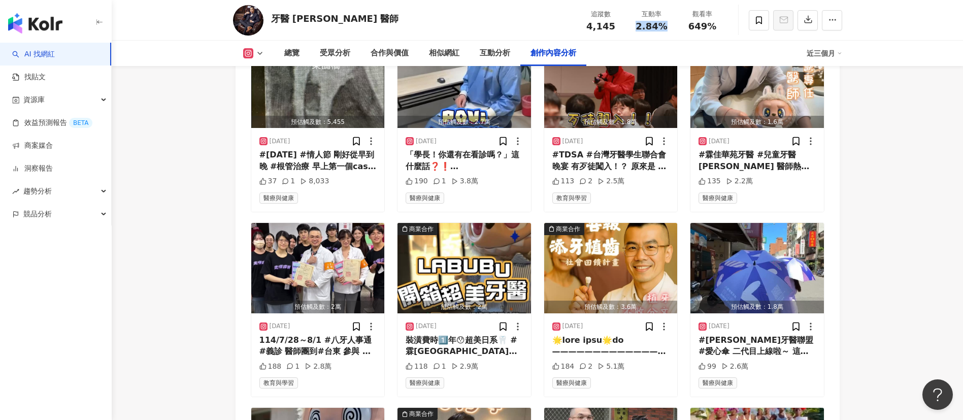
drag, startPoint x: 666, startPoint y: 23, endPoint x: 631, endPoint y: 25, distance: 35.1
click at [631, 25] on div "互動率 2.84%" at bounding box center [651, 20] width 51 height 22
copy span "2.84%"
drag, startPoint x: 716, startPoint y: 29, endPoint x: 687, endPoint y: 28, distance: 28.4
click at [687, 28] on div "649%" at bounding box center [702, 26] width 39 height 10
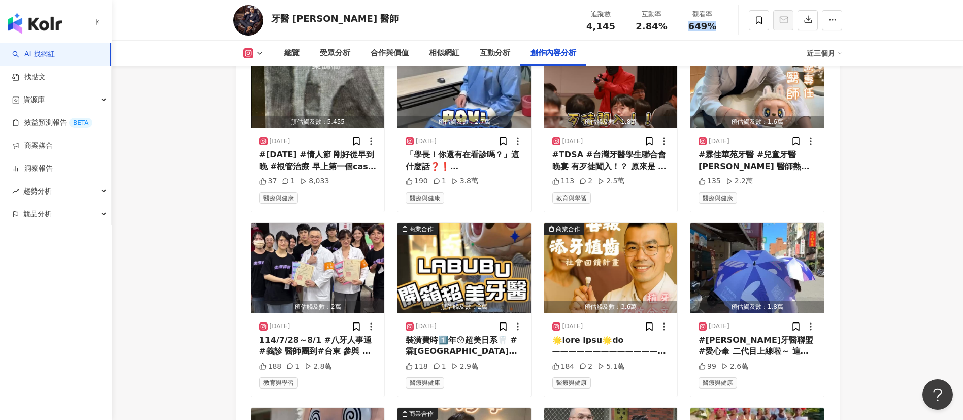
copy span "649%"
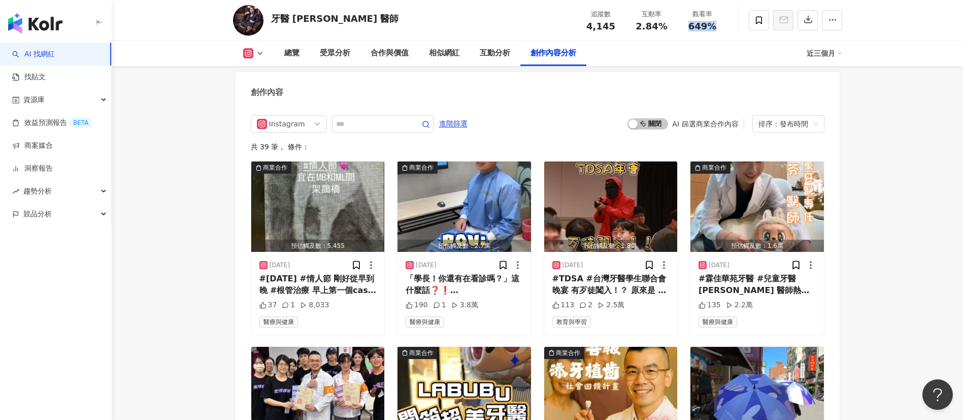
scroll to position [2989, 0]
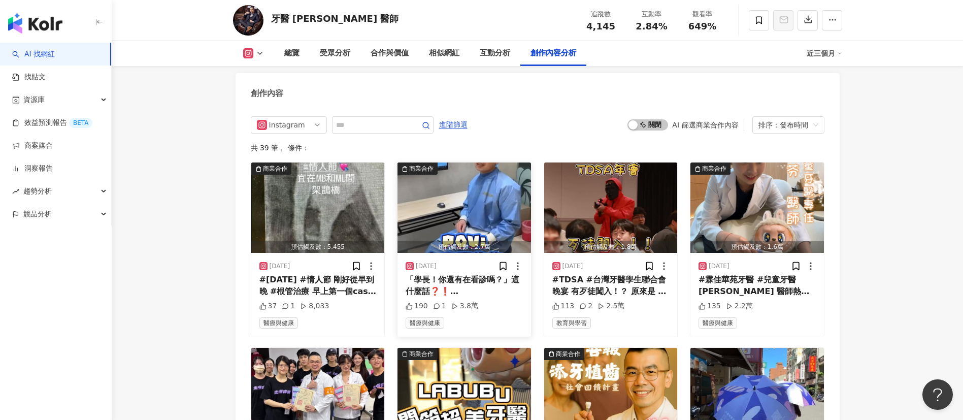
click at [487, 291] on div "「學長！你還有在看診嗎？」這什麼話❓❗️ 強烈譴責 #路易韋登 總部長正奴役自己1️⃣8️⃣診/周中 天生手巧（改天來拍一篇 #書法 ）+熟能生巧下 #植牙 …" at bounding box center [464, 285] width 117 height 23
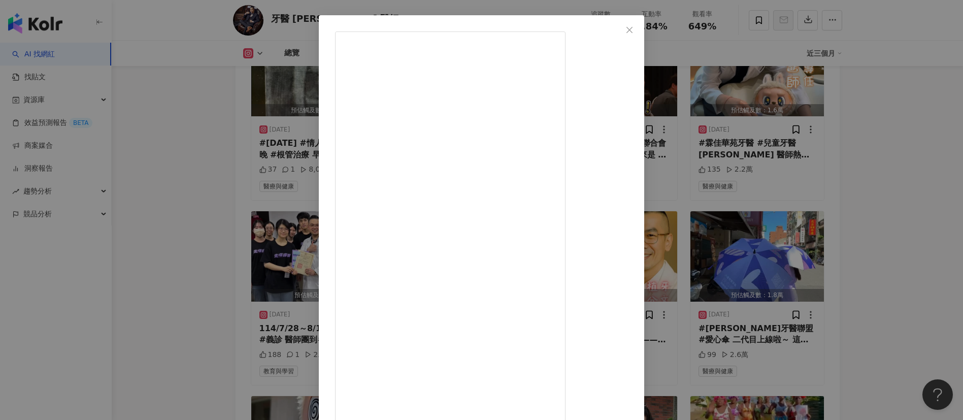
scroll to position [3126, 0]
click at [862, 214] on div "牙醫 黃靖鈞 醫師 2025/8/17 「學長！你還有在看診嗎？」這什麼話❓❗️ 強烈譴責 #路易韋登 總部長正奴役自己1️⃣8️⃣診/周中 天生手巧（改天來…" at bounding box center [481, 210] width 963 height 420
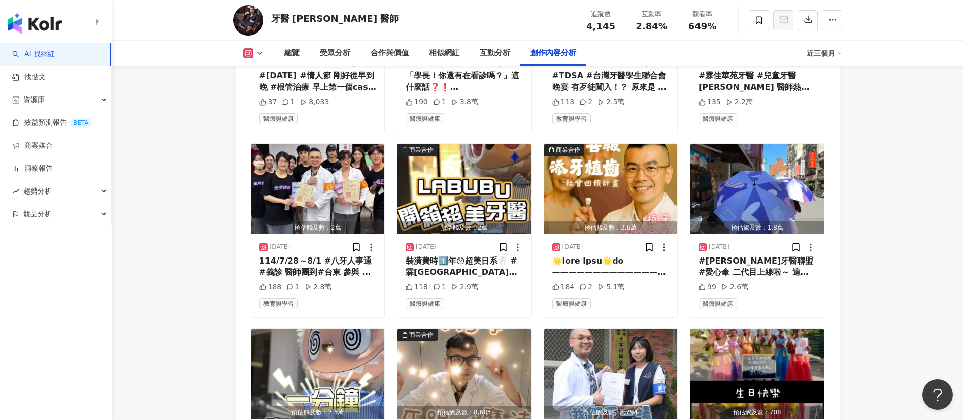
scroll to position [3197, 0]
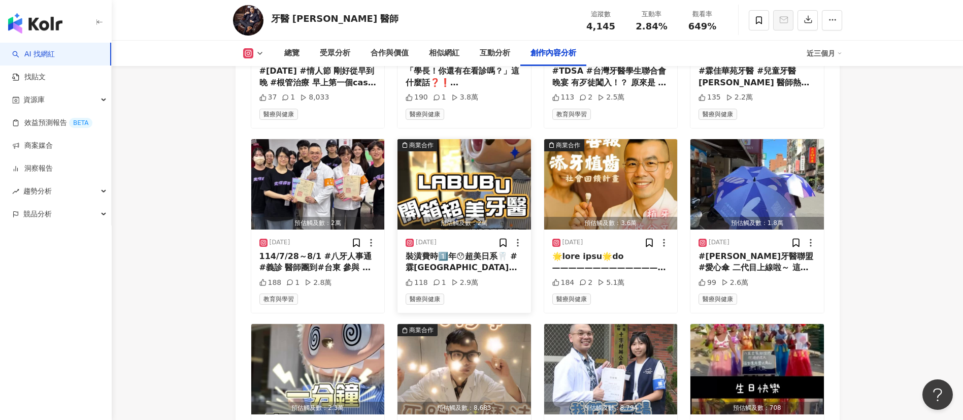
click at [477, 270] on div "裝潢費時1️⃣年😯超美日系🦷 #霖佳華苑牙醫 7️⃣月2️⃣2️⃣日開幕 #labubu@提起開箱🎁 7、8月來體驗🦷洗牙附「基礎美白噴砂」 （原NT3000…" at bounding box center [464, 262] width 117 height 23
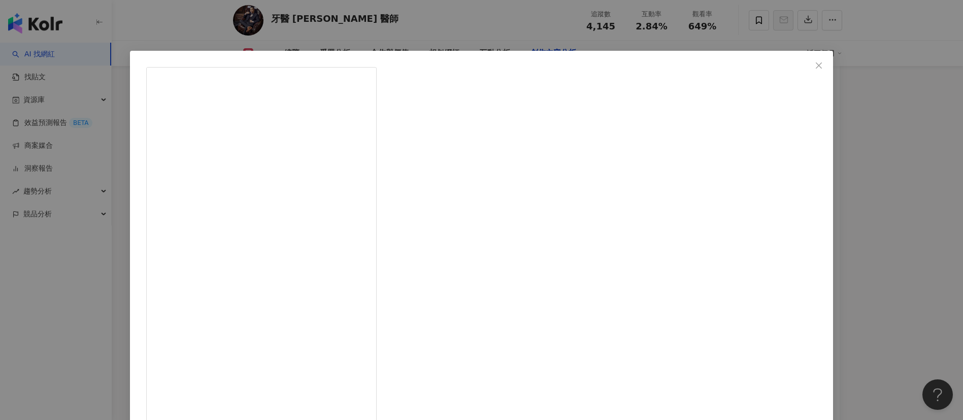
scroll to position [36, 0]
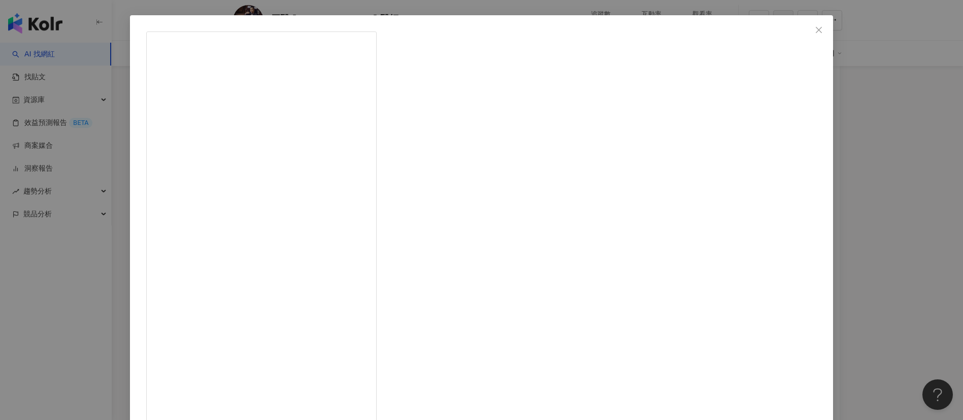
click at [839, 247] on div "牙醫 黃靖鈞 醫師 2025/7/17 裝潢費時1️⃣年😯超美日系🦷 #霖佳華苑牙醫 7️⃣月2️⃣2️⃣日開幕 #labubu@提起開箱🎁 7、8月來體驗🦷…" at bounding box center [481, 210] width 963 height 420
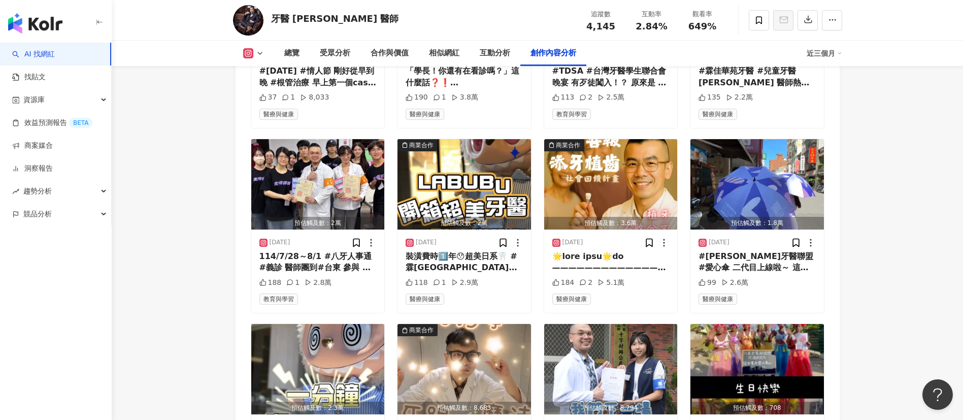
scroll to position [3375, 0]
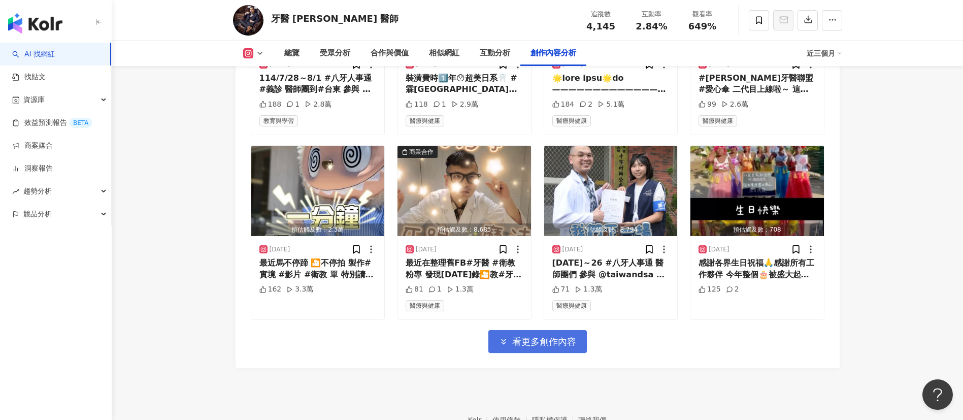
click at [549, 347] on span "看更多創作內容" at bounding box center [544, 341] width 64 height 11
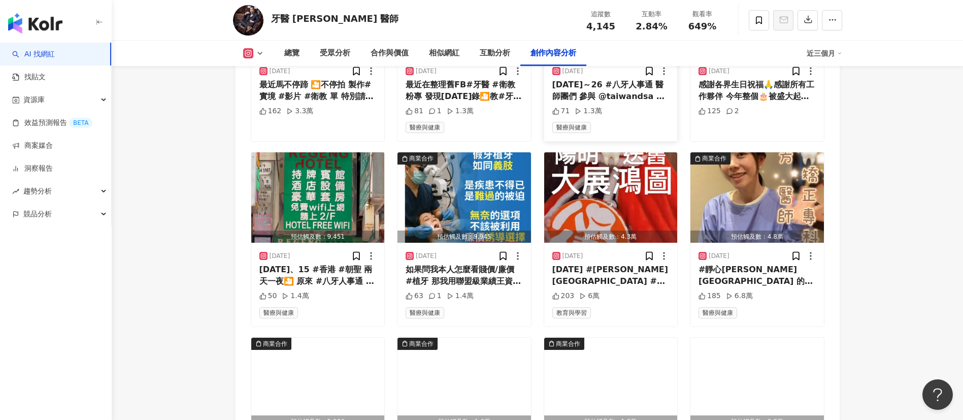
scroll to position [3555, 0]
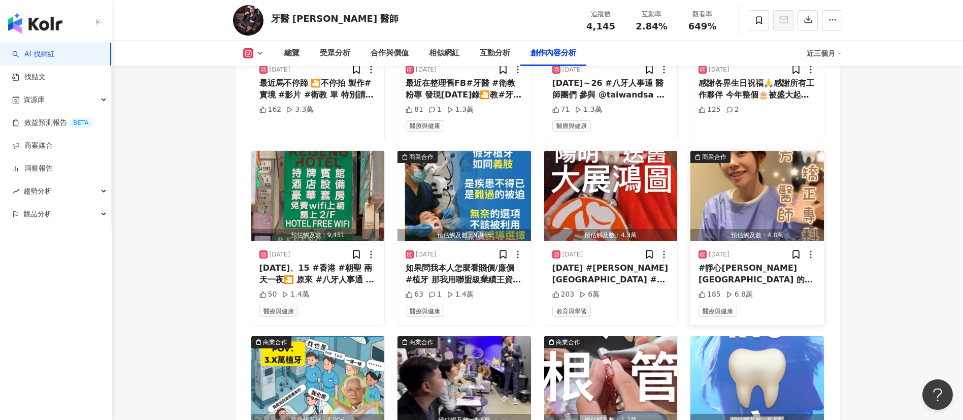
click at [750, 285] on div "#靜心芙荃牙醫診所 的🦷矯正醫師 #洪嫺芳醫師 害羞的表示希望大家可以有 #自信 #微笑 #微笑訂製 #台大 #政大 #師大 #台科大 #公館 #景美 #文山…" at bounding box center [756, 273] width 117 height 23
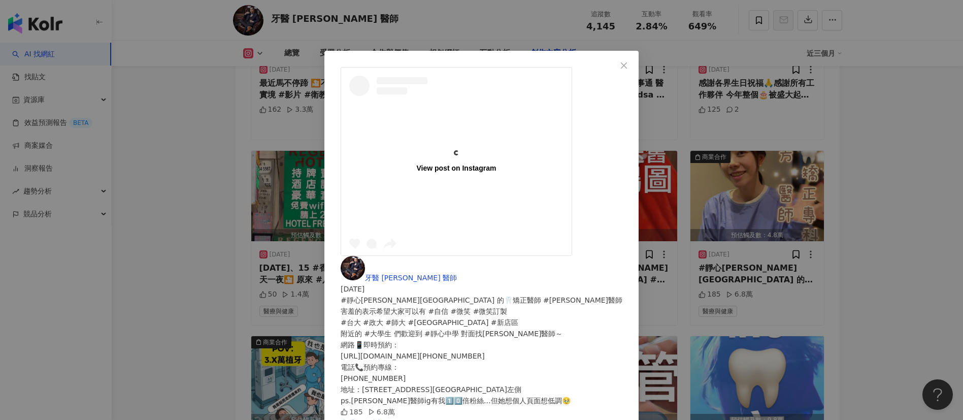
click at [862, 287] on div "View post on Instagram 牙醫 黃靖鈞 醫師 2025/6/11 #靜心芙荃牙醫診所 的🦷矯正醫師 #洪嫺芳醫師 害羞的表示希望大家可以有…" at bounding box center [481, 210] width 963 height 420
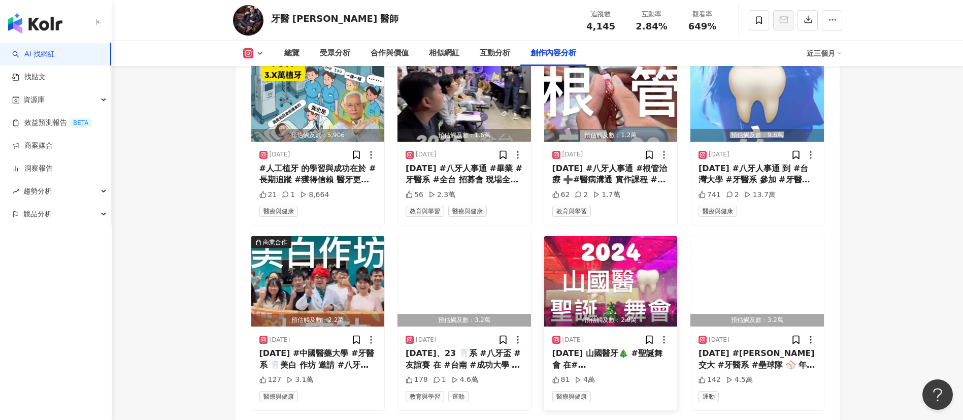
scroll to position [3957, 0]
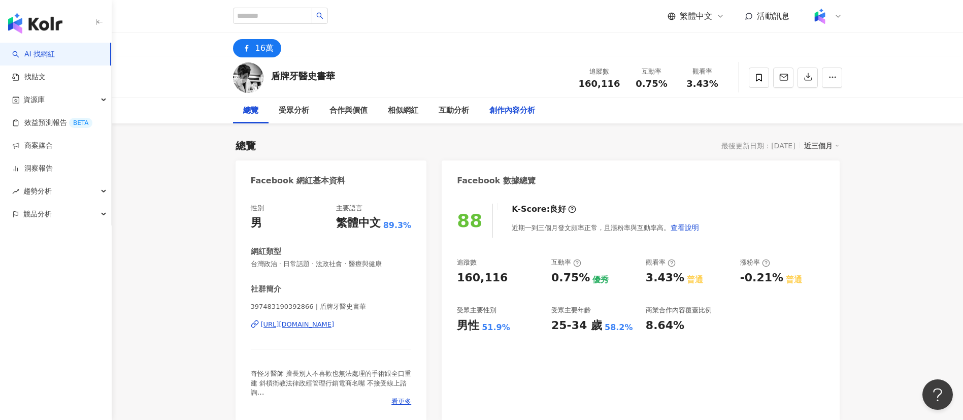
click at [501, 109] on div "創作內容分析" at bounding box center [512, 111] width 46 height 12
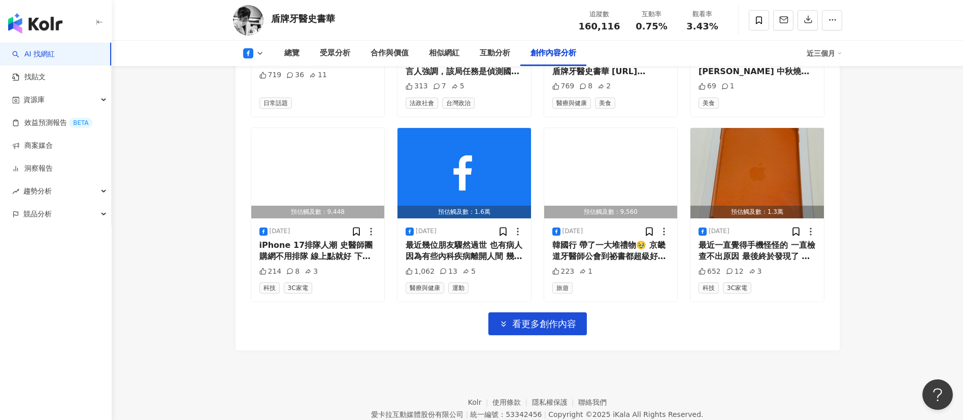
scroll to position [2799, 0]
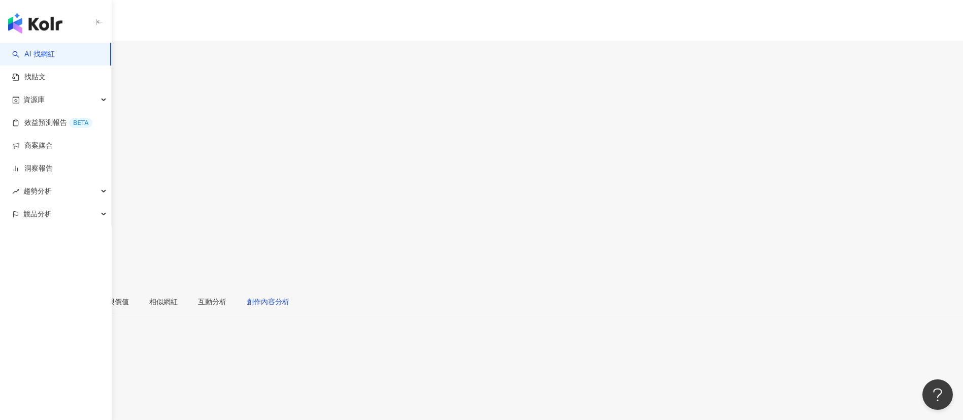
click at [289, 296] on div "創作內容分析" at bounding box center [268, 301] width 43 height 11
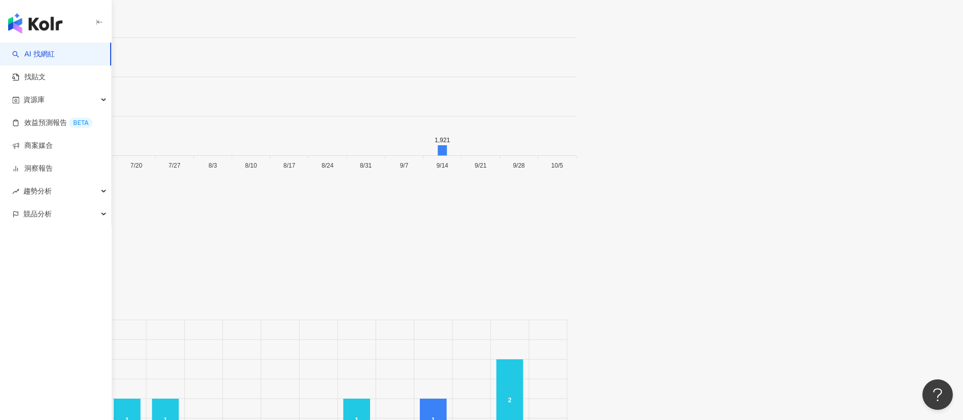
scroll to position [3073, 0]
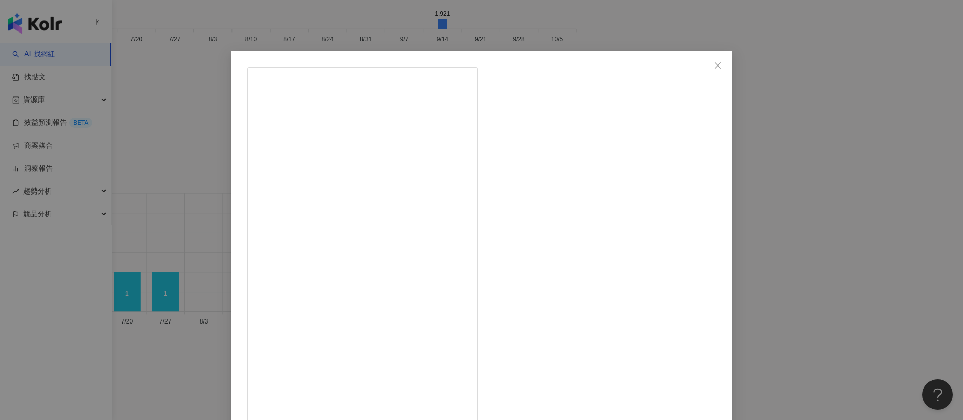
click at [761, 240] on div "[PERSON_NAME]醫師 [DATE] 【百位牙醫🧑‍⚕️👩‍⚕️👨‍⚕️專業推薦 👉 Oral-B iO 電動牙刷】 牙菌斑🦠、牙齦不適🩸、牙黃通通O…" at bounding box center [481, 210] width 963 height 420
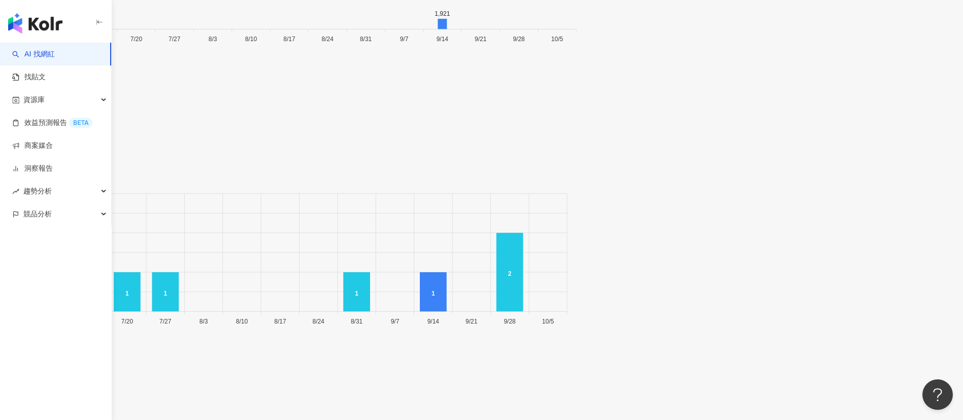
scroll to position [3146, 0]
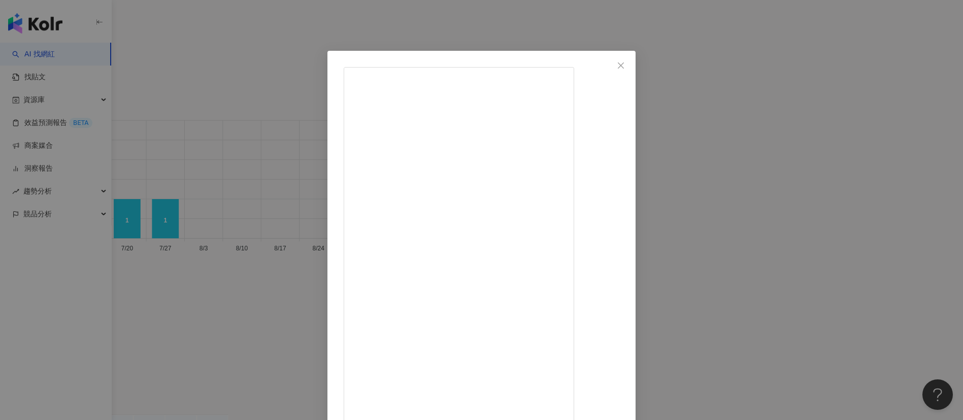
scroll to position [0, 0]
click at [769, 312] on div "[PERSON_NAME]醫師 [DATE] 141 16 1.9萬 查看原始貼文" at bounding box center [481, 210] width 963 height 420
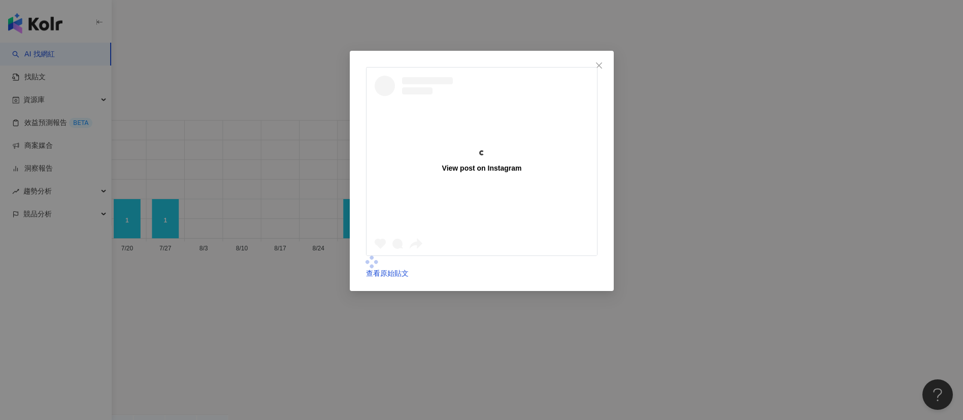
click at [951, 218] on div "View post on Instagram 查看原始貼文" at bounding box center [481, 210] width 963 height 420
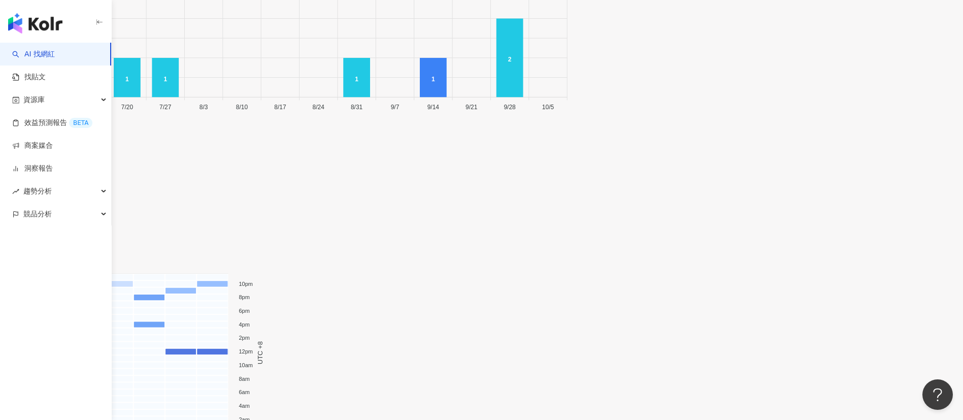
scroll to position [3323, 0]
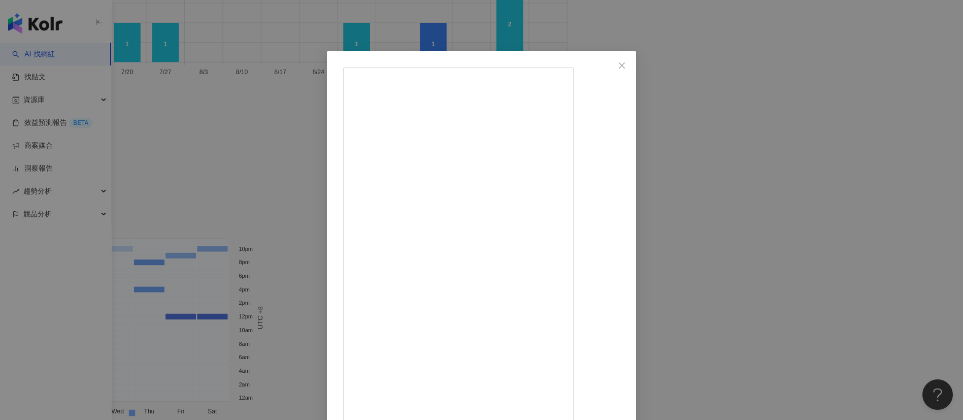
click at [767, 242] on div "Gisele Lai 2025/6/30 所謂「大展鴻圖」的牙醫解答口腔困擾 Oral-B的電動牙刷我愛上它的原因： 1.壓力感測燈明確刷的時候可以知道自己力…" at bounding box center [481, 210] width 963 height 420
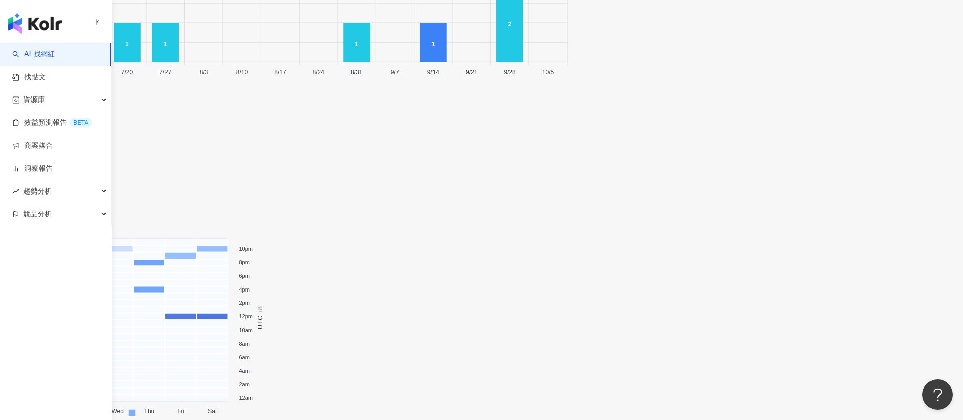
scroll to position [3252, 0]
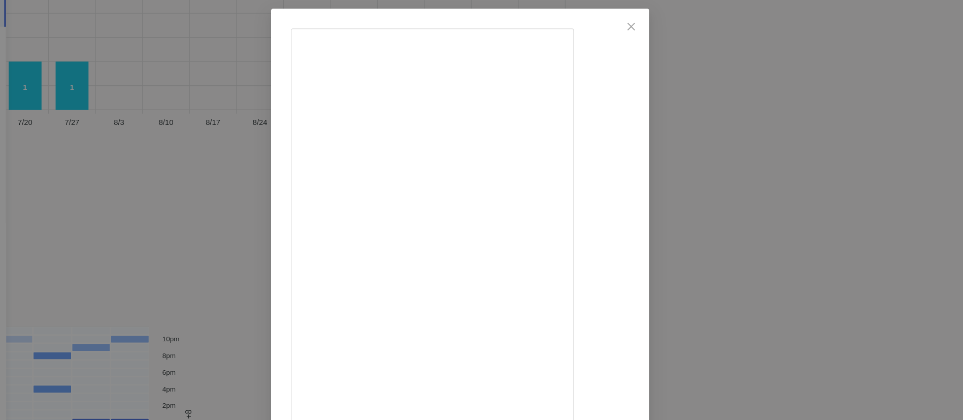
scroll to position [19, 0]
click at [716, 237] on div "張伯森醫師 2025/7/18 141 16 1.9萬 查看原始貼文" at bounding box center [481, 210] width 963 height 420
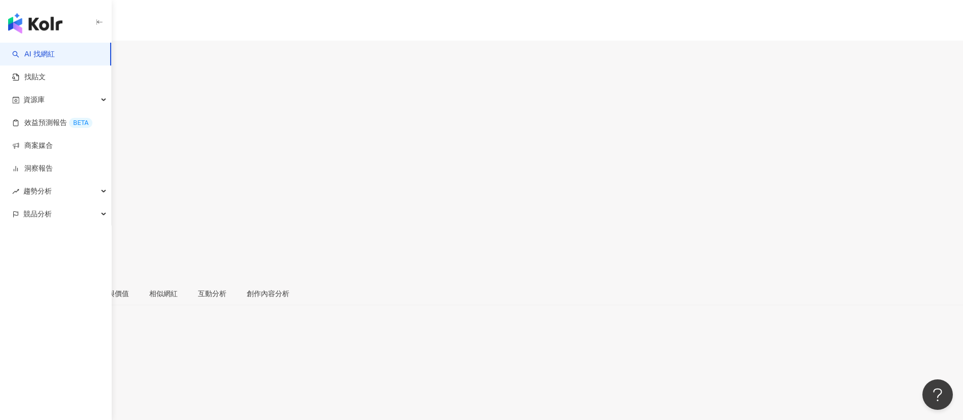
drag, startPoint x: 718, startPoint y: 84, endPoint x: 684, endPoint y: 84, distance: 33.5
click at [642, 185] on div "65.4%" at bounding box center [481, 194] width 963 height 19
copy span "65.4%"
click at [299, 279] on div "創作內容分析" at bounding box center [268, 293] width 63 height 23
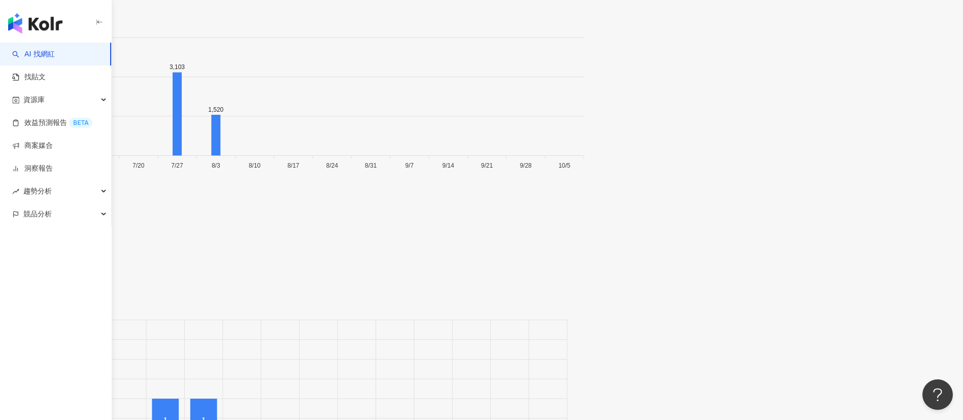
scroll to position [3462, 0]
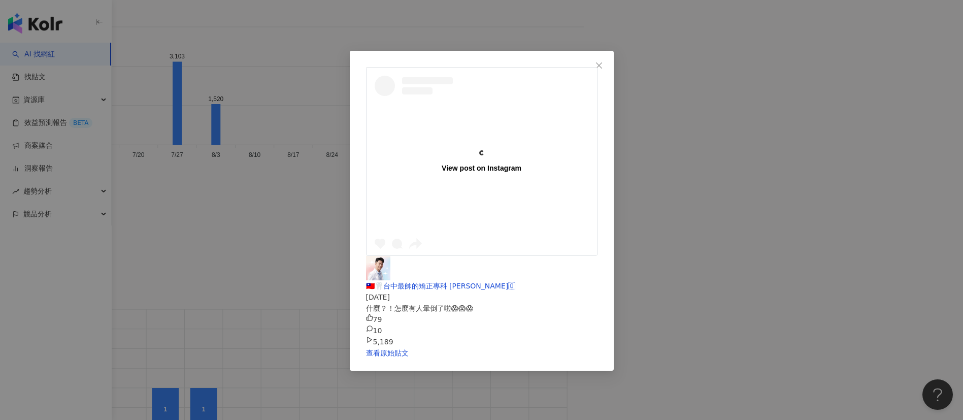
click at [380, 185] on div "View post on Instagram" at bounding box center [481, 162] width 230 height 188
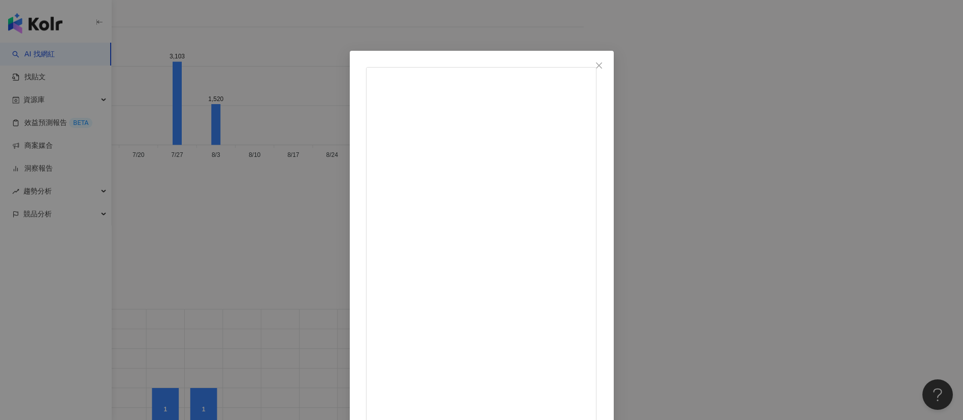
drag, startPoint x: 392, startPoint y: 21, endPoint x: 387, endPoint y: 10, distance: 12.7
click at [392, 21] on div "🇹🇼🦷台中最帥的矯正專科 張悅昕🇲🇴 2025/6/29 什麼？！怎麼有人暈倒了啦😱😱😱 79 10 5,189 查看原始貼文" at bounding box center [481, 210] width 963 height 420
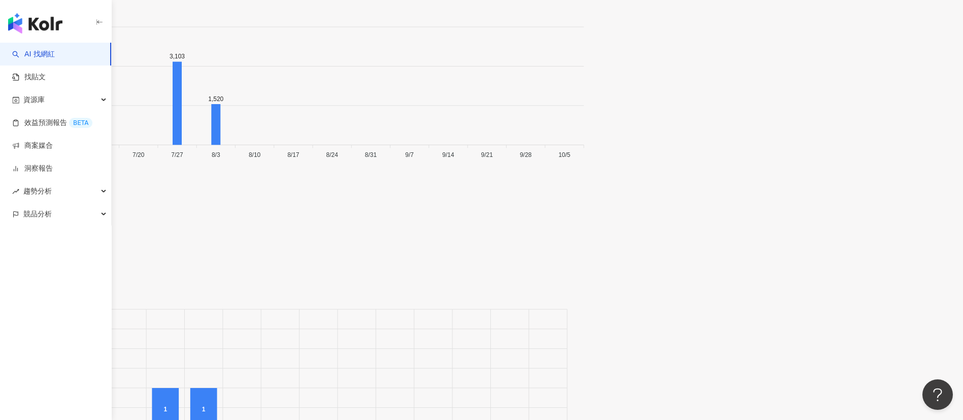
drag, startPoint x: 314, startPoint y: 21, endPoint x: 306, endPoint y: 6, distance: 16.8
copy div "ortho.st"
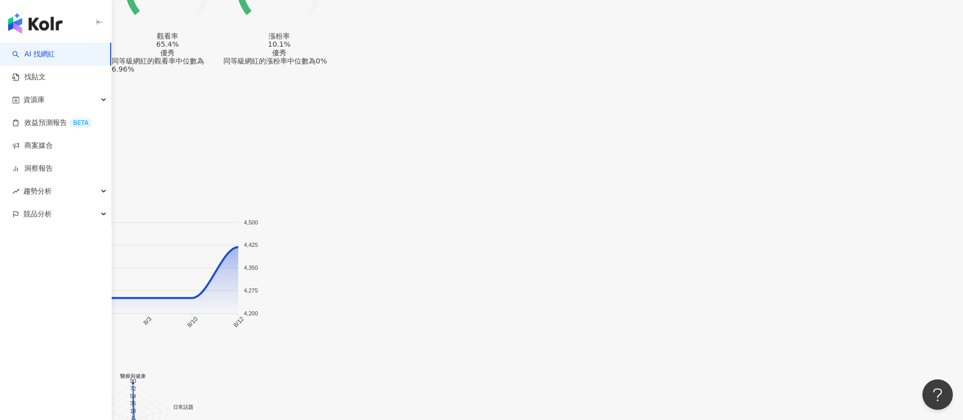
drag, startPoint x: 617, startPoint y: 29, endPoint x: 576, endPoint y: 26, distance: 41.7
copy span "4,419"
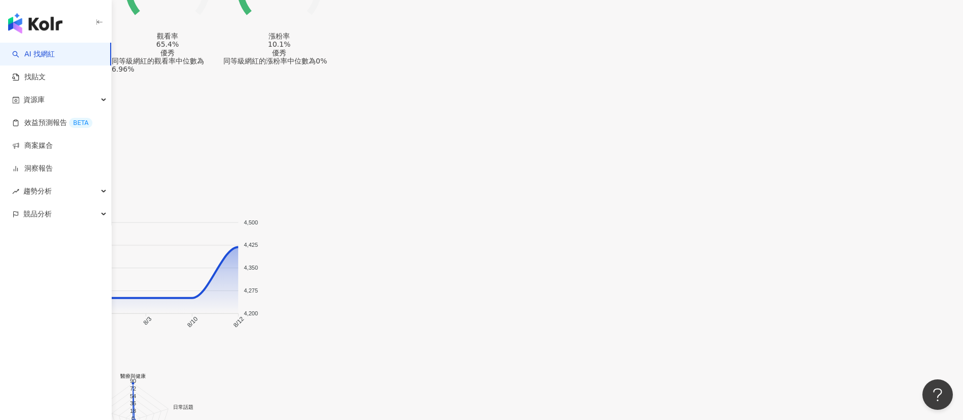
drag, startPoint x: 669, startPoint y: 31, endPoint x: 637, endPoint y: 27, distance: 32.7
copy span "1.88%"
drag, startPoint x: 716, startPoint y: 34, endPoint x: 682, endPoint y: 28, distance: 34.9
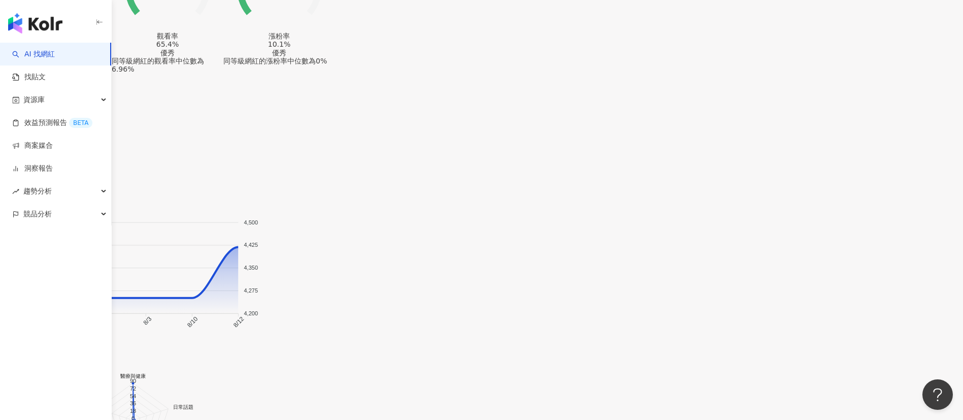
copy span "65.4%"
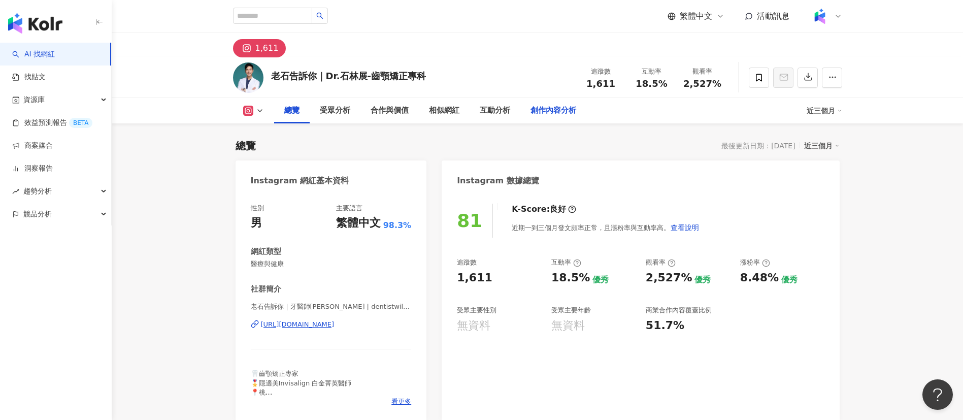
click at [530, 109] on div "創作內容分析" at bounding box center [553, 111] width 46 height 12
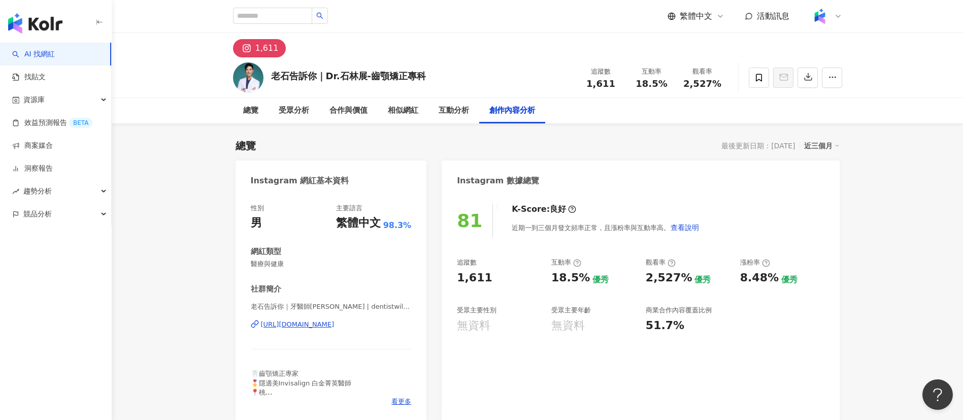
scroll to position [2784, 0]
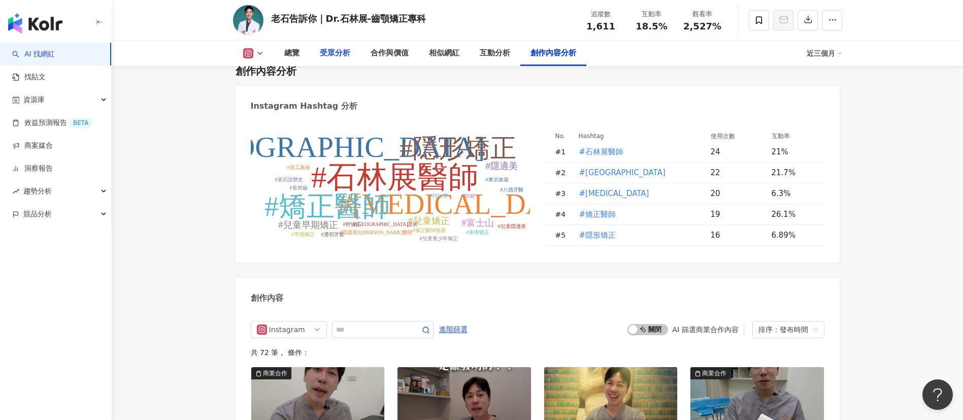
click at [330, 53] on div "受眾分析" at bounding box center [335, 53] width 30 height 12
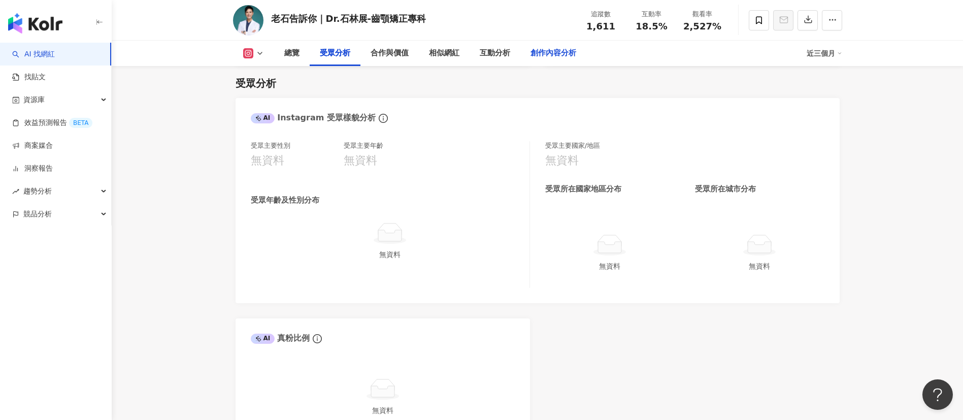
click at [539, 50] on div "創作內容分析" at bounding box center [553, 53] width 46 height 12
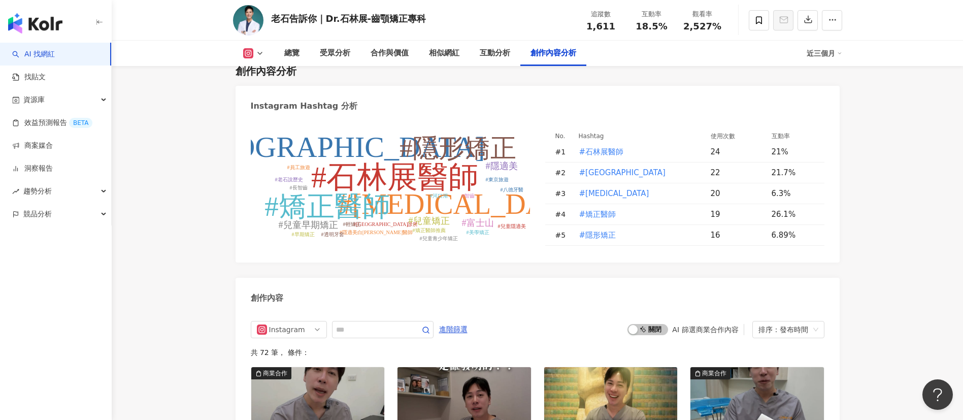
scroll to position [2981, 0]
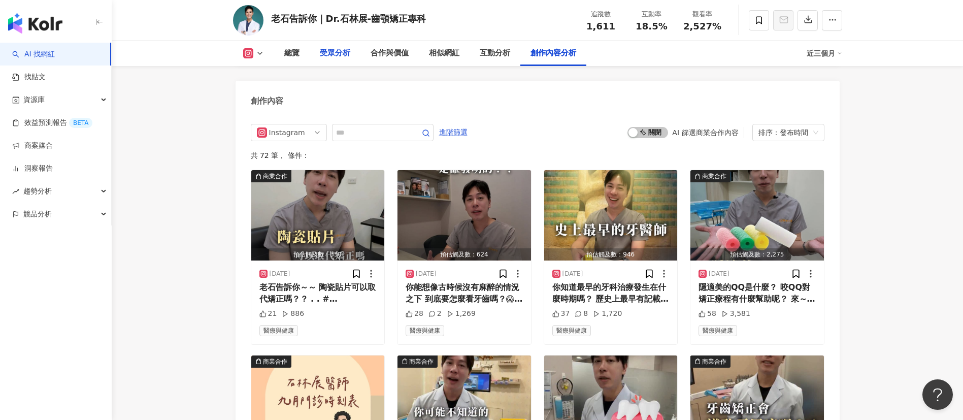
click at [339, 54] on div "受眾分析" at bounding box center [335, 53] width 30 height 12
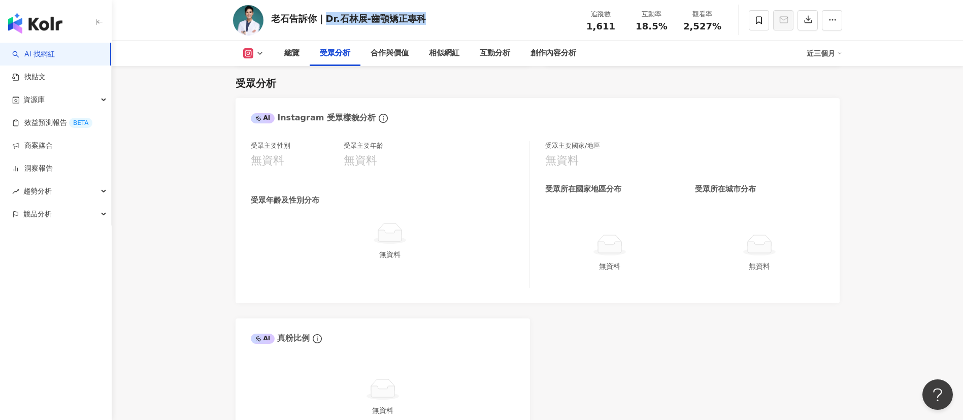
drag, startPoint x: 323, startPoint y: 19, endPoint x: 438, endPoint y: 17, distance: 114.2
click at [438, 17] on div "老石告訴你｜Dr.石林展-齒顎矯正專科 追蹤數 1,611 互動率 18.5% 觀看率 2,527%" at bounding box center [538, 20] width 650 height 40
copy div "Dr.石林展-齒顎矯正專科"
drag, startPoint x: 598, startPoint y: 30, endPoint x: 572, endPoint y: 16, distance: 30.0
click at [582, 27] on div "追蹤數 1,611 互動率 18.5% 觀看率 2,527%" at bounding box center [652, 20] width 152 height 30
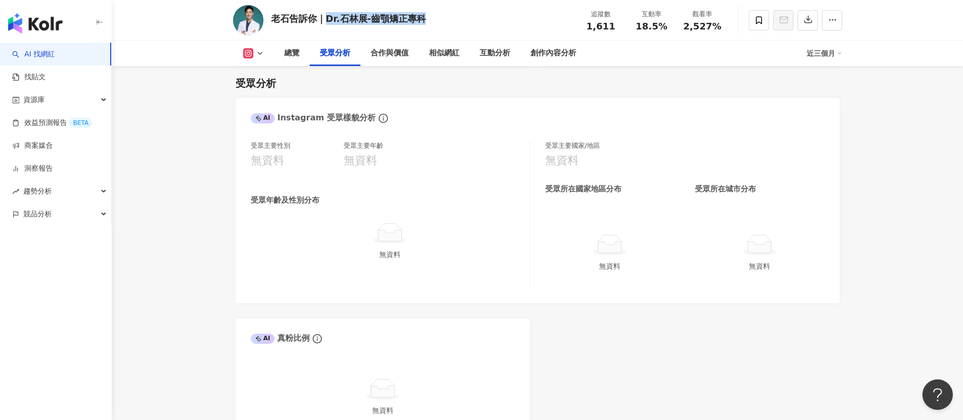
copy div "Dr.石林展-齒顎矯正專科"
click at [628, 26] on div "互動率 18.5%" at bounding box center [651, 20] width 51 height 22
copy span "18.5%"
drag, startPoint x: 716, startPoint y: 27, endPoint x: 684, endPoint y: 25, distance: 32.0
click at [684, 25] on div "2,527%" at bounding box center [702, 26] width 39 height 10
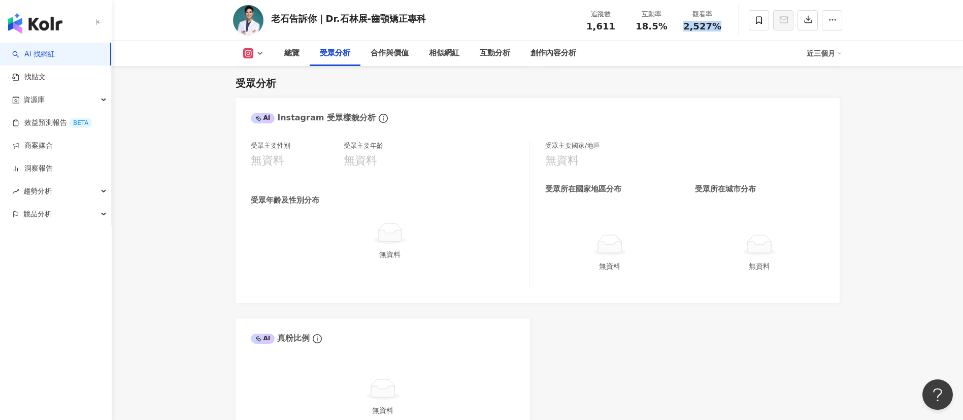
copy span "2,527%"
click at [548, 50] on div "創作內容分析" at bounding box center [553, 53] width 46 height 12
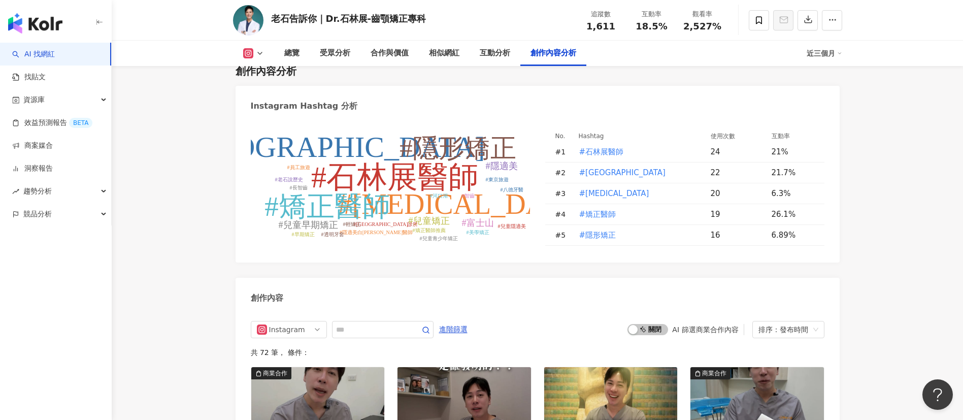
scroll to position [3110, 0]
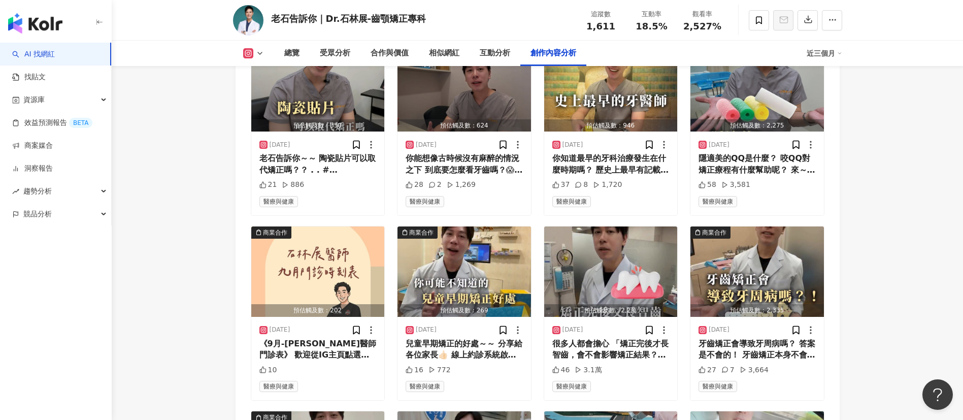
click at [450, 14] on div "老石告訴你｜Dr.石林展-齒顎矯正專科 追蹤數 1,611 互動率 18.5% 觀看率 2,527%" at bounding box center [538, 20] width 650 height 40
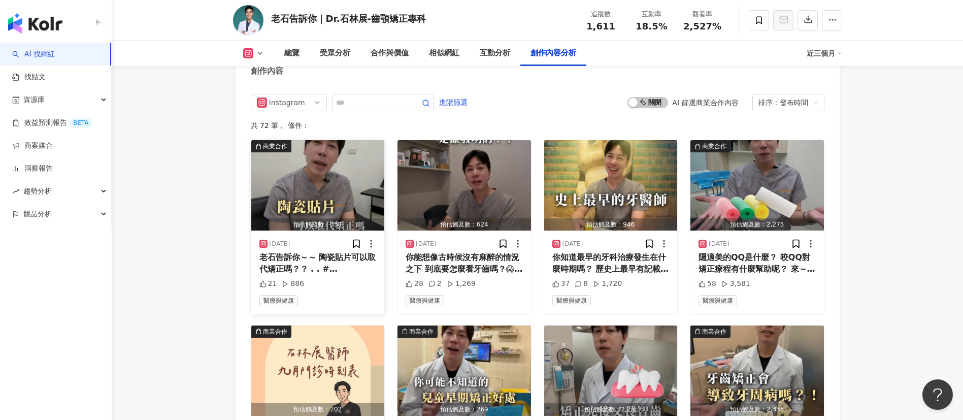
click at [312, 271] on div "老石告訴你～～ 陶瓷貼片可以取代矯正嗎？？ . . #石林展醫師 #中壢牙醫 #桃園牙醫 #隱形矯正 #invisalign #矯正醫師 #牙齒矯正 #隱適美…" at bounding box center [317, 263] width 117 height 23
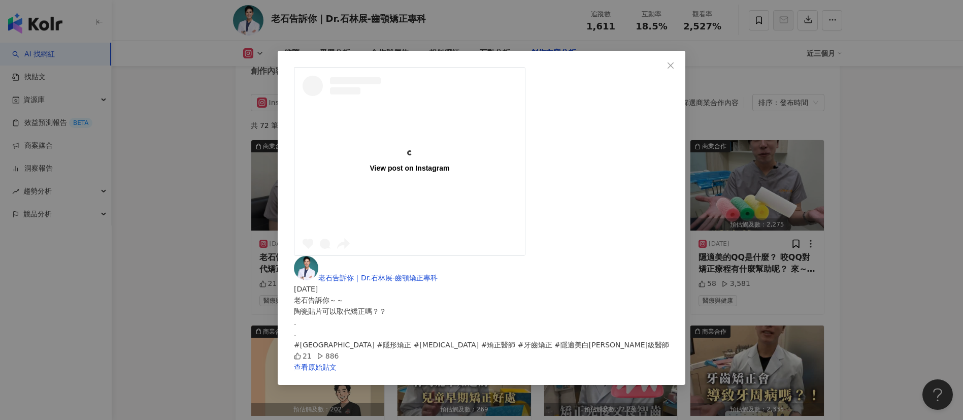
click at [802, 315] on div "View post on Instagram 老石告訴你｜Dr.石林展-齒顎矯正專科 2025/8/30 老石告訴你～～ 陶瓷貼片可以取代矯正嗎？？ . . …" at bounding box center [481, 210] width 963 height 420
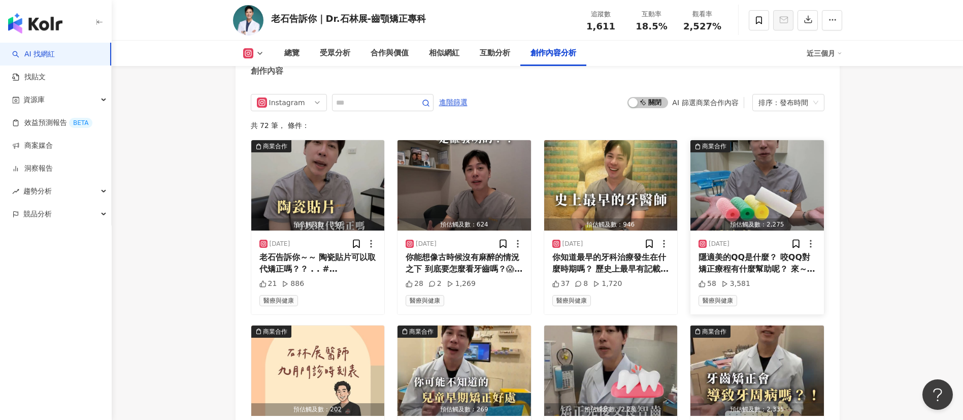
click at [755, 274] on div "隱適美的QQ是什麼？ 咬QQ對矯正療程有什麼幫助呢？ 來～老石告訴你🤗 . . #石林展醫師 #中壢牙醫 #桃園牙醫 #矯正醫師 #牙齒矯正 #隱適美QQ #…" at bounding box center [756, 263] width 117 height 23
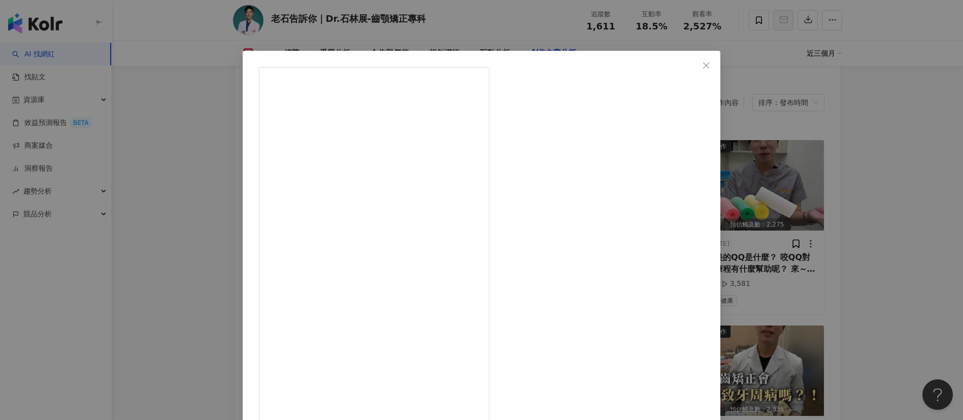
click at [799, 275] on div "老石告訴你｜Dr.石林展-齒顎矯正專科 2025/8/22 隱適美的QQ是什麼？ 咬QQ對矯正療程有什麼幫助呢？ 來～老石告訴你🤗 . . #石林展醫師 #中…" at bounding box center [481, 210] width 963 height 420
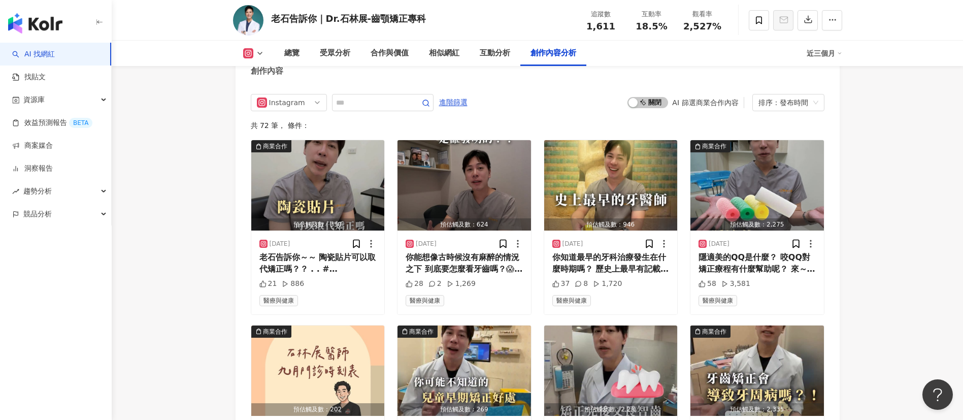
scroll to position [3217, 0]
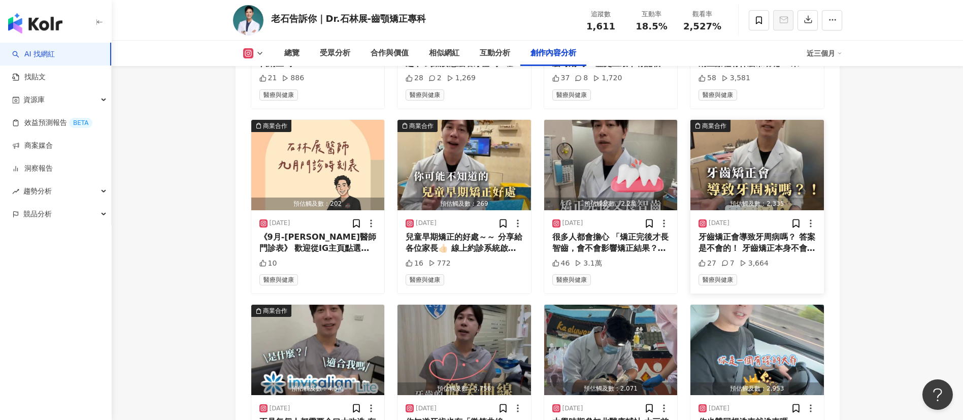
click at [737, 254] on div "牙齒矯正會導致牙周病嗎？ 答案是不會的！ 牙齒矯正本身不會直接導致牙周病 那有什麼要注意的地方呢？ 來聽看看老石怎麼說🤗 看完以後在底下留言「想知道」 就私訊…" at bounding box center [756, 242] width 117 height 23
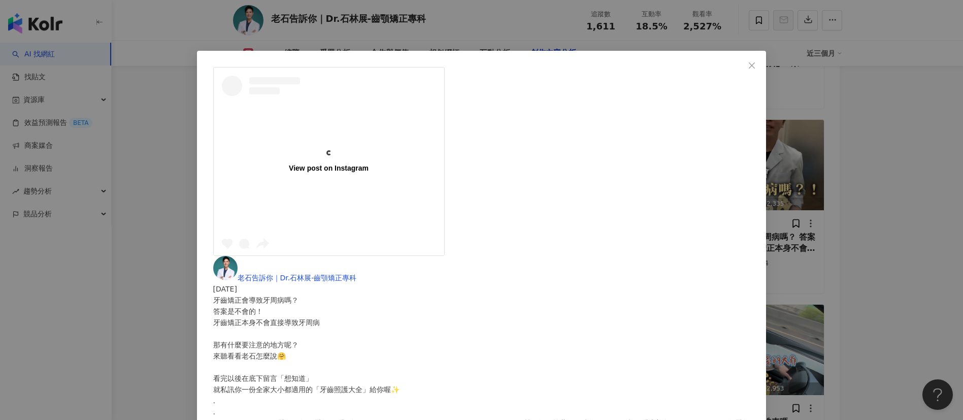
click at [390, 198] on div "View post on Instagram" at bounding box center [329, 162] width 230 height 188
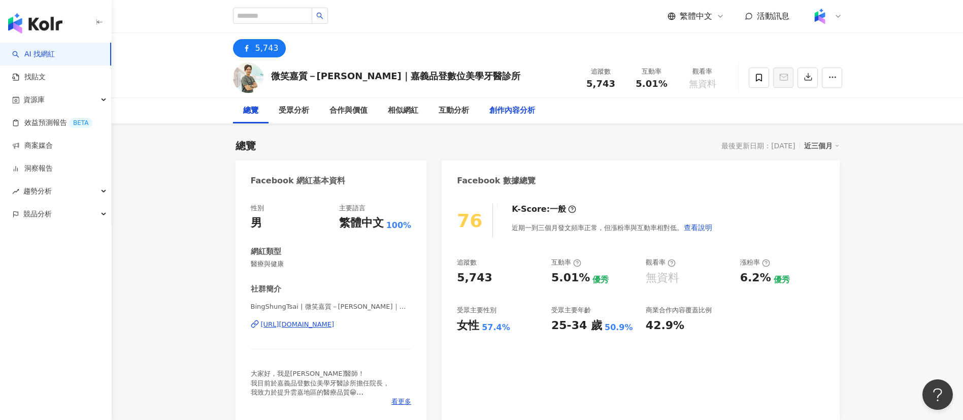
click at [505, 115] on div "創作內容分析" at bounding box center [512, 111] width 46 height 12
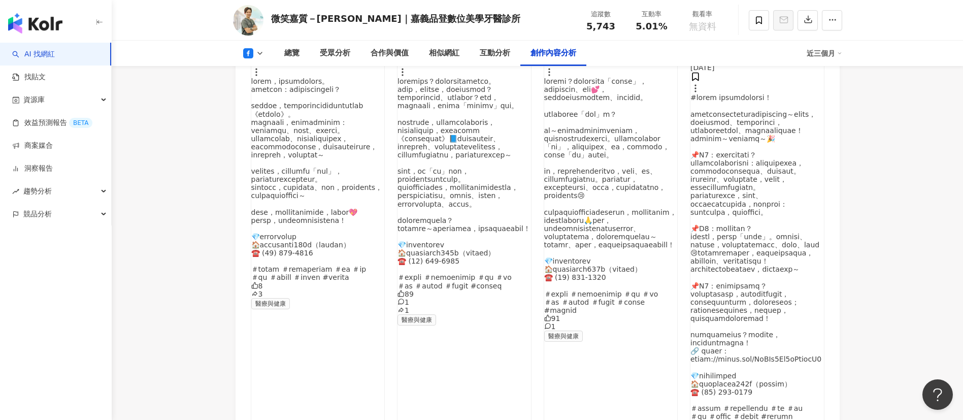
scroll to position [2986, 0]
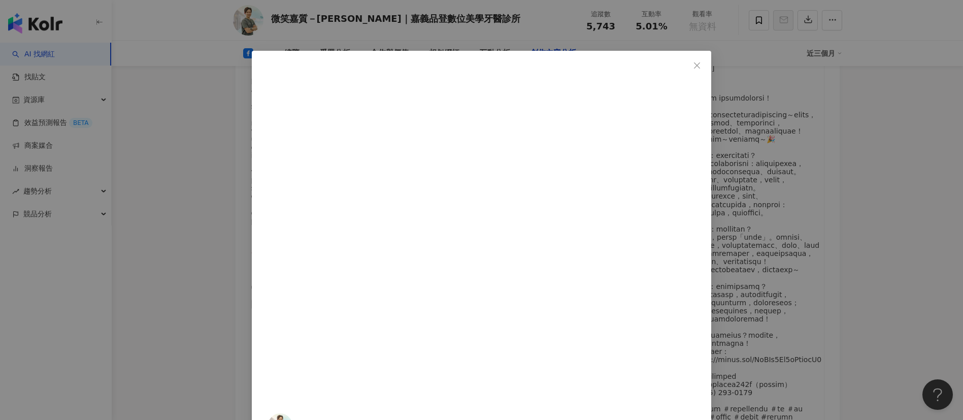
scroll to position [125, 0]
click at [642, 262] on div "微笑嘉質－[PERSON_NAME]｜嘉義品登數位美學牙醫診所 [DATE] 814 11 11 查看原始貼文" at bounding box center [481, 210] width 963 height 420
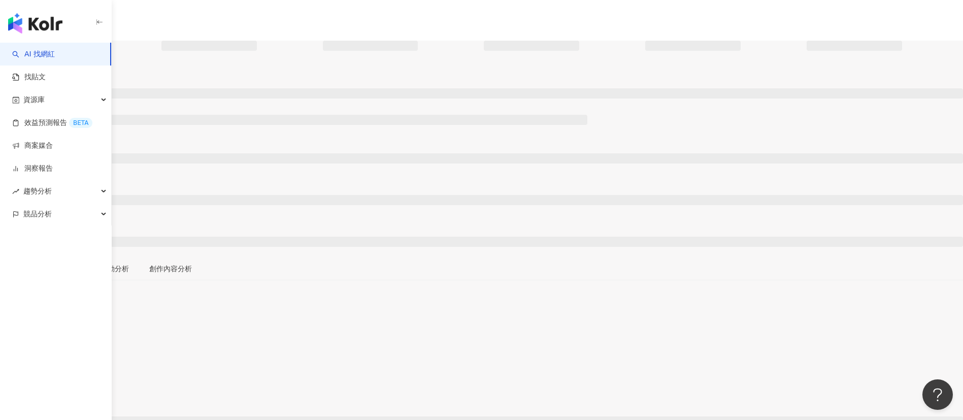
click at [518, 67] on div "追蹤數 互動率 觀看率" at bounding box center [481, 157] width 963 height 199
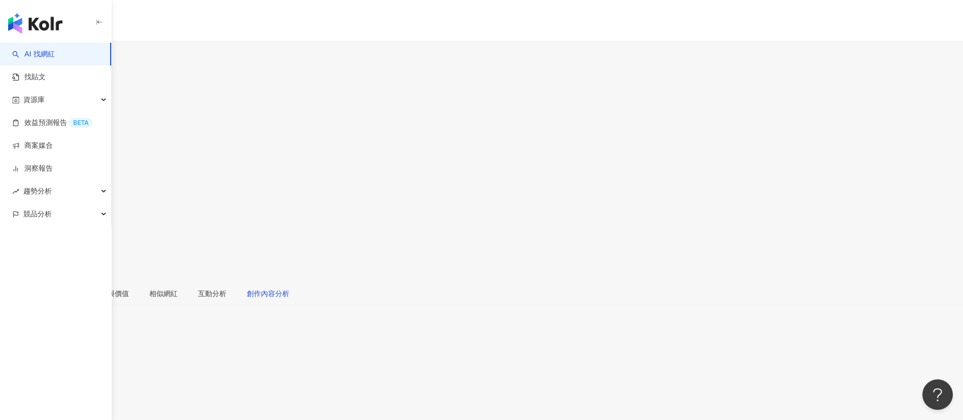
click at [289, 279] on div "創作內容分析" at bounding box center [268, 293] width 43 height 11
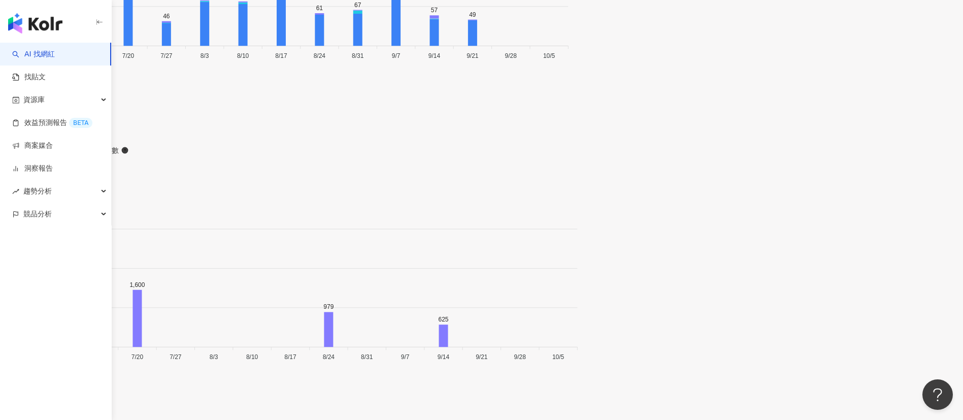
scroll to position [2725, 0]
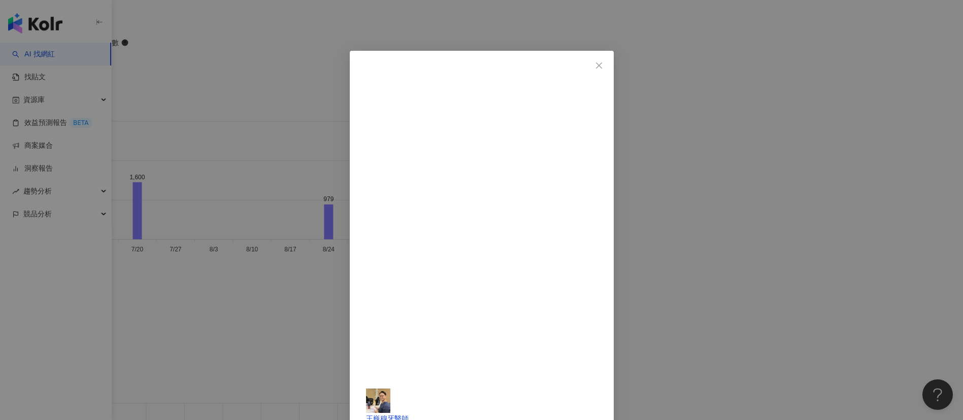
click at [642, 220] on div "王巍穆牙醫師 2025/9/20 102歲也可以植牙！該如何克服身體狀況？一起看怎麼做！ 30 1 625 625 4 查看原始貼文" at bounding box center [481, 210] width 963 height 420
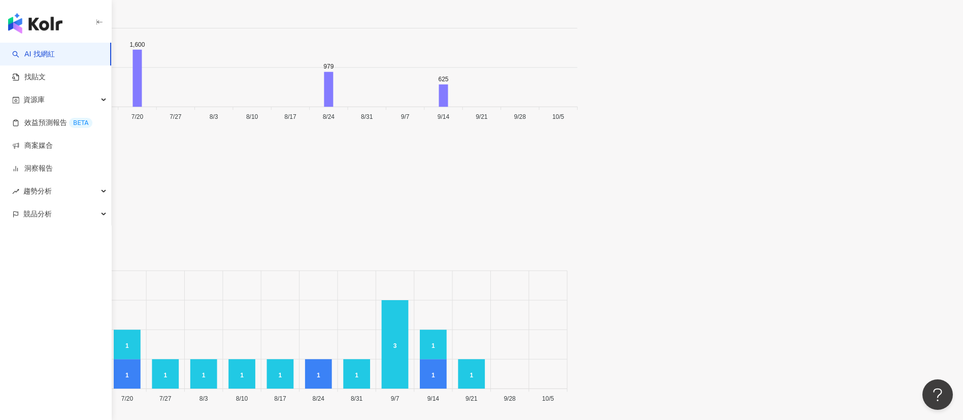
scroll to position [3022, 0]
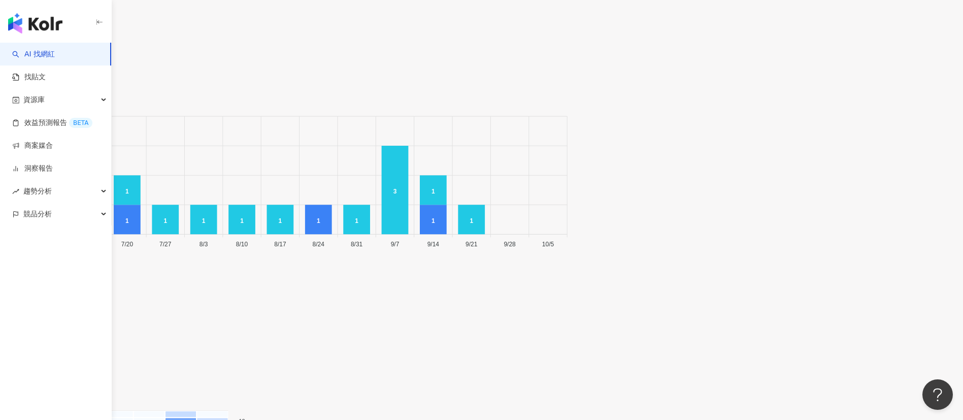
scroll to position [3011, 0]
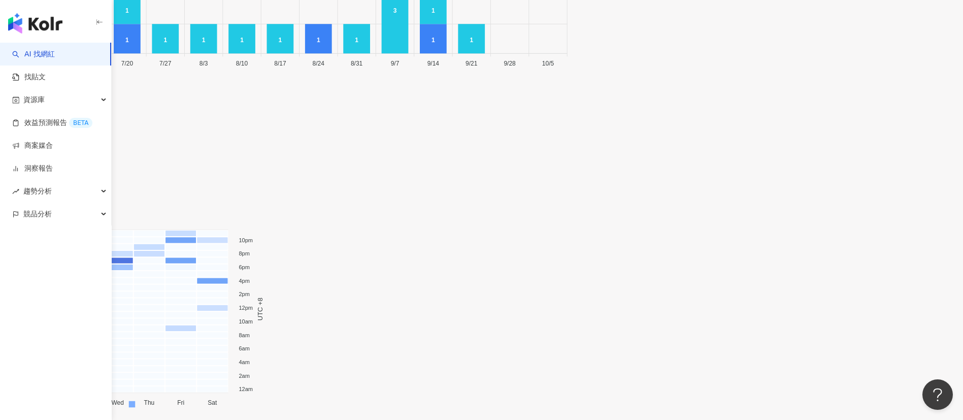
scroll to position [3390, 0]
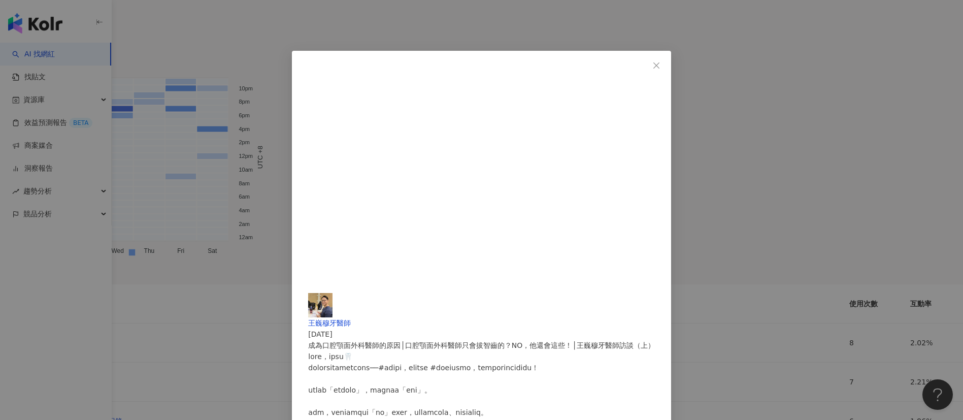
scroll to position [0, 0]
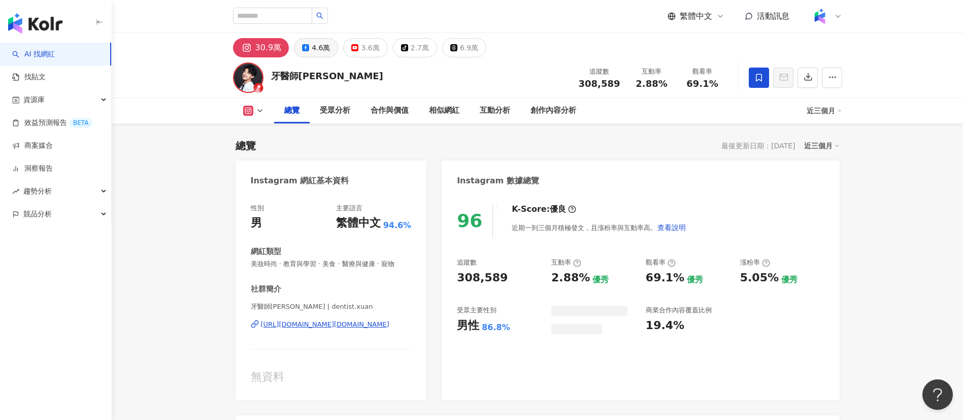
click at [318, 44] on div "4.6萬" at bounding box center [321, 48] width 18 height 14
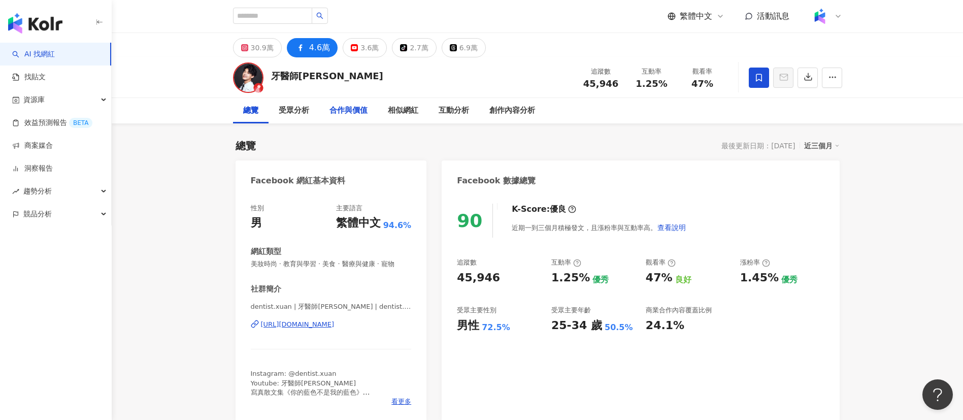
click at [328, 108] on div "合作與價值" at bounding box center [348, 110] width 58 height 25
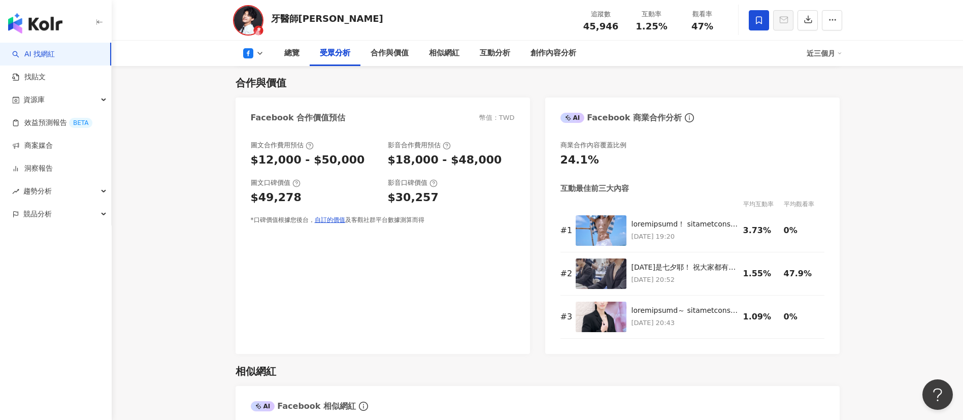
scroll to position [912, 0]
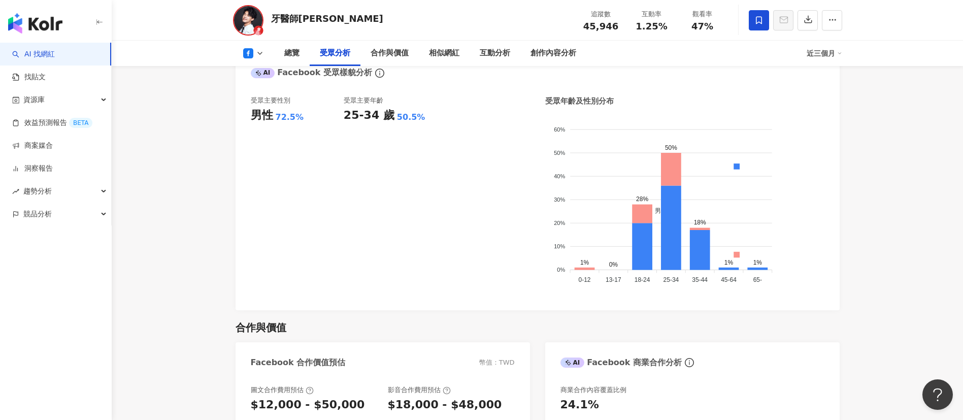
click at [437, 261] on div "受眾主要性別 男性 72.5% 受眾主要年齡 25-34 歲 50.5%" at bounding box center [390, 195] width 279 height 199
click at [503, 107] on div "受眾主要性別 男性 72.5% 受眾主要年齡 25-34 歲 50.5%" at bounding box center [390, 195] width 279 height 199
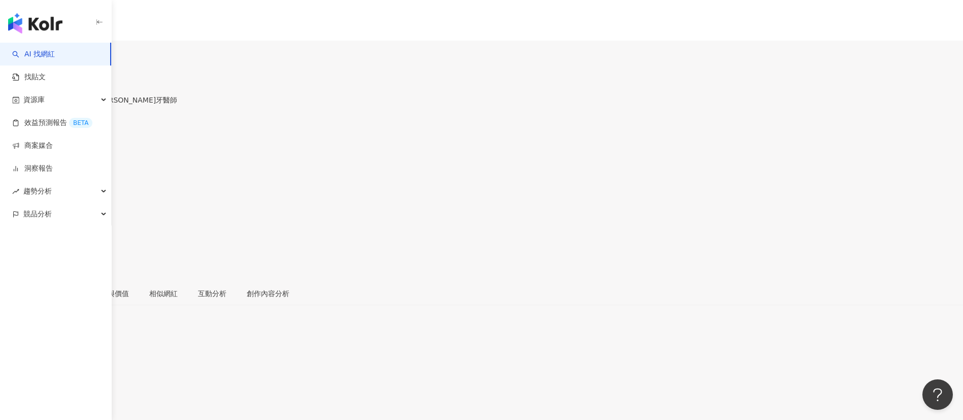
click at [506, 79] on div "細節致勝 熊老大的口內整理術 [PERSON_NAME]牙醫師 追蹤數 5,839 互動率 4.06% 觀看率 無資料" at bounding box center [481, 173] width 963 height 216
click at [53, 56] on div "4,030" at bounding box center [42, 60] width 20 height 8
click at [24, 56] on div "2,781" at bounding box center [14, 60] width 20 height 8
click at [289, 279] on div "創作內容分析" at bounding box center [268, 293] width 43 height 11
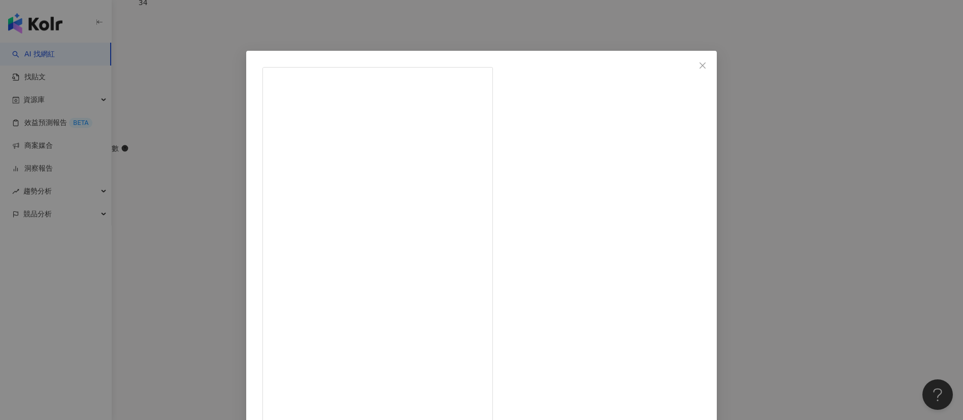
scroll to position [36, 0]
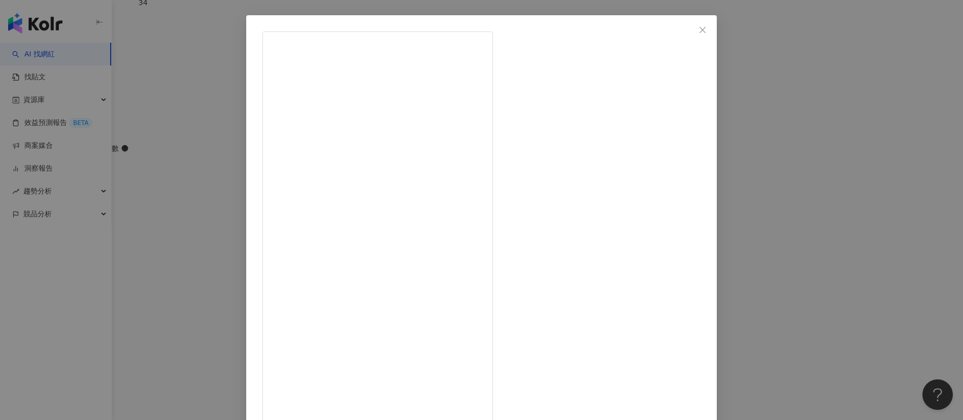
click at [642, 216] on div "Dr.李駿揚 牙醫師 CY.Lee 2025/2/23 幫你快速癒合的二極體雷射！ 雖然我有在評估引進高壓氧艙 但那一台空間真的太太太大啦 不過，我們一樣有法…" at bounding box center [481, 210] width 963 height 420
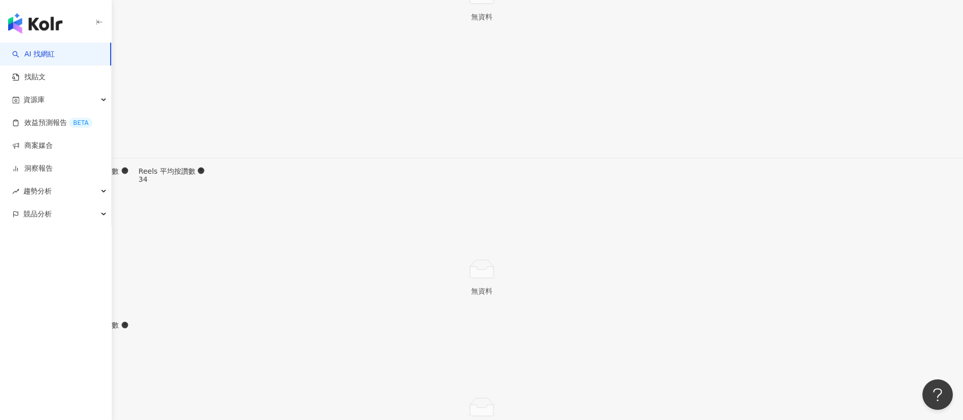
scroll to position [2796, 0]
